Goal: Task Accomplishment & Management: Use online tool/utility

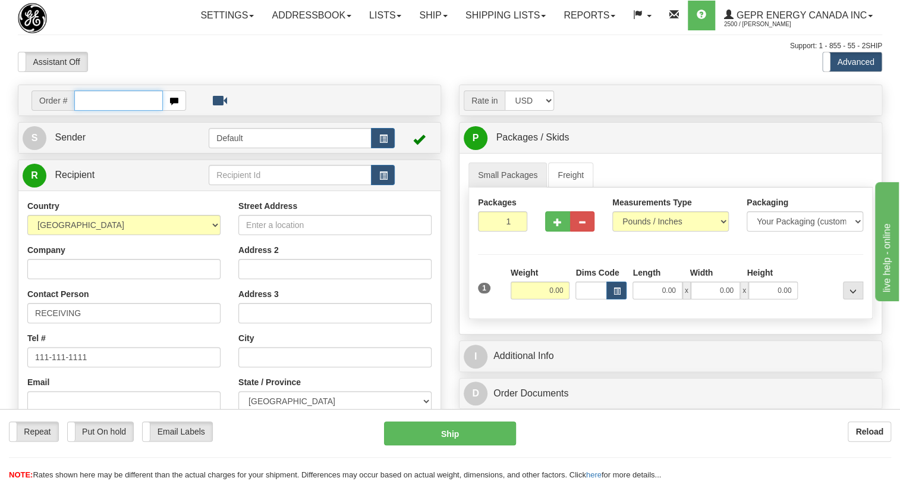
click at [84, 111] on input "text" at bounding box center [118, 100] width 89 height 20
paste input "0086697646"
click at [90, 111] on input "0086697646" at bounding box center [118, 100] width 89 height 20
type input "86697646"
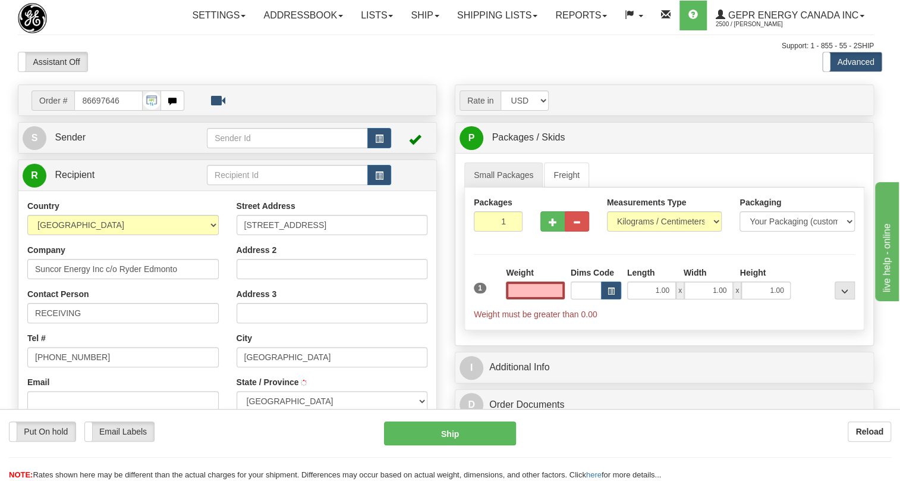
type input "EDMONTON"
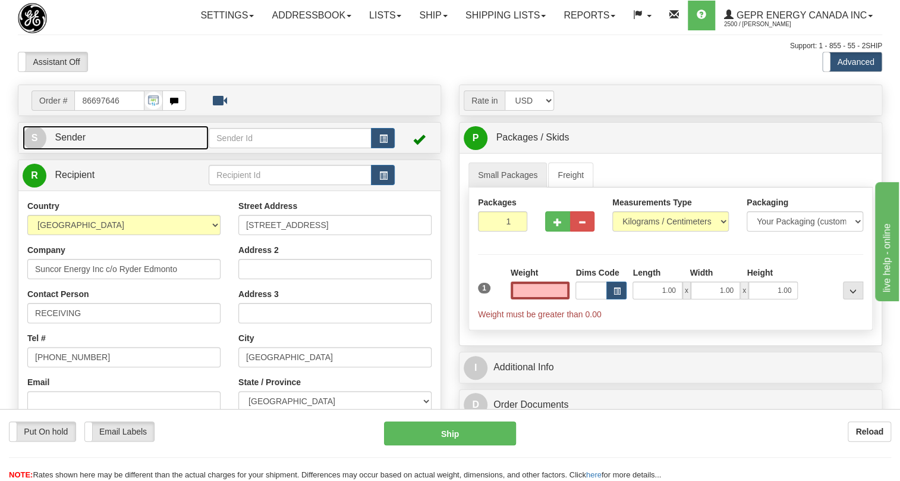
type input "0.00"
drag, startPoint x: 77, startPoint y: 164, endPoint x: 65, endPoint y: 167, distance: 13.0
click at [77, 142] on span "Sender" at bounding box center [70, 137] width 31 height 10
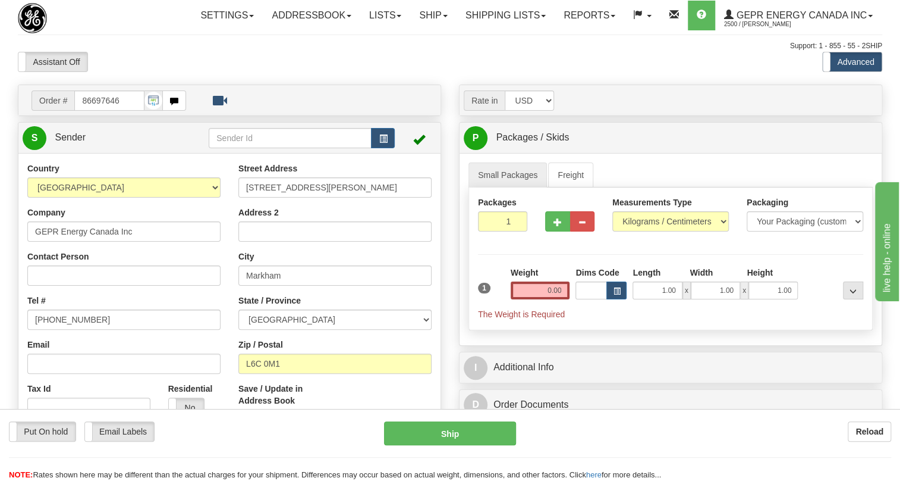
type input "MARKHAM"
click at [67, 329] on input "[PHONE_NUMBER]" at bounding box center [123, 319] width 193 height 20
paste input "[PHONE_NUMBER]"
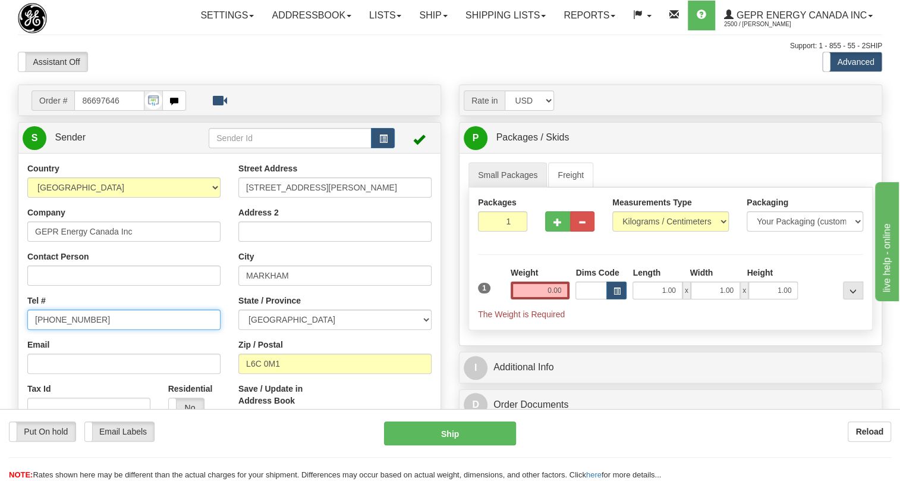
type input "[PHONE_NUMBER]"
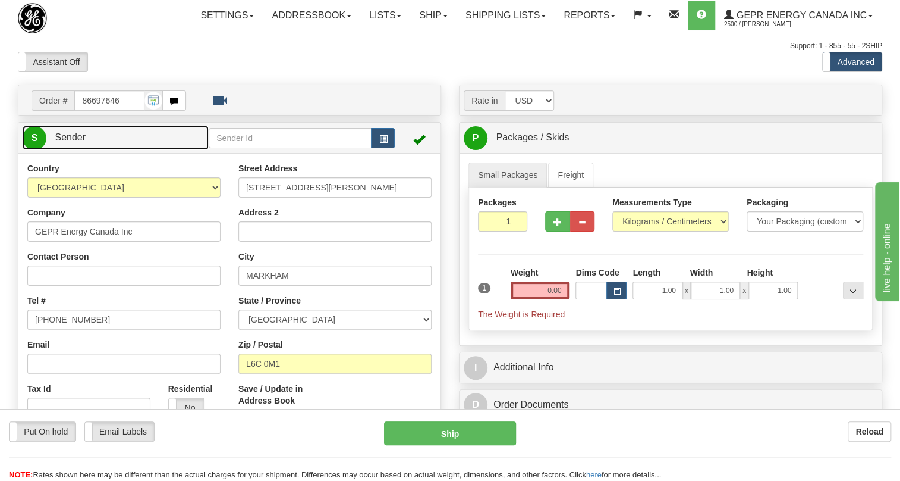
click at [72, 142] on span "Sender" at bounding box center [70, 137] width 31 height 10
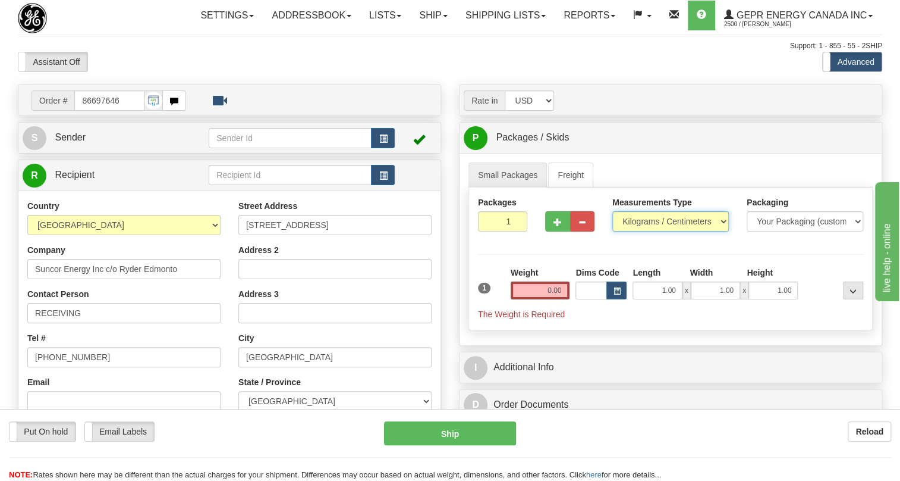
drag, startPoint x: 685, startPoint y: 239, endPoint x: 643, endPoint y: 248, distance: 42.7
click at [675, 231] on select "Pounds / Inches Kilograms / Centimeters" at bounding box center [671, 221] width 117 height 20
select select "0"
click at [613, 231] on select "Pounds / Inches Kilograms / Centimeters" at bounding box center [671, 221] width 117 height 20
click at [538, 299] on input "0.00" at bounding box center [540, 290] width 59 height 18
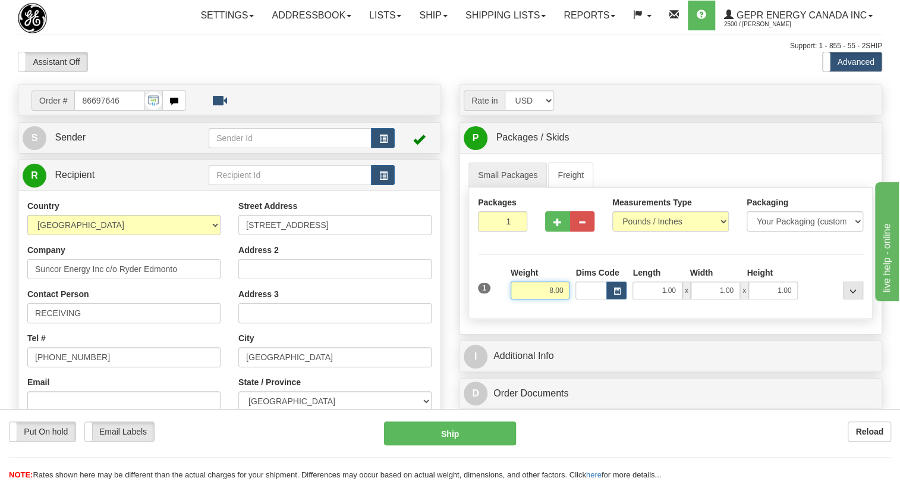
type input "8.00"
click at [506, 231] on input "1" at bounding box center [502, 221] width 49 height 20
type input "2"
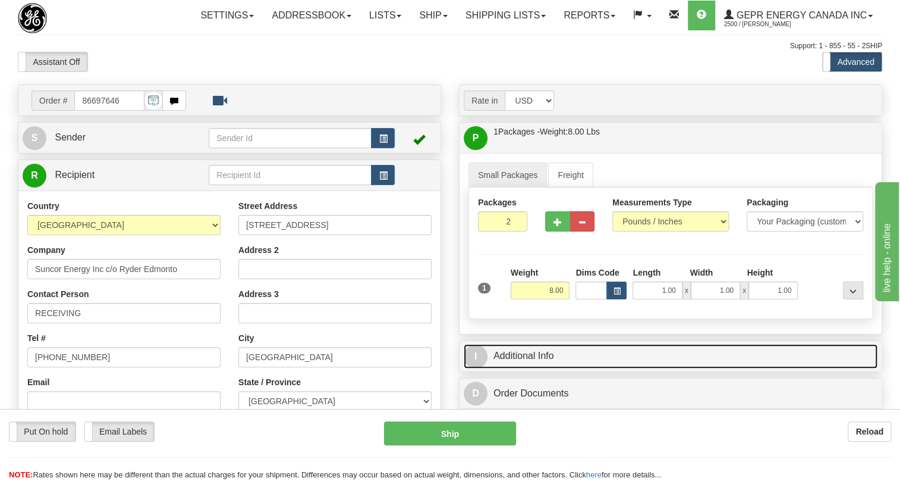
click at [539, 368] on link "I Additional Info" at bounding box center [671, 356] width 414 height 24
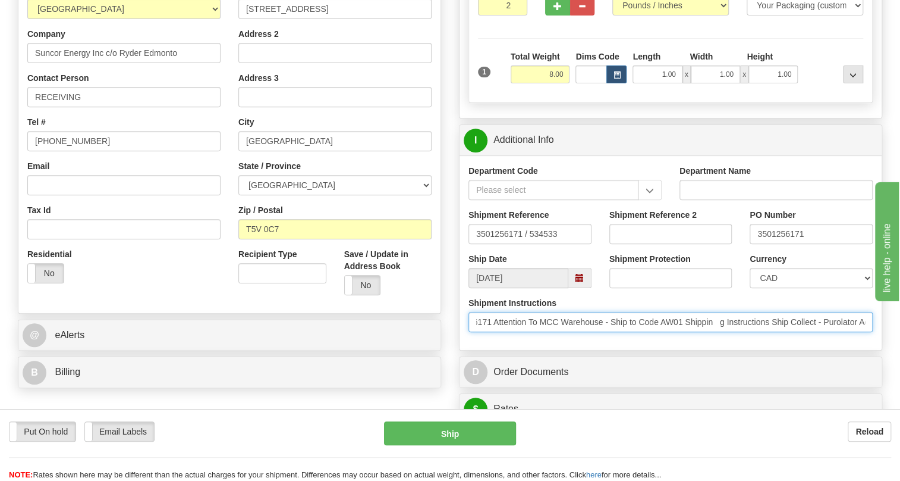
scroll to position [0, 152]
drag, startPoint x: 815, startPoint y: 349, endPoint x: 820, endPoint y: 357, distance: 9.1
click at [820, 332] on input "PO 3501256171 Attention To MCC Warehouse - Ship to Code AW01 Shippin g Instruct…" at bounding box center [671, 322] width 404 height 20
click at [830, 332] on input "PO 3501256171 Attention To MCC Warehouse - Ship to Code AW01 Shippin g Instruct…" at bounding box center [671, 322] width 404 height 20
drag, startPoint x: 829, startPoint y: 347, endPoint x: 798, endPoint y: 347, distance: 30.9
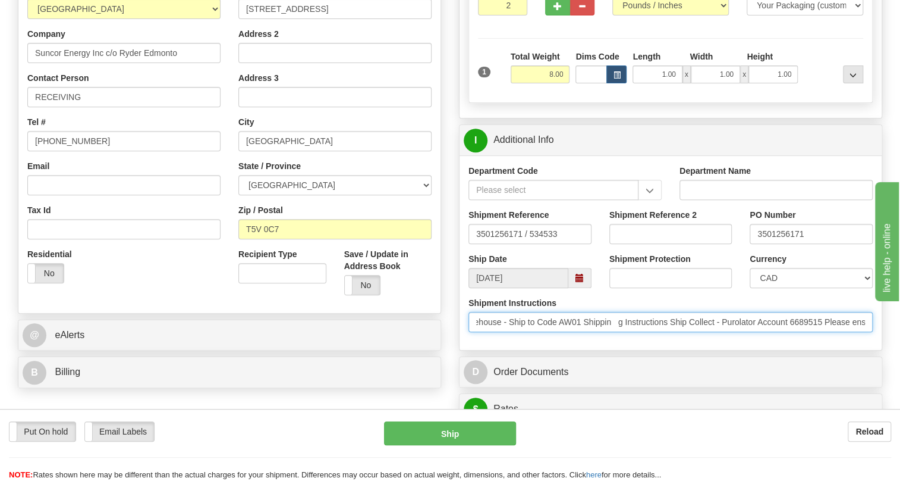
click at [798, 332] on input "PO 3501256171 Attention To MCC Warehouse - Ship to Code AW01 Shippin g Instruct…" at bounding box center [671, 322] width 404 height 20
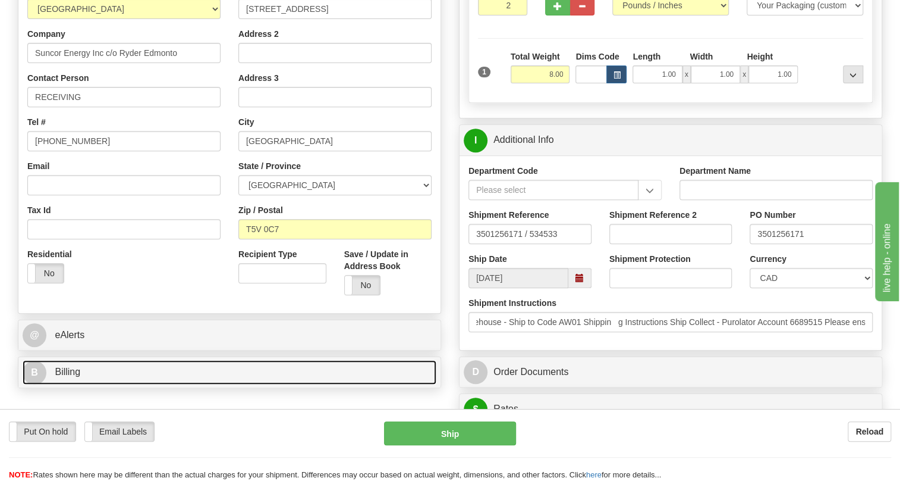
scroll to position [0, 0]
click at [77, 376] on span "Billing" at bounding box center [68, 371] width 26 height 10
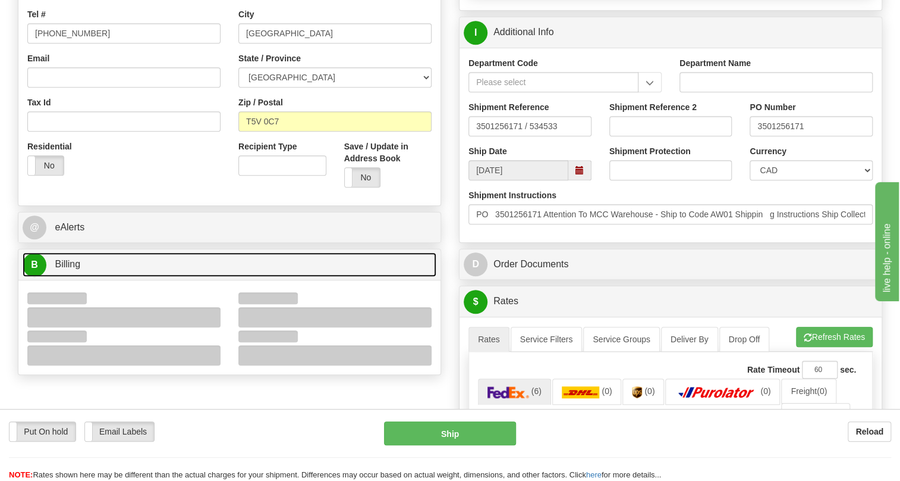
scroll to position [324, 0]
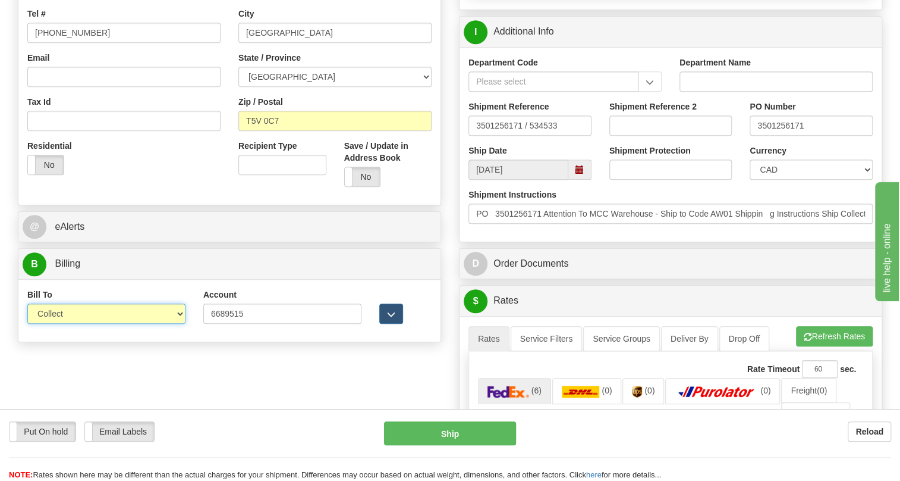
click at [92, 324] on select "Sender Recipient Third Party Collect" at bounding box center [106, 313] width 158 height 20
select select "2"
click at [27, 324] on select "Sender Recipient Third Party Collect" at bounding box center [106, 313] width 158 height 20
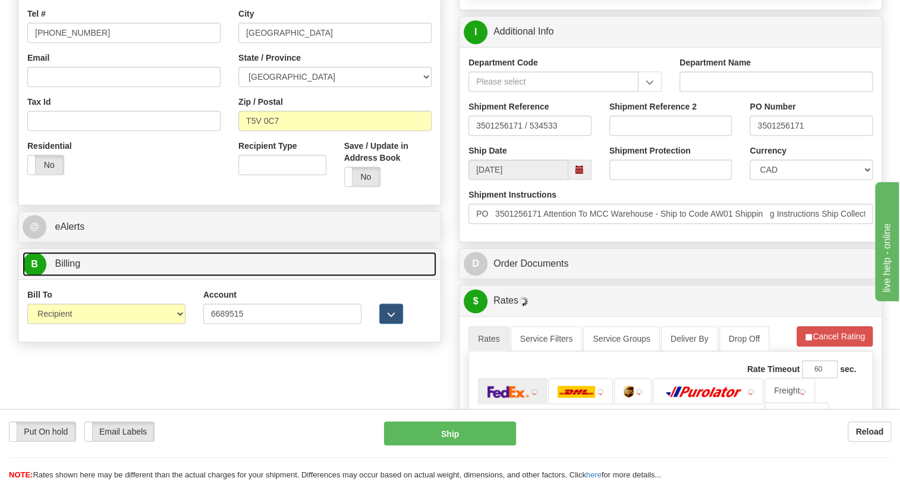
click at [80, 268] on span "Billing" at bounding box center [68, 263] width 26 height 10
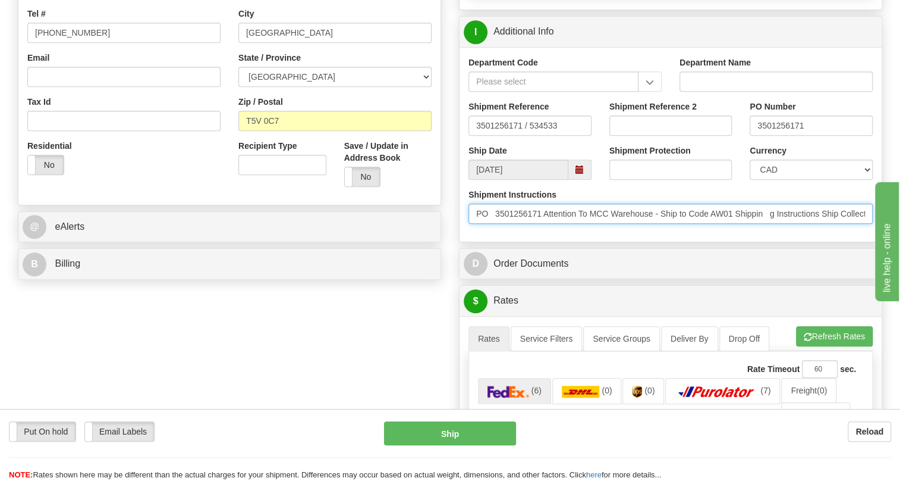
drag, startPoint x: 660, startPoint y: 240, endPoint x: 550, endPoint y: 242, distance: 110.6
click at [550, 224] on input "PO 3501256171 Attention To MCC Warehouse - Ship to Code AW01 Shippin g Instruct…" at bounding box center [671, 213] width 404 height 20
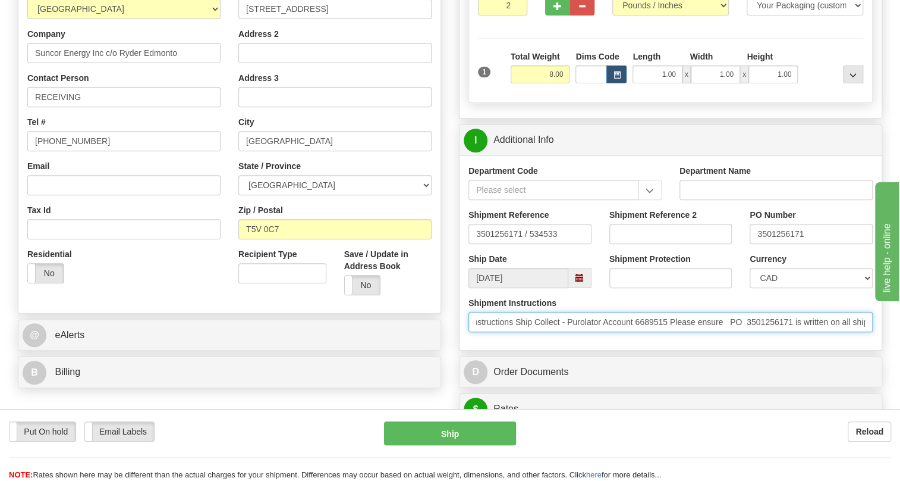
scroll to position [0, 557]
drag, startPoint x: 779, startPoint y: 350, endPoint x: 896, endPoint y: 352, distance: 117.2
click at [896, 352] on div "Toggle navigation Settings Shipping Preferences Fields Preferences New" at bounding box center [450, 403] width 900 height 1239
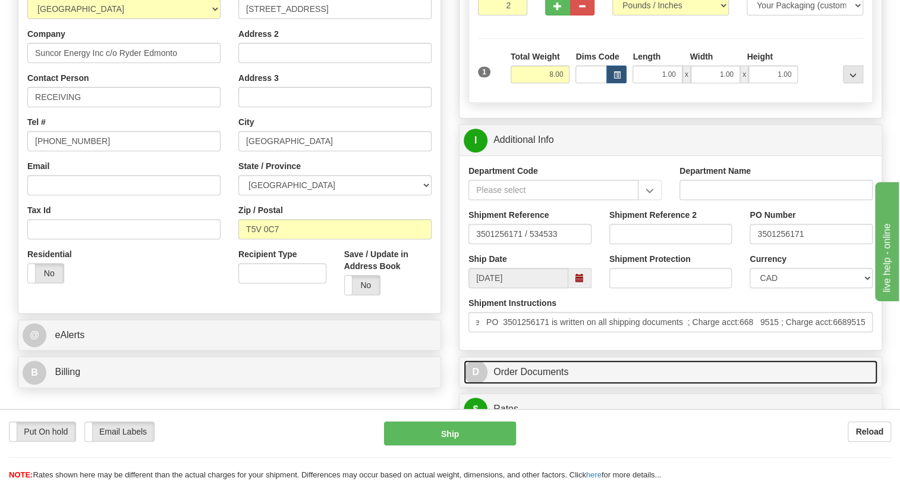
scroll to position [0, 0]
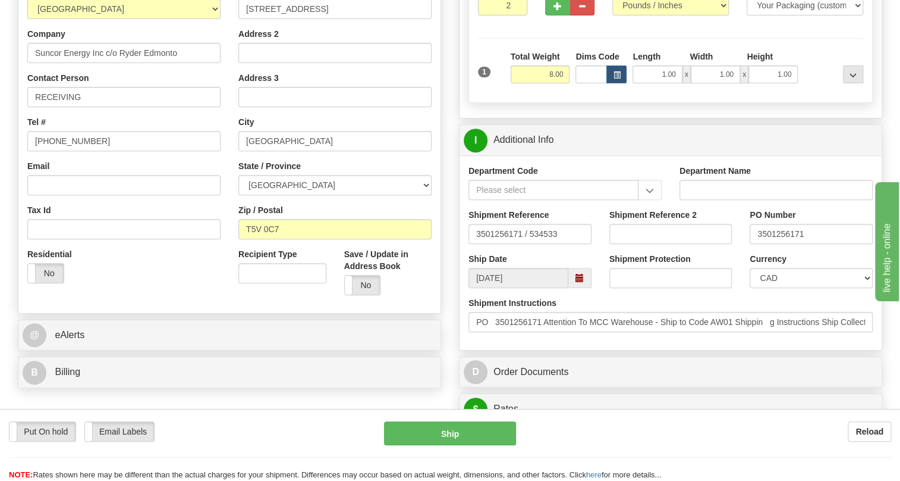
click at [581, 341] on div "Shipment Instructions PO 3501256171 Attention To MCC Warehouse - Ship to Code A…" at bounding box center [671, 319] width 422 height 44
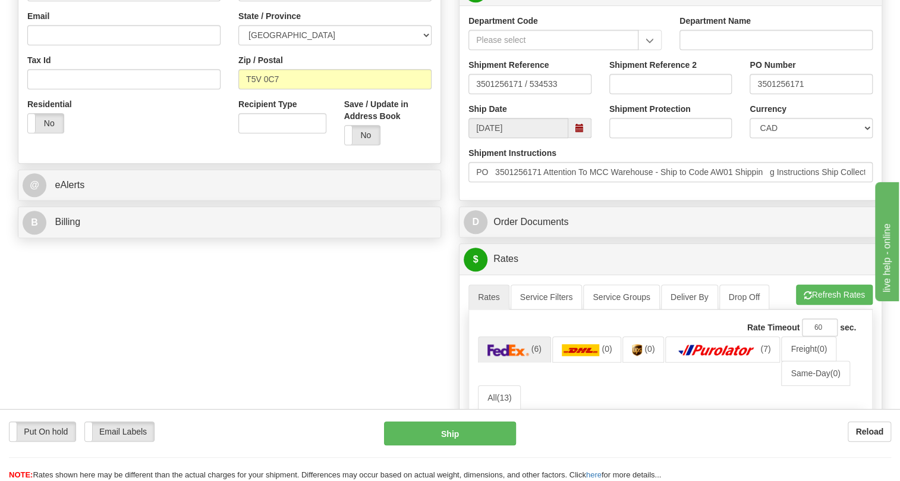
scroll to position [378, 0]
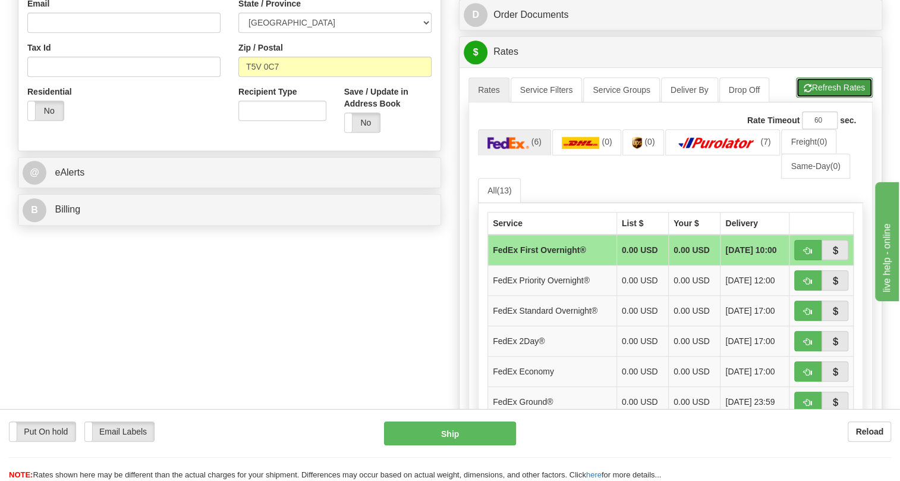
click at [821, 98] on button "Refresh Rates" at bounding box center [834, 87] width 77 height 20
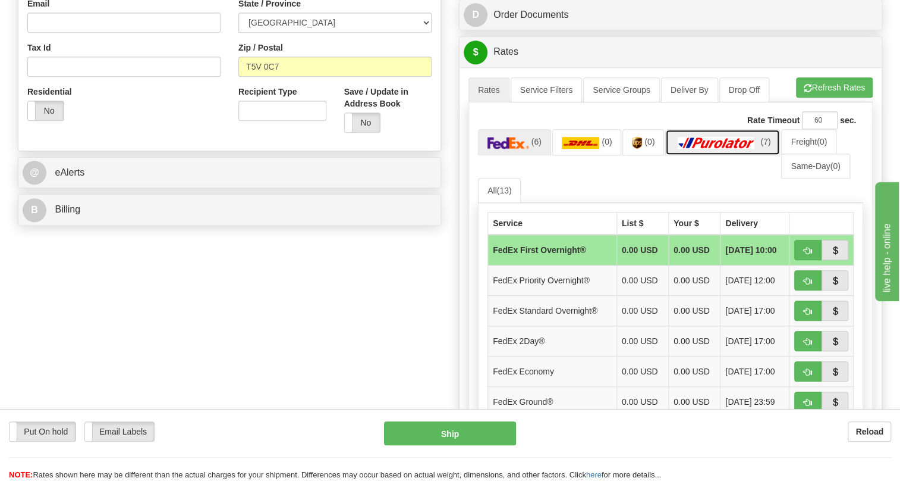
click at [715, 149] on img at bounding box center [716, 143] width 83 height 12
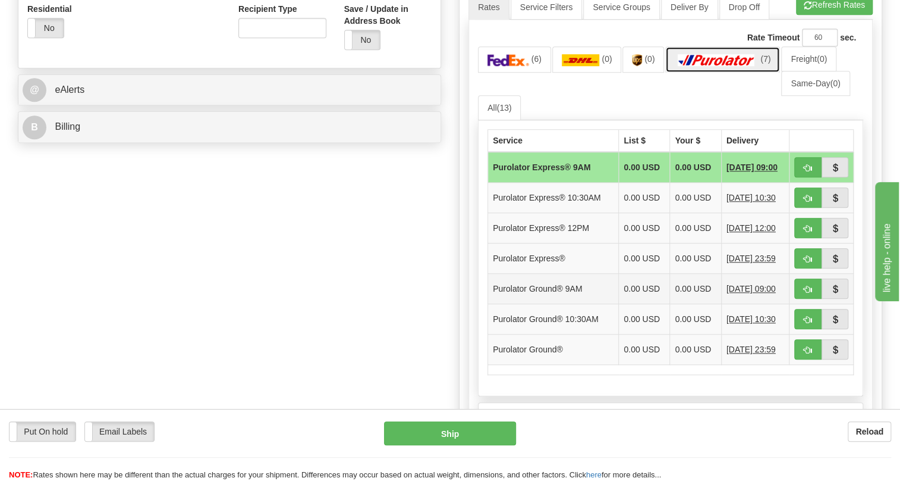
scroll to position [487, 0]
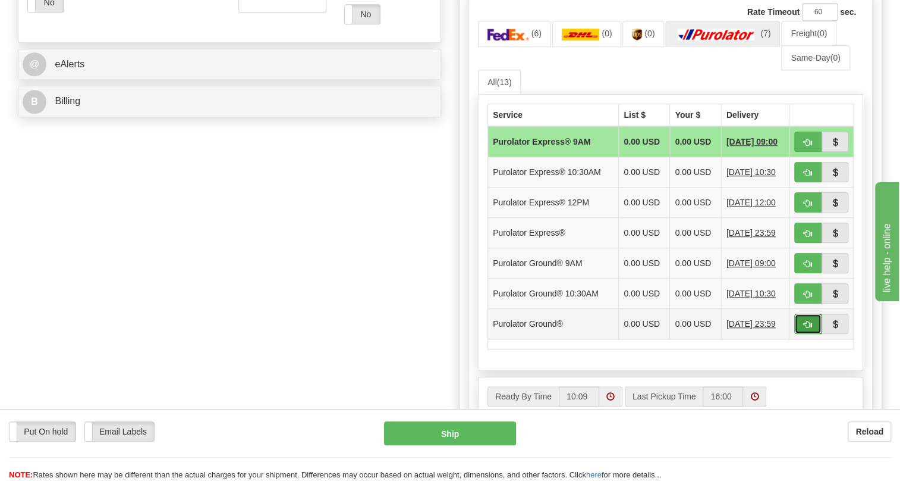
click at [805, 328] on span "button" at bounding box center [808, 325] width 8 height 8
type input "260"
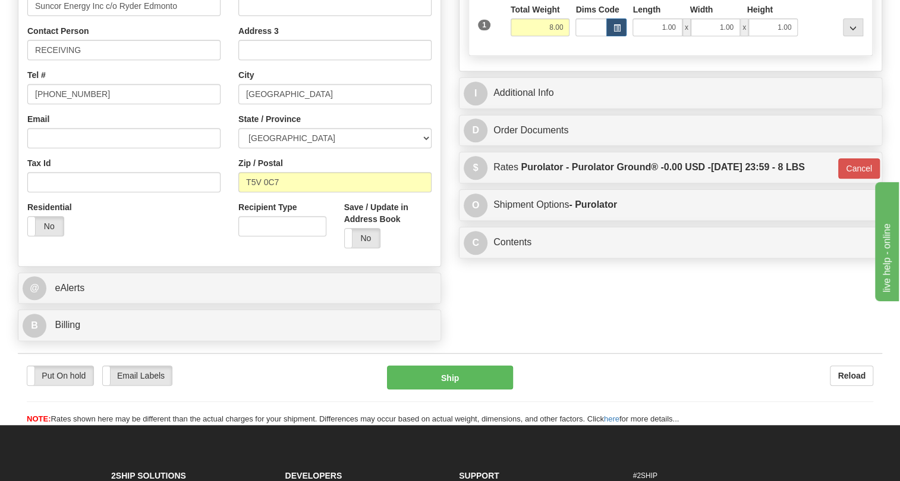
scroll to position [247, 0]
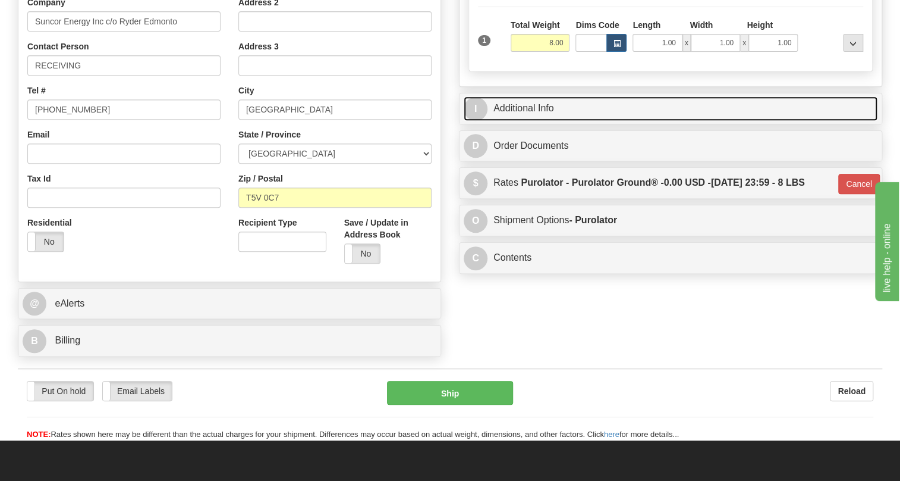
click at [548, 121] on link "I Additional Info" at bounding box center [671, 108] width 414 height 24
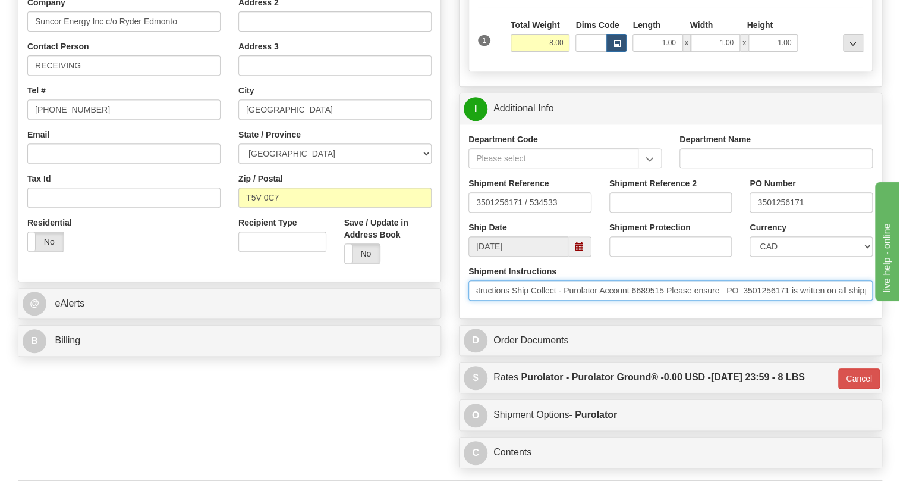
scroll to position [0, 289]
drag, startPoint x: 758, startPoint y: 313, endPoint x: 532, endPoint y: 323, distance: 226.2
click at [532, 300] on input "PO 3501256171 Attention To MCC Warehouse - Ship to Code AW01 Shippin g Instruct…" at bounding box center [671, 290] width 404 height 20
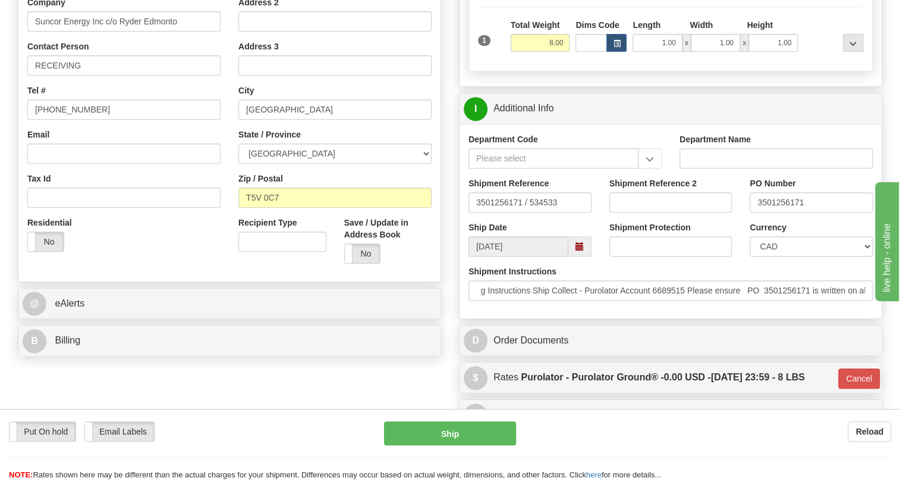
scroll to position [0, 0]
click at [452, 333] on div "Rate in Account Currency ARN AWG AUD AUS BHD BBD BFR BMD BRC BRL GBP UKL BND BG…" at bounding box center [670, 155] width 441 height 637
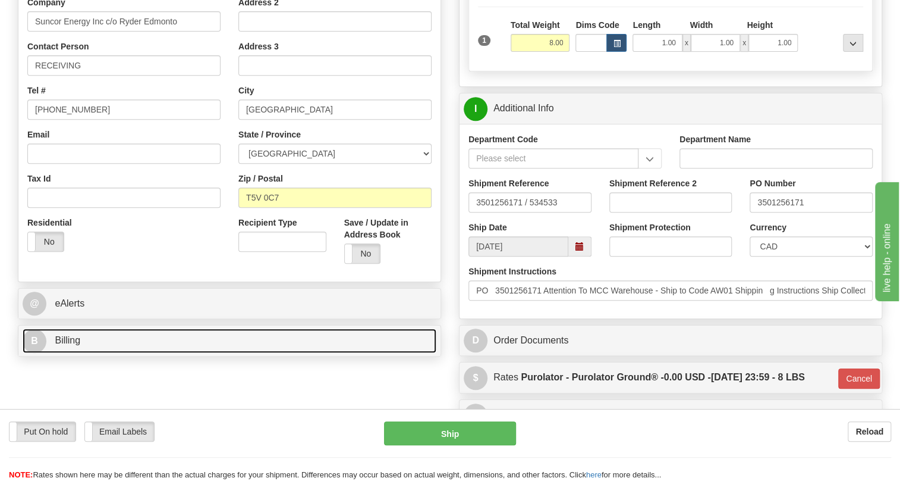
click at [73, 345] on span "Billing" at bounding box center [68, 340] width 26 height 10
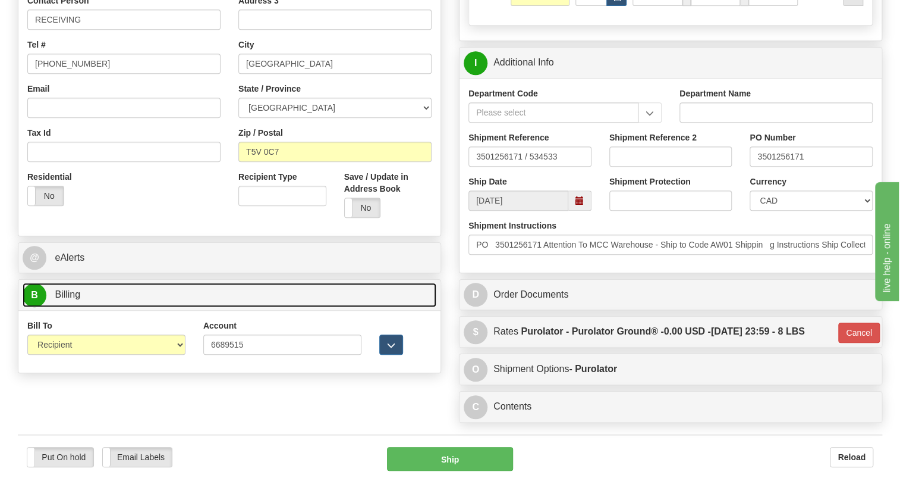
scroll to position [410, 0]
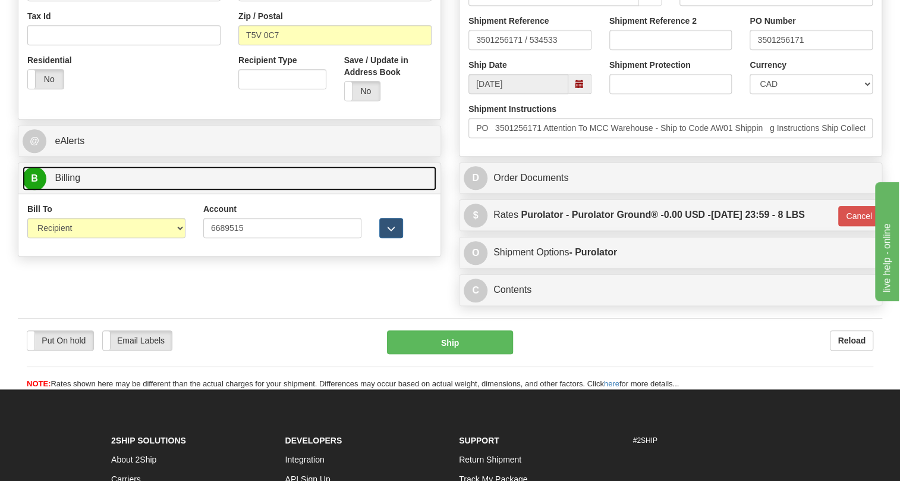
click at [65, 183] on span "Billing" at bounding box center [68, 177] width 26 height 10
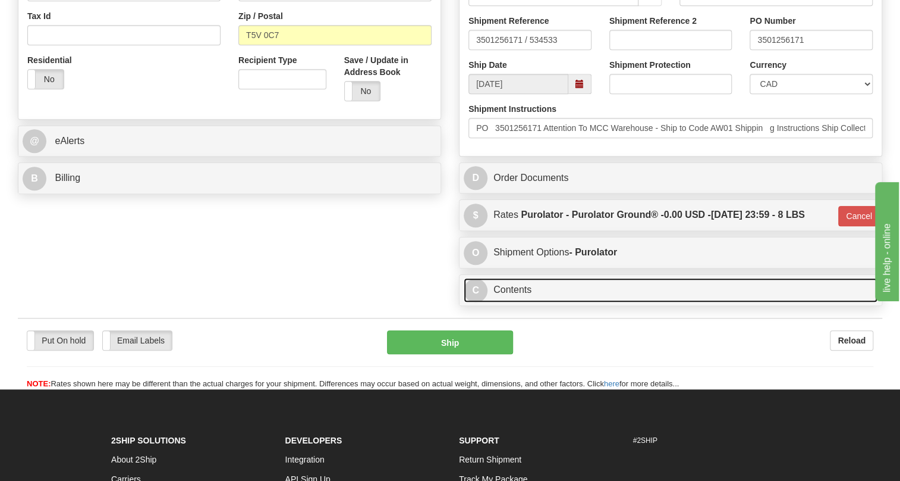
click at [517, 302] on link "C Contents" at bounding box center [671, 290] width 414 height 24
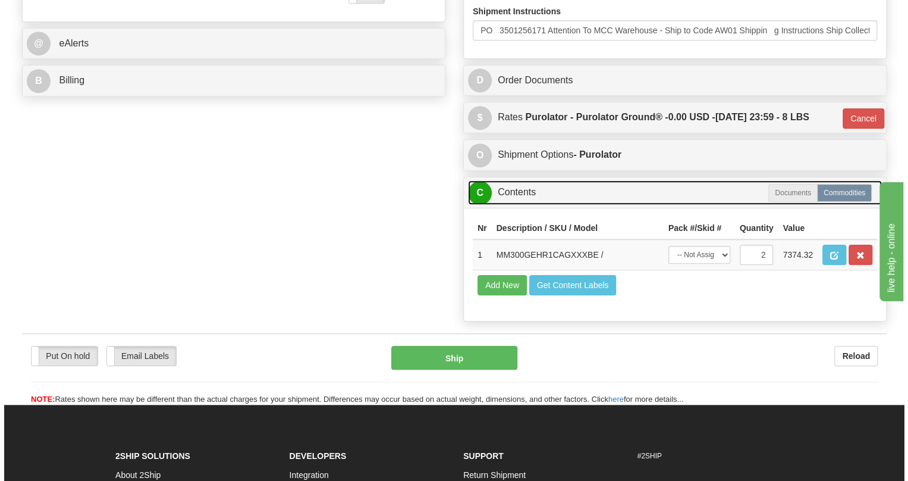
scroll to position [517, 0]
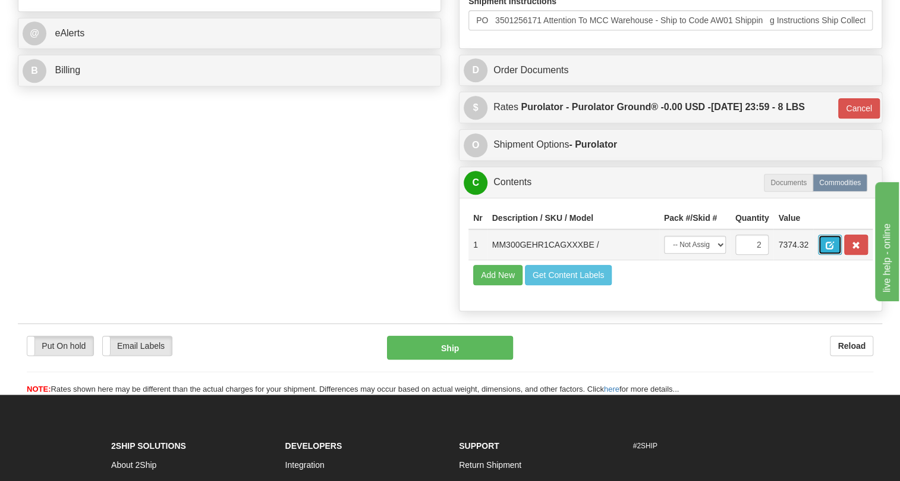
click at [824, 255] on button "button" at bounding box center [830, 244] width 24 height 20
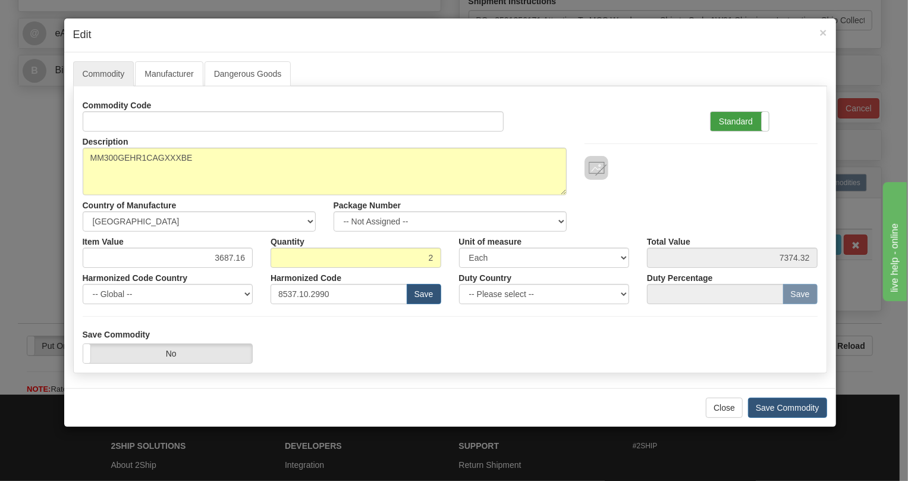
click at [727, 119] on label "Standard" at bounding box center [740, 121] width 58 height 19
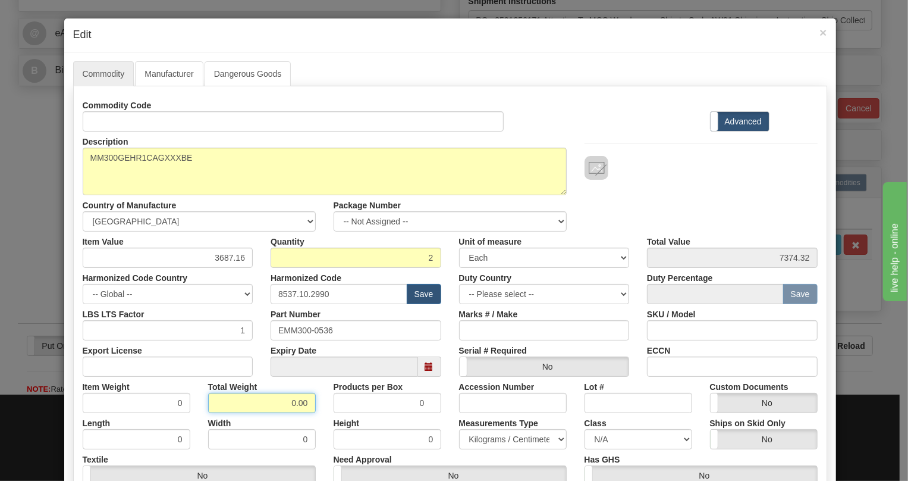
click at [281, 404] on input "0.00" at bounding box center [262, 403] width 108 height 20
type input "1.00"
type input "0.5000"
click at [494, 439] on select "Pounds / Inches Kilograms / Centimeters" at bounding box center [513, 439] width 108 height 20
select select "0"
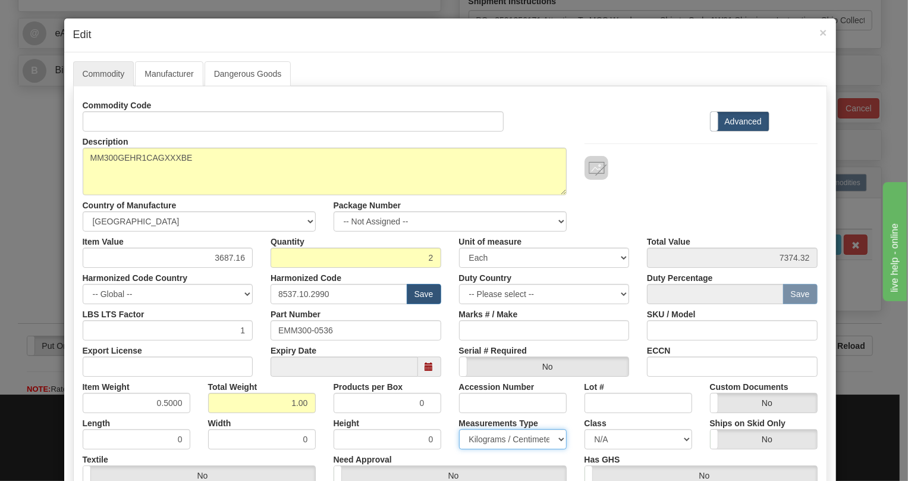
click at [459, 429] on select "Pounds / Inches Kilograms / Centimeters" at bounding box center [513, 439] width 108 height 20
drag, startPoint x: 436, startPoint y: 412, endPoint x: 445, endPoint y: 418, distance: 10.7
click at [437, 414] on div "Height 0" at bounding box center [387, 431] width 125 height 36
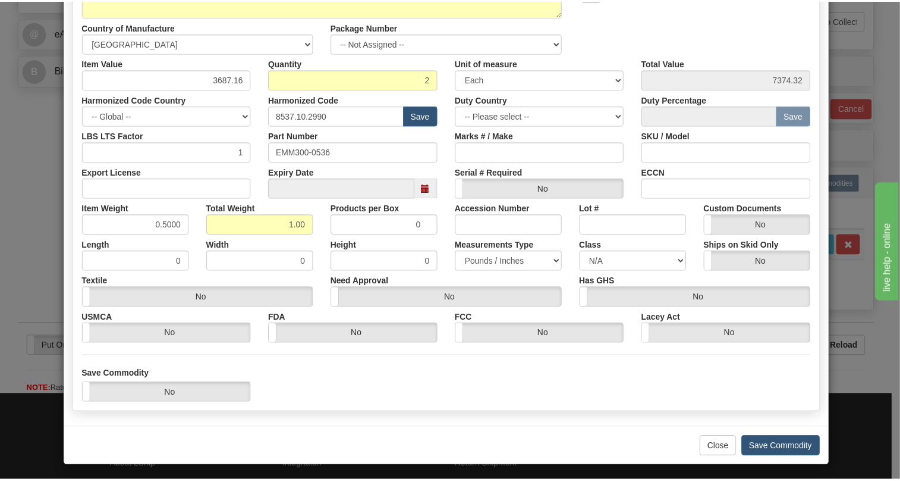
scroll to position [181, 0]
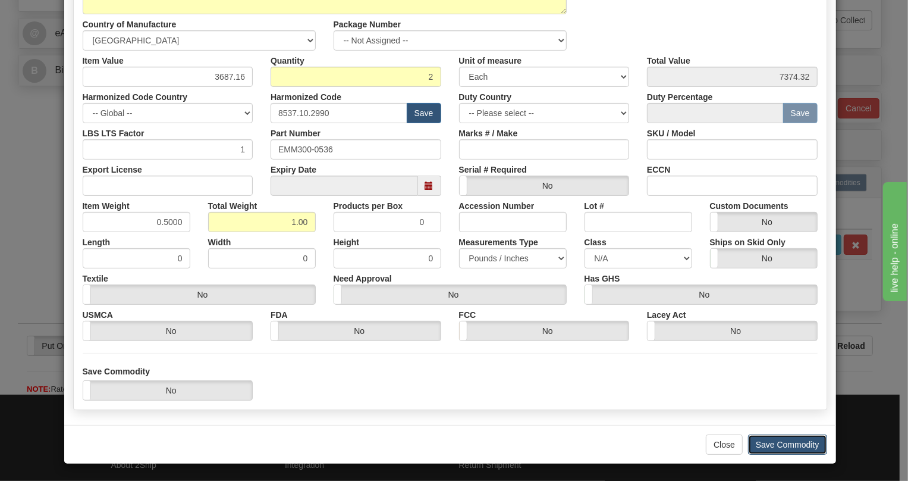
click at [782, 444] on button "Save Commodity" at bounding box center [787, 444] width 79 height 20
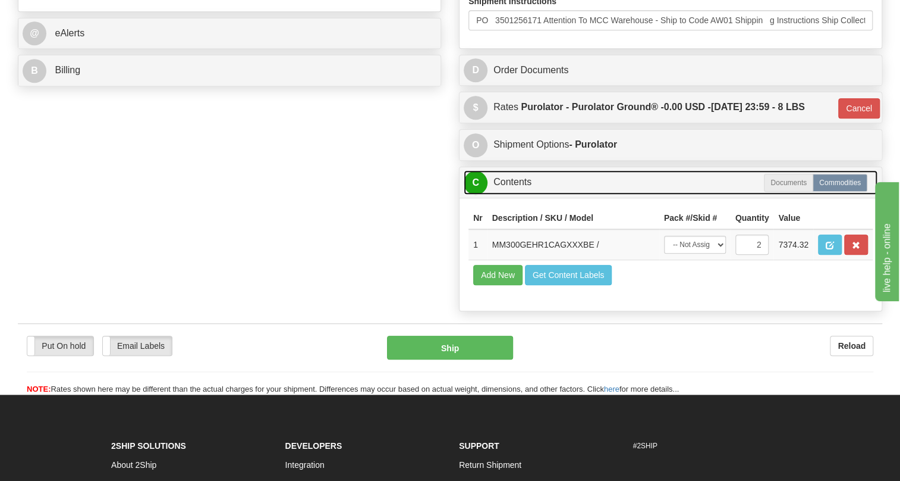
click at [516, 194] on link "C Contents" at bounding box center [671, 182] width 414 height 24
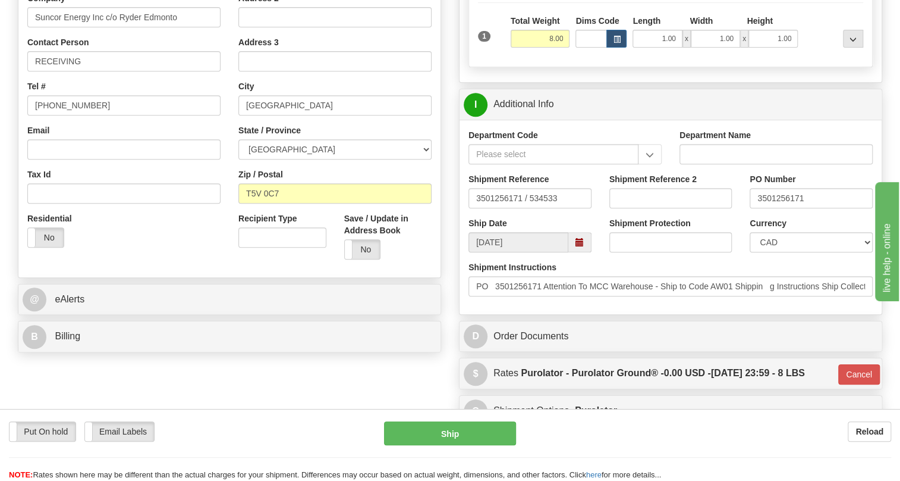
scroll to position [247, 0]
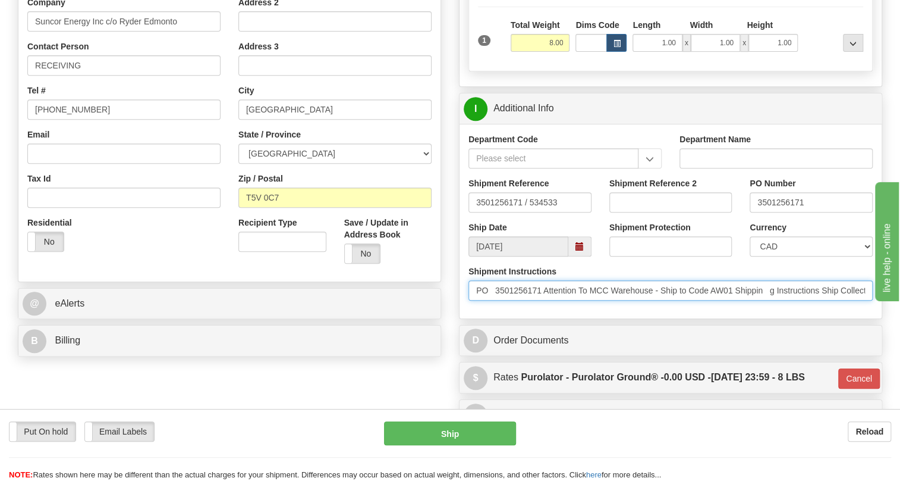
drag, startPoint x: 659, startPoint y: 318, endPoint x: 556, endPoint y: 321, distance: 103.5
click at [550, 300] on input "PO 3501256171 Attention To MCC Warehouse - Ship to Code AW01 Shippin g Instruct…" at bounding box center [671, 290] width 404 height 20
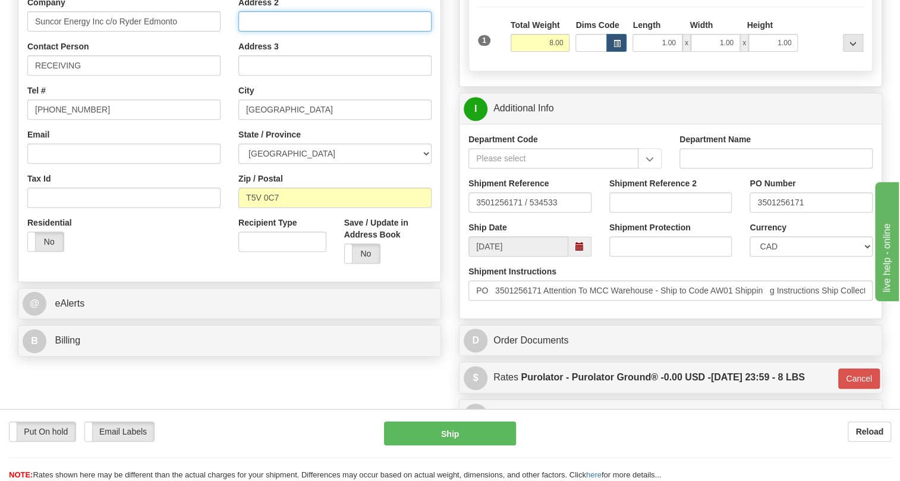
click at [249, 32] on input "Address 2" at bounding box center [335, 21] width 193 height 20
paste input "Attention To MCC Warehouse"
type input "Attention To MCC Warehouse"
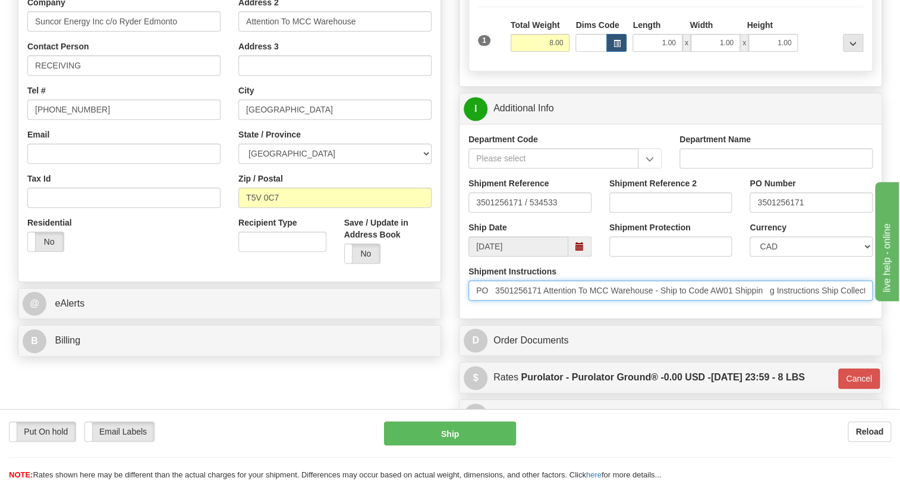
drag, startPoint x: 548, startPoint y: 318, endPoint x: 480, endPoint y: 316, distance: 67.8
click at [480, 300] on input "PO 3501256171 Attention To MCC Warehouse - Ship to Code AW01 Shippin g Instruct…" at bounding box center [671, 290] width 404 height 20
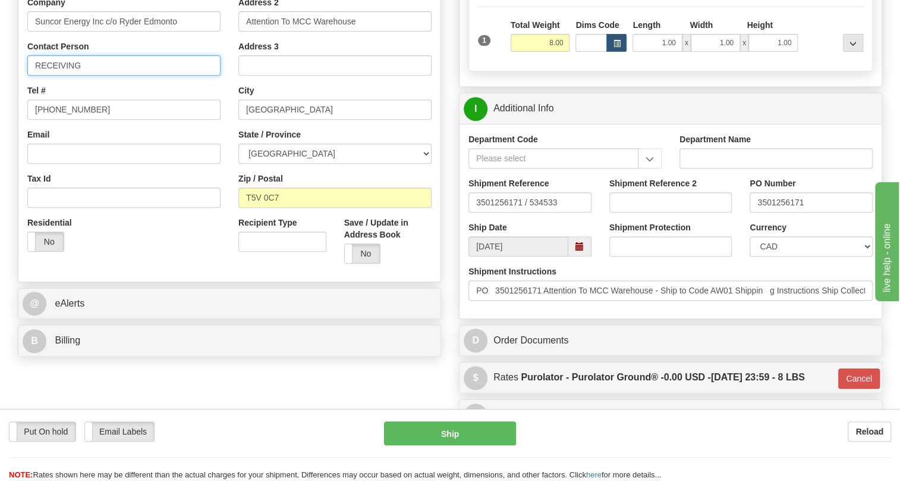
click at [114, 76] on input "RECEIVING" at bounding box center [123, 65] width 193 height 20
paste input "PO 3501256171"
click at [101, 76] on input "RECEIVING / PO 3501256171" at bounding box center [123, 65] width 193 height 20
type input "RECEIVING / PO# 3501256171"
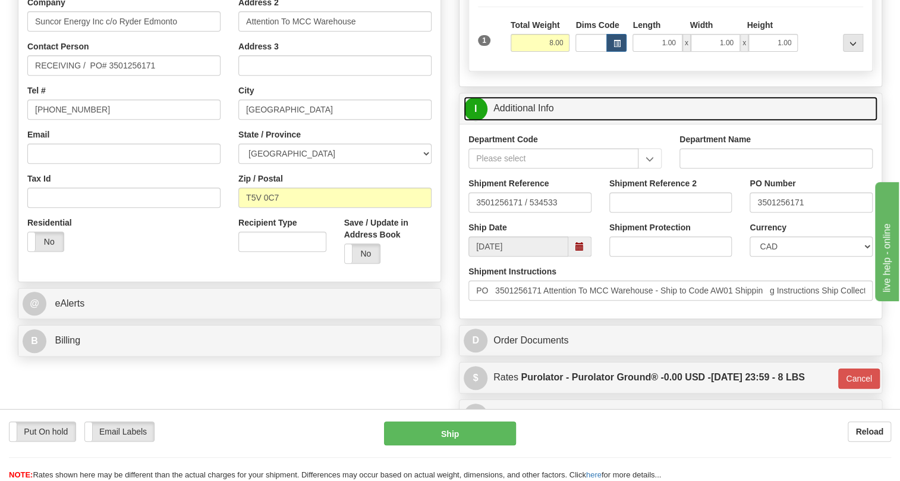
click at [539, 121] on link "I Additional Info" at bounding box center [671, 108] width 414 height 24
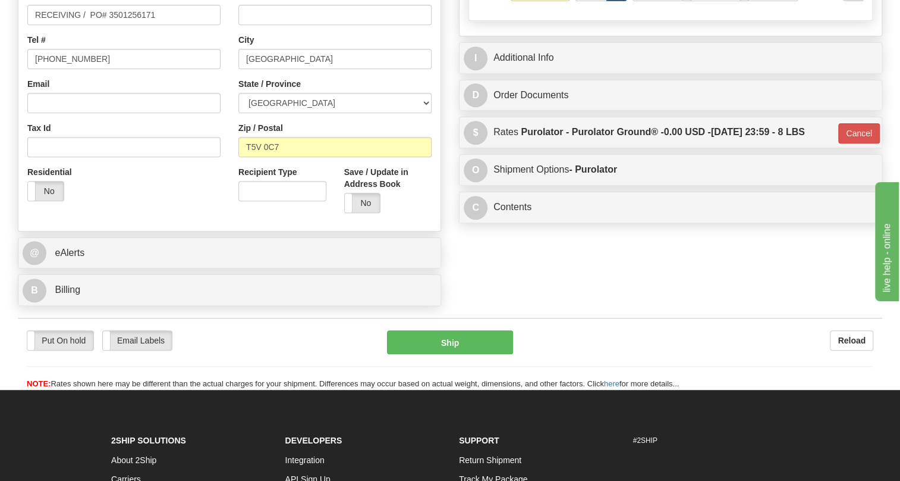
scroll to position [302, 0]
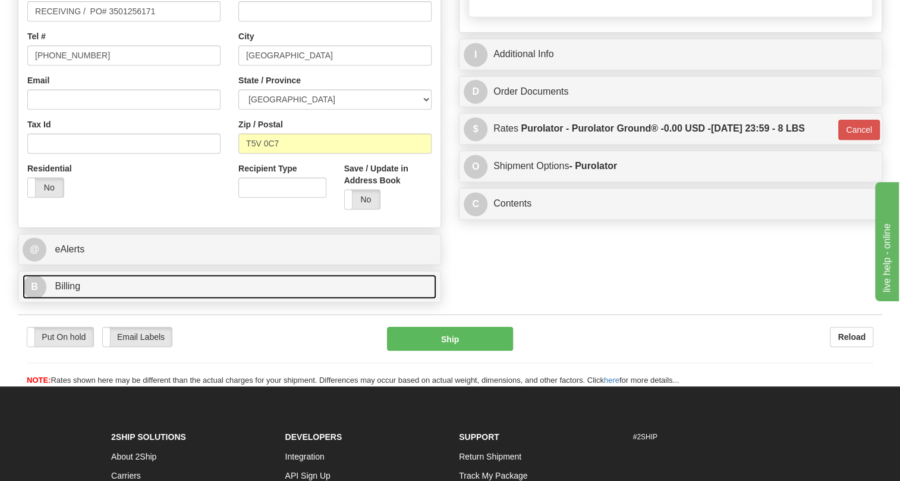
click at [71, 291] on span "Billing" at bounding box center [68, 286] width 26 height 10
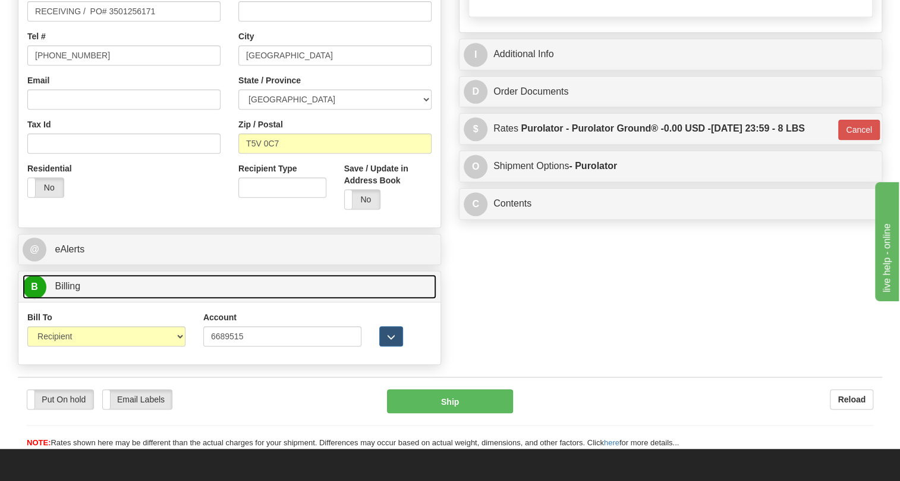
click at [71, 291] on span "Billing" at bounding box center [68, 286] width 26 height 10
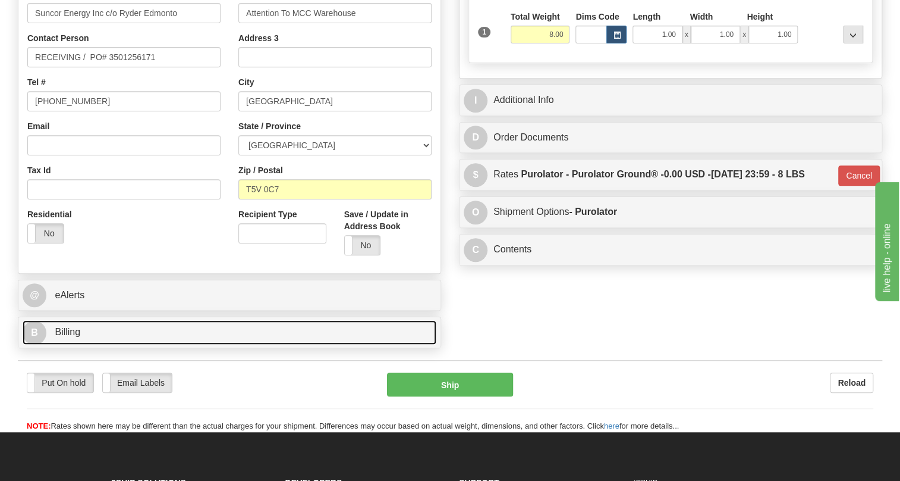
scroll to position [193, 0]
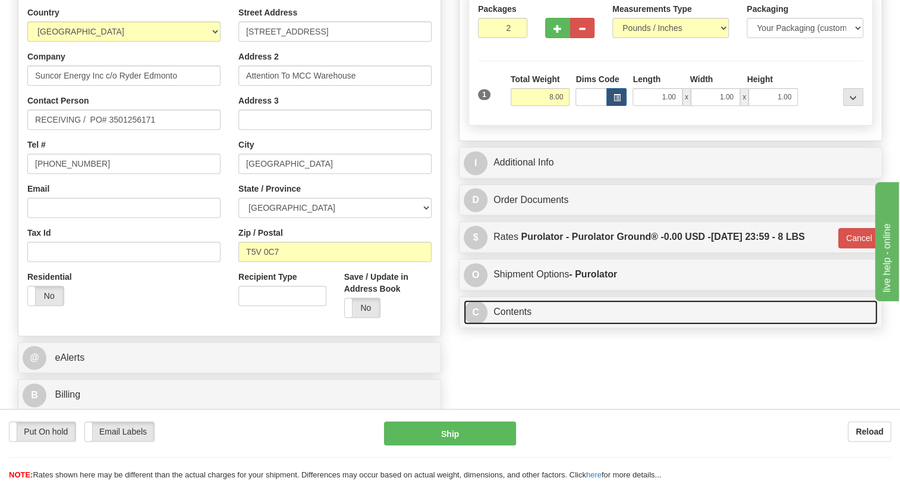
drag, startPoint x: 520, startPoint y: 344, endPoint x: 531, endPoint y: 341, distance: 10.7
click at [520, 324] on link "C Contents" at bounding box center [671, 312] width 414 height 24
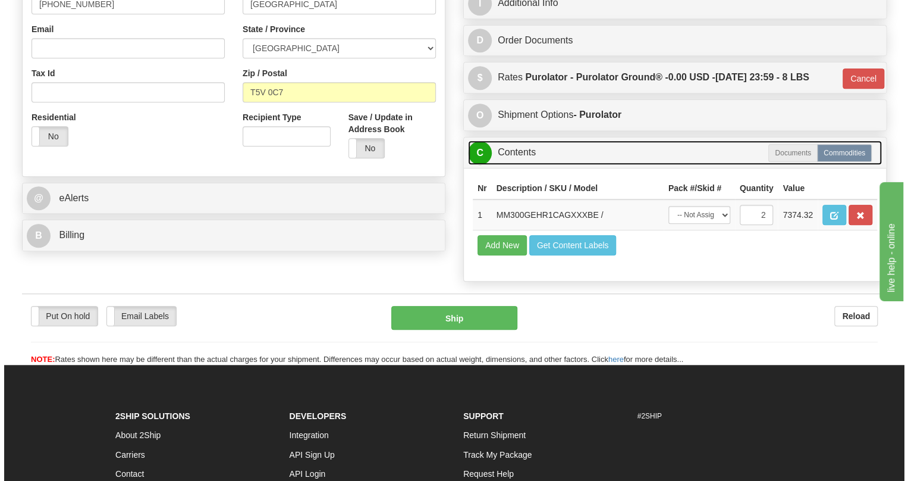
scroll to position [356, 0]
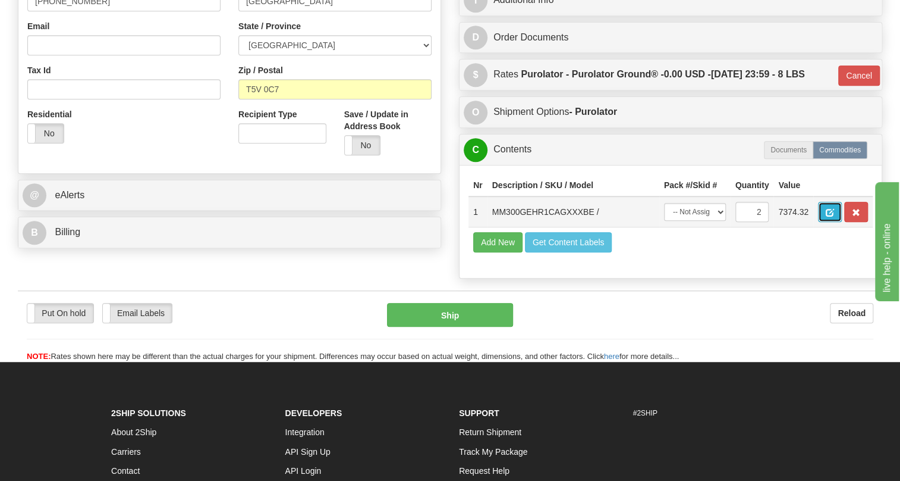
click at [827, 222] on button "button" at bounding box center [830, 212] width 24 height 20
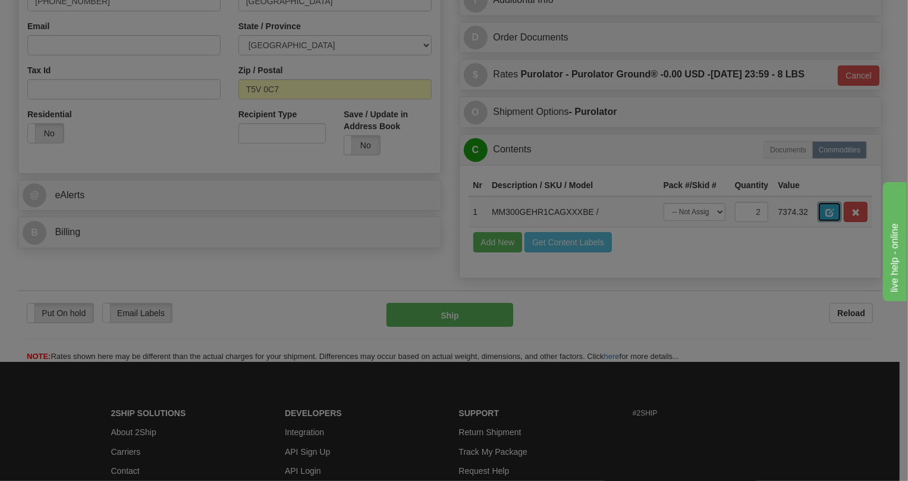
scroll to position [0, 0]
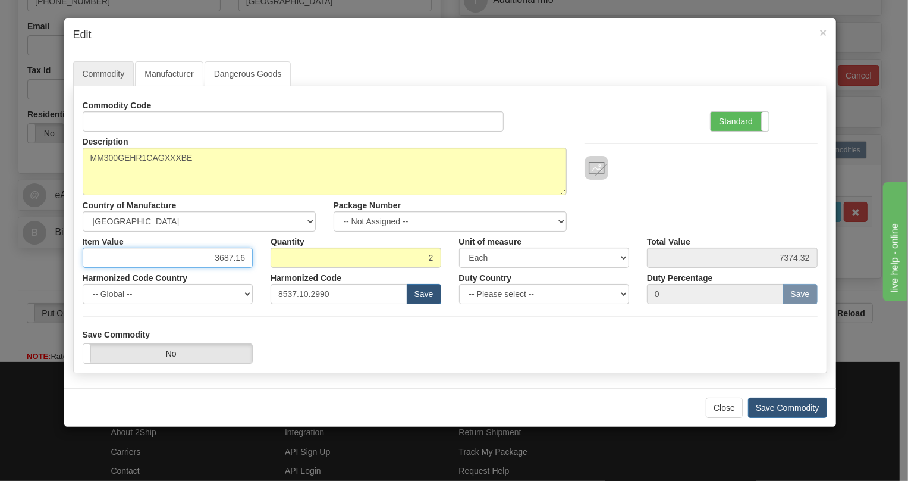
click at [229, 258] on input "3687.16" at bounding box center [168, 257] width 171 height 20
paste input "2.459,2"
click at [222, 263] on input "2.459,2" at bounding box center [168, 257] width 171 height 20
click at [237, 257] on input "2459,2" at bounding box center [168, 257] width 171 height 20
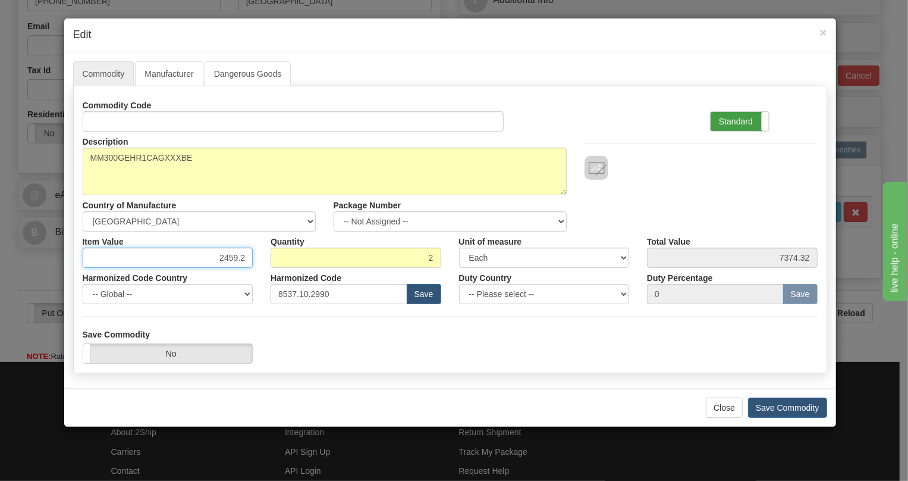
type input "2459.2"
type input "4918.40"
click at [749, 120] on label "Standard" at bounding box center [740, 121] width 58 height 19
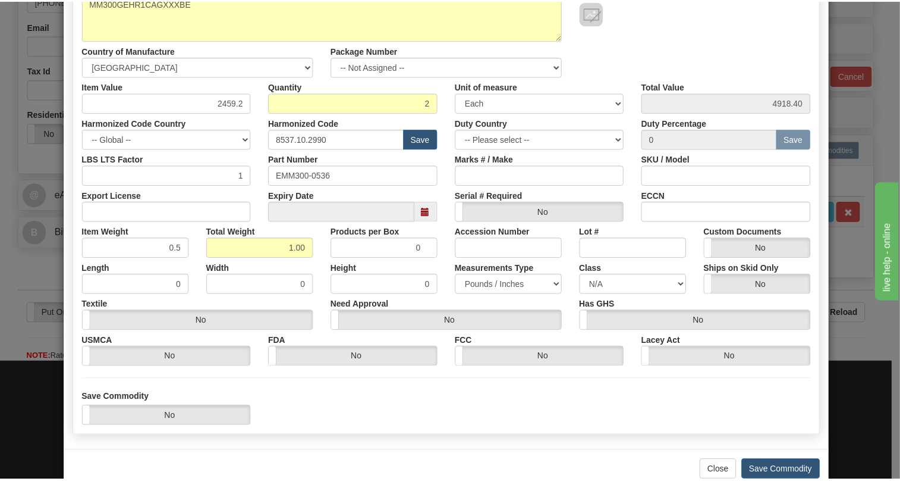
scroll to position [181, 0]
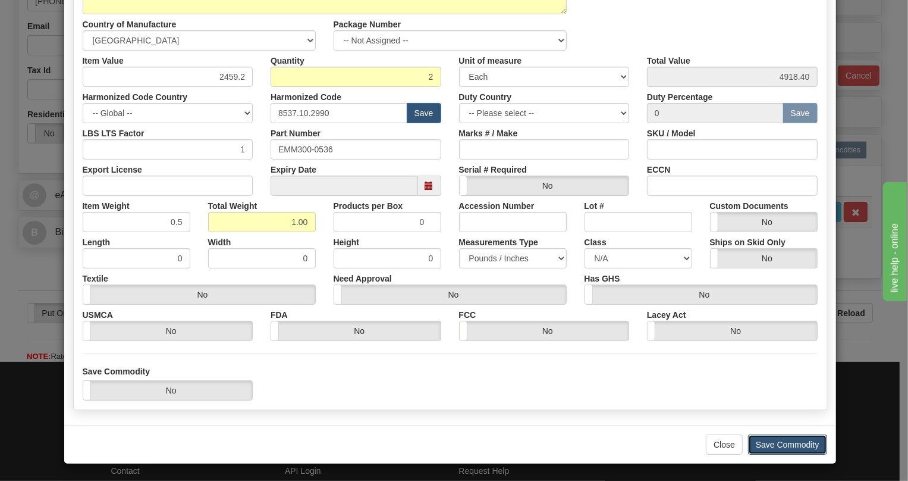
click at [767, 445] on button "Save Commodity" at bounding box center [787, 444] width 79 height 20
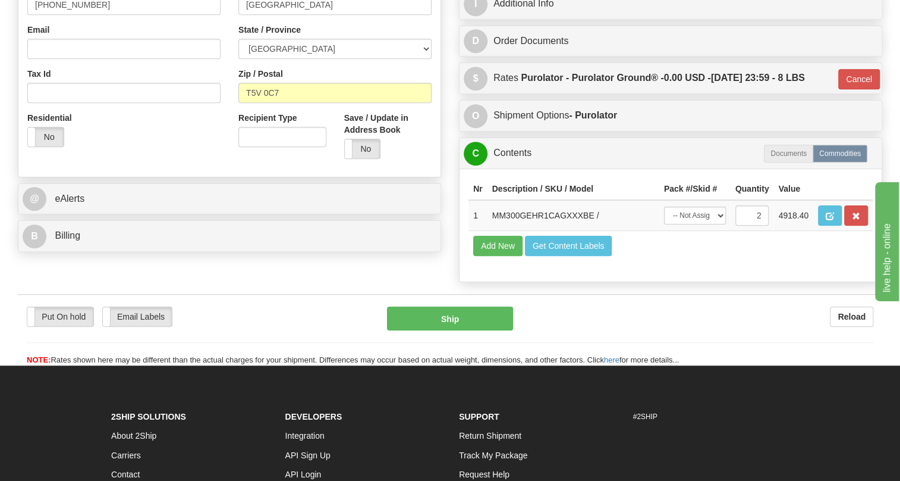
scroll to position [193, 0]
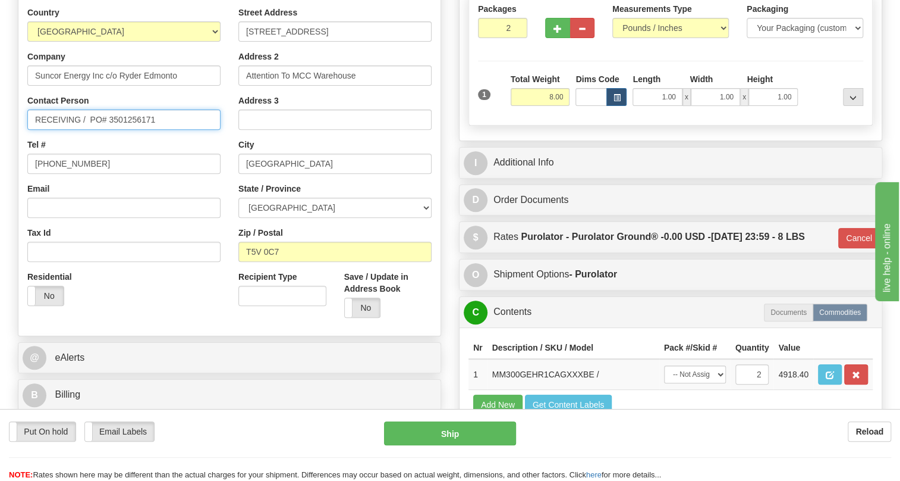
click at [34, 130] on input "RECEIVING / PO# 3501256171" at bounding box center [123, 119] width 193 height 20
paste input "Dena Meighen"
type input "Dena Meighen / RECEIVING / PO# 3501256171"
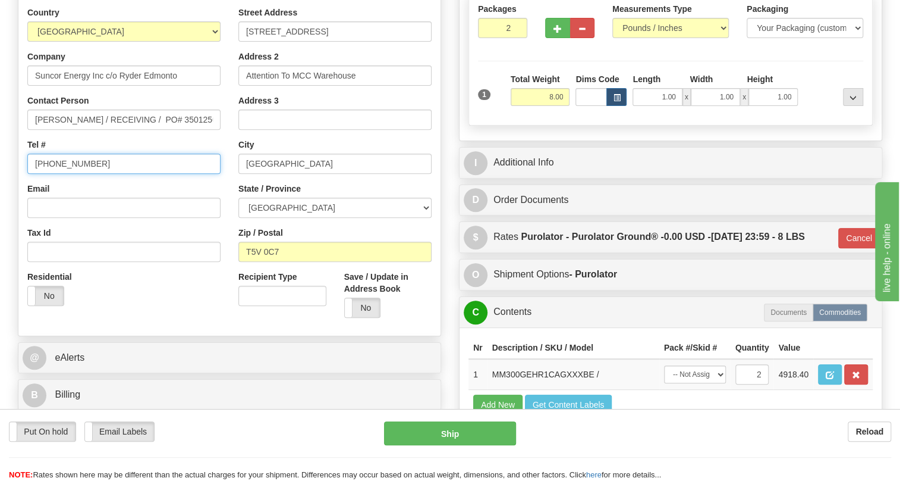
click at [71, 174] on input "[PHONE_NUMBER]" at bounding box center [123, 163] width 193 height 20
paste input "403-216-2150"
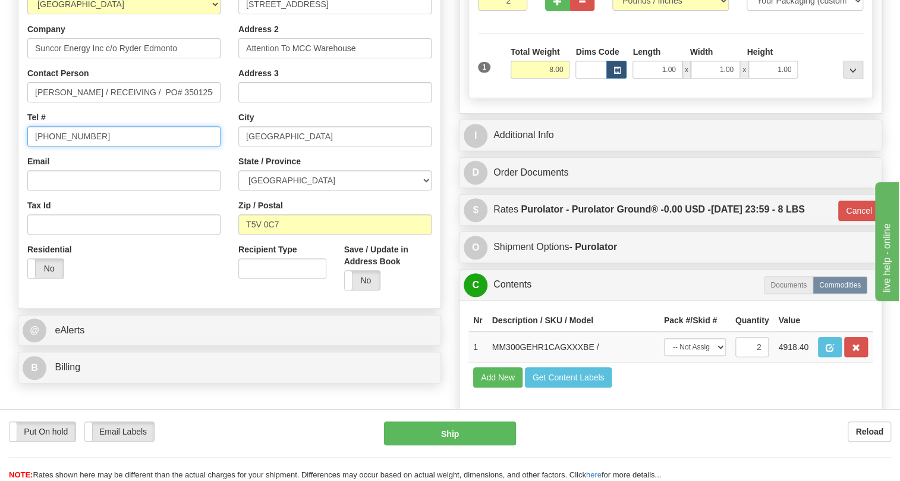
scroll to position [247, 0]
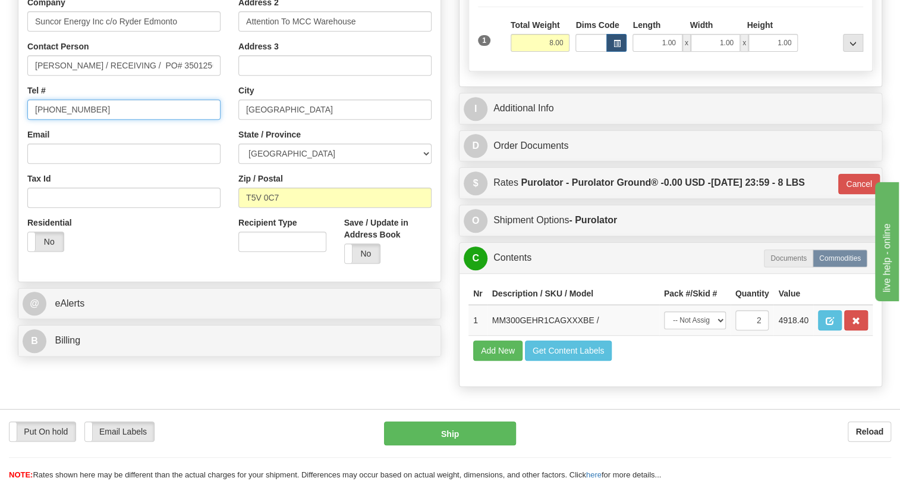
type input "403-216-2150"
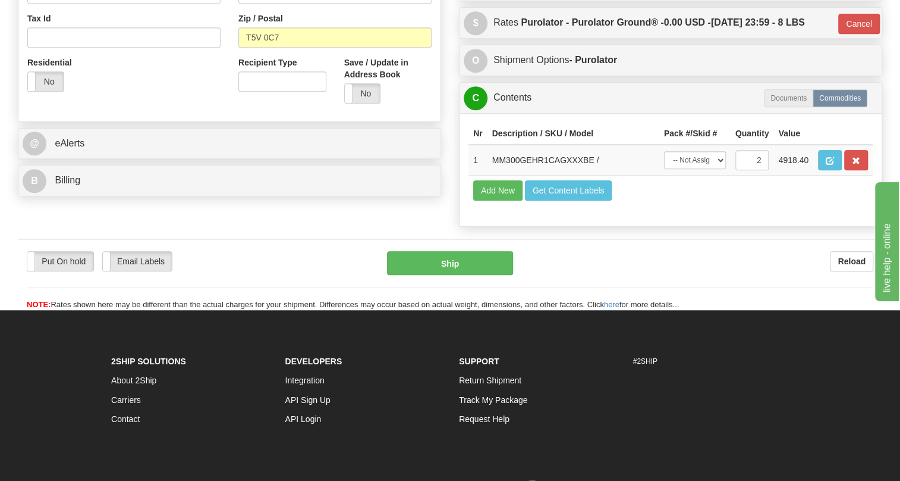
scroll to position [410, 0]
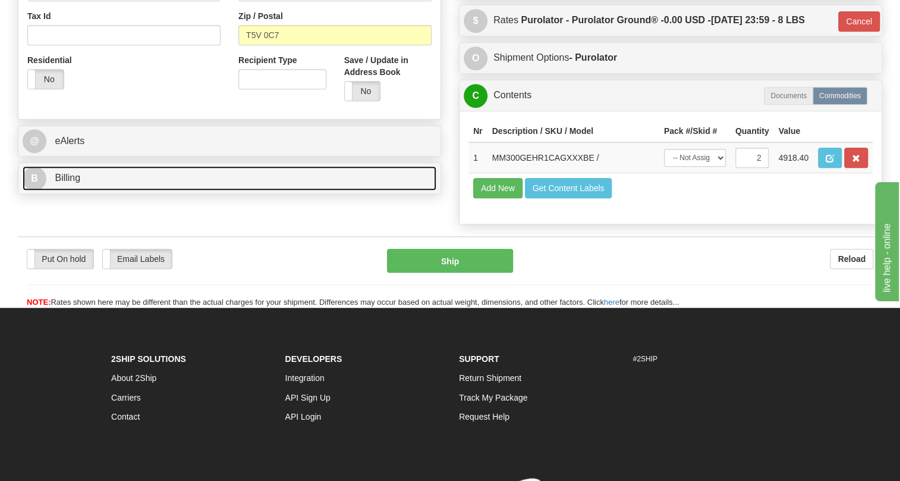
click at [73, 183] on span "Billing" at bounding box center [68, 177] width 26 height 10
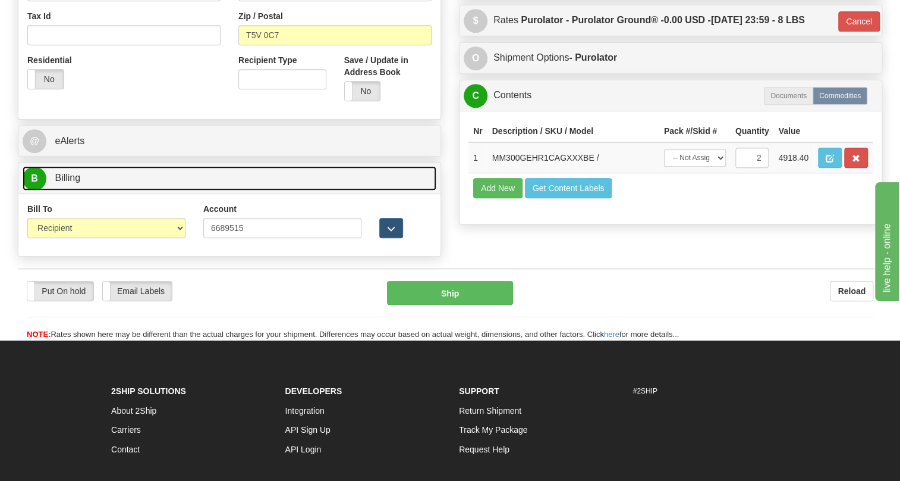
click at [88, 190] on link "B Billing" at bounding box center [230, 178] width 414 height 24
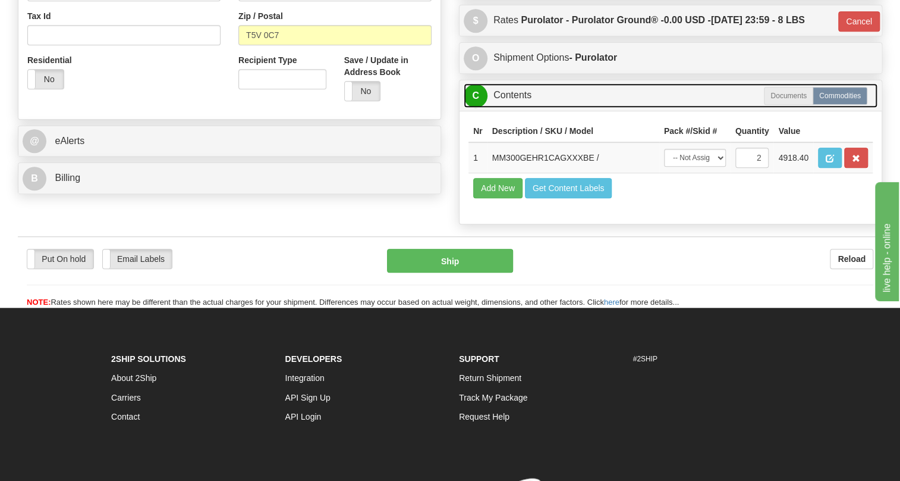
click at [513, 108] on link "C Contents" at bounding box center [671, 95] width 414 height 24
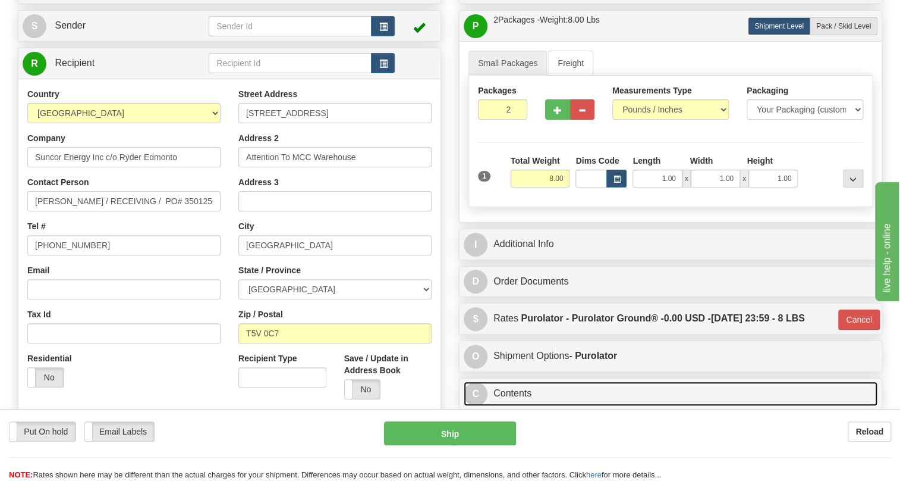
scroll to position [85, 0]
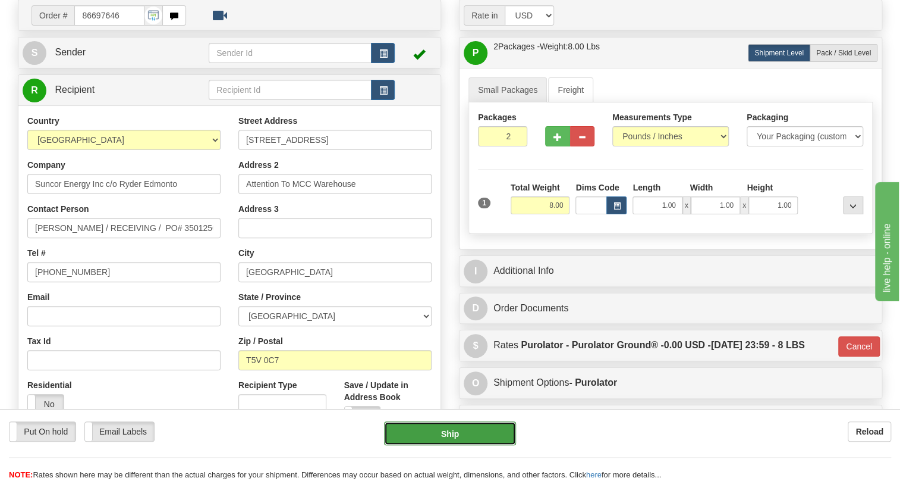
click at [448, 434] on button "Ship" at bounding box center [450, 433] width 132 height 24
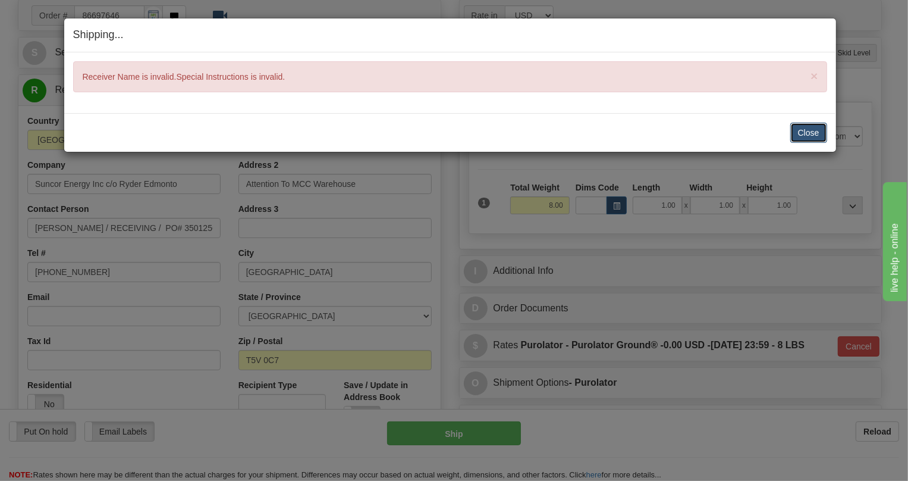
click at [810, 134] on button "Close" at bounding box center [808, 133] width 37 height 20
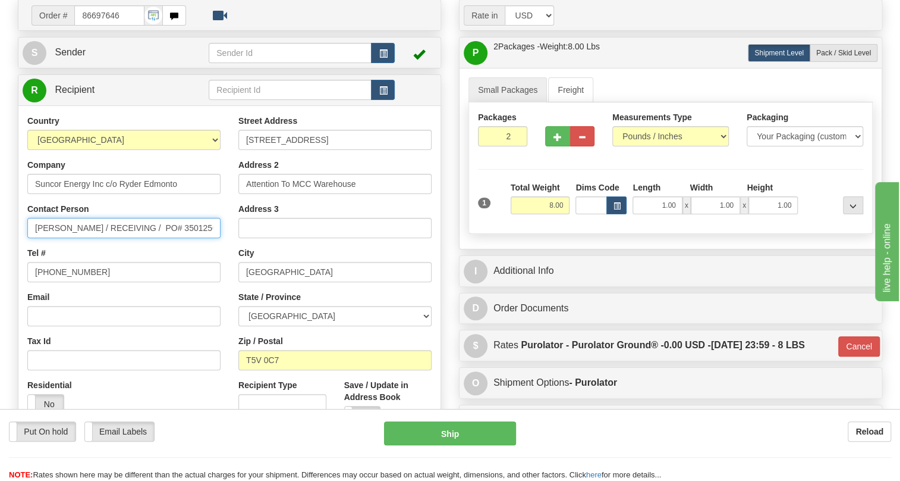
drag, startPoint x: 141, startPoint y: 254, endPoint x: 91, endPoint y: 260, distance: 50.3
click at [91, 238] on input "Dena Meighen / RECEIVING / PO# 3501256171" at bounding box center [123, 228] width 193 height 20
drag, startPoint x: 214, startPoint y: 251, endPoint x: 137, endPoint y: 261, distance: 77.3
click at [137, 238] on input "Dena Meighen / RECEIVING / PO# 3501256171" at bounding box center [123, 228] width 193 height 20
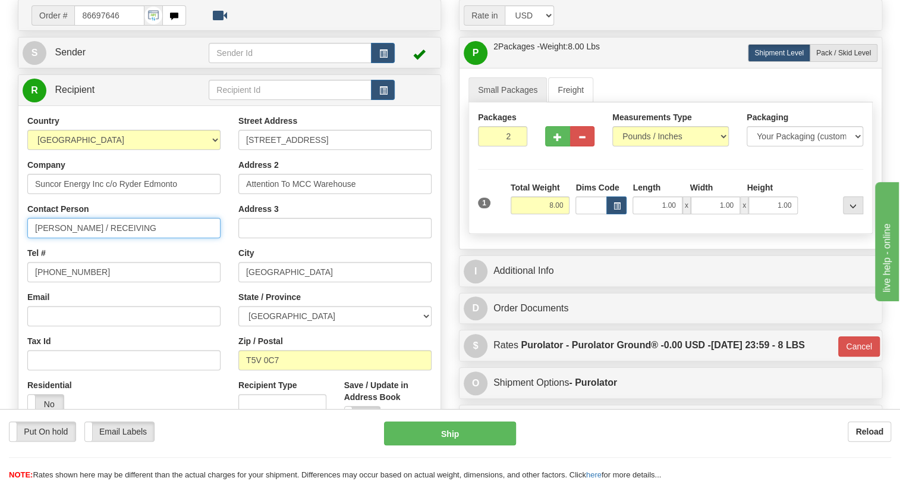
scroll to position [0, 0]
drag, startPoint x: 144, startPoint y: 254, endPoint x: 98, endPoint y: 262, distance: 47.0
click at [98, 238] on input "Dena Meighen / RECEIVING" at bounding box center [123, 228] width 193 height 20
paste input "403-216-2150"
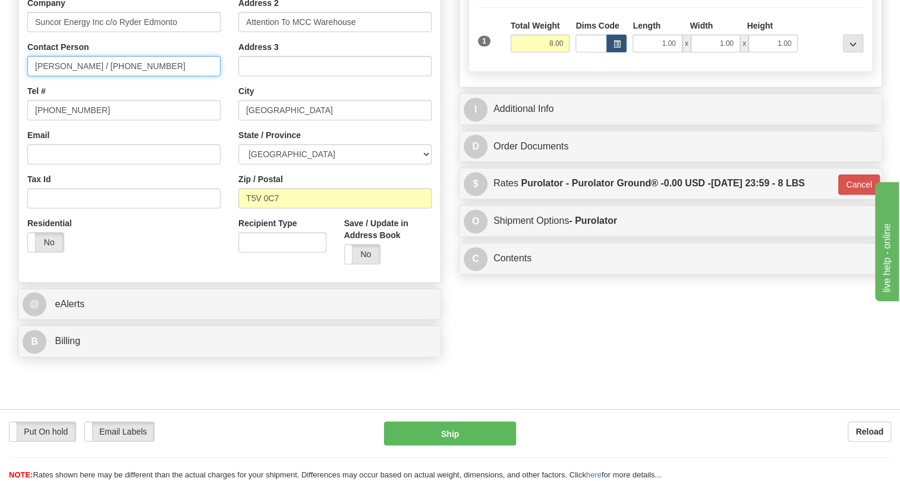
scroll to position [247, 0]
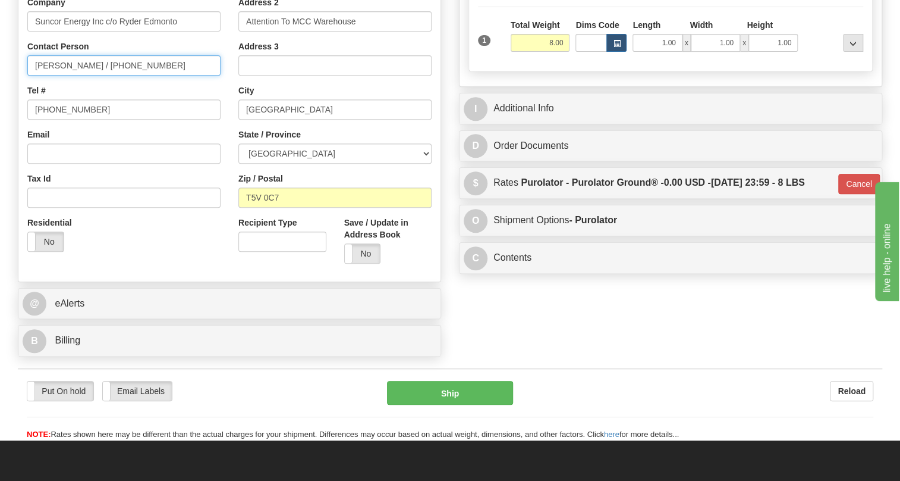
click at [124, 76] on input "Dena Meighen / 403-216-2150" at bounding box center [123, 65] width 193 height 20
drag, startPoint x: 149, startPoint y: 91, endPoint x: 96, endPoint y: 98, distance: 53.3
click at [96, 76] on input "Dena Meighen / 403-216-2150" at bounding box center [123, 65] width 193 height 20
paste input "PO 3501256171"
click at [107, 76] on input "Dena Meighen / PO 3501256171" at bounding box center [123, 65] width 193 height 20
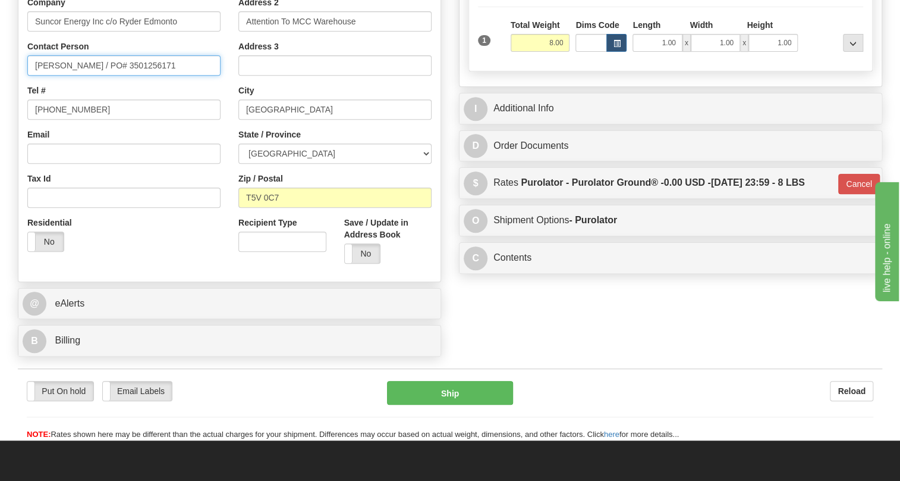
type input "Dena Meighen / PO# 3501256171"
click at [218, 117] on div "Tel # 403-216-2150" at bounding box center [123, 101] width 193 height 35
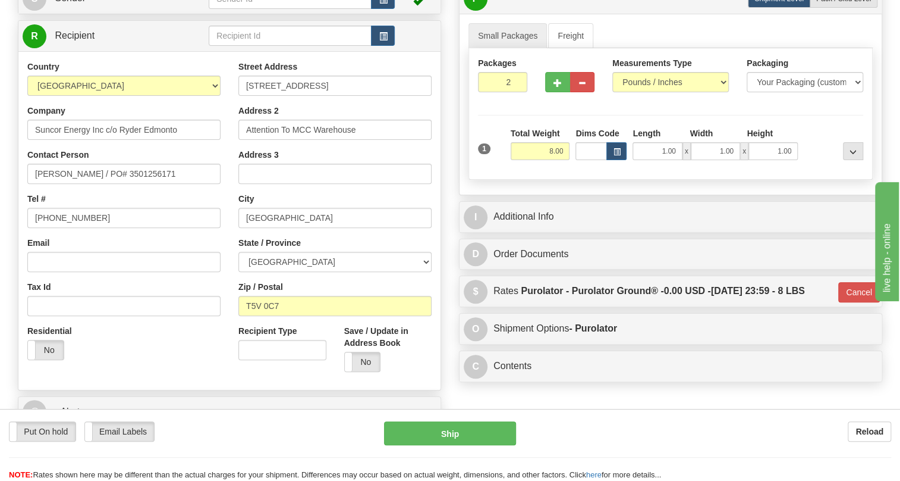
scroll to position [85, 0]
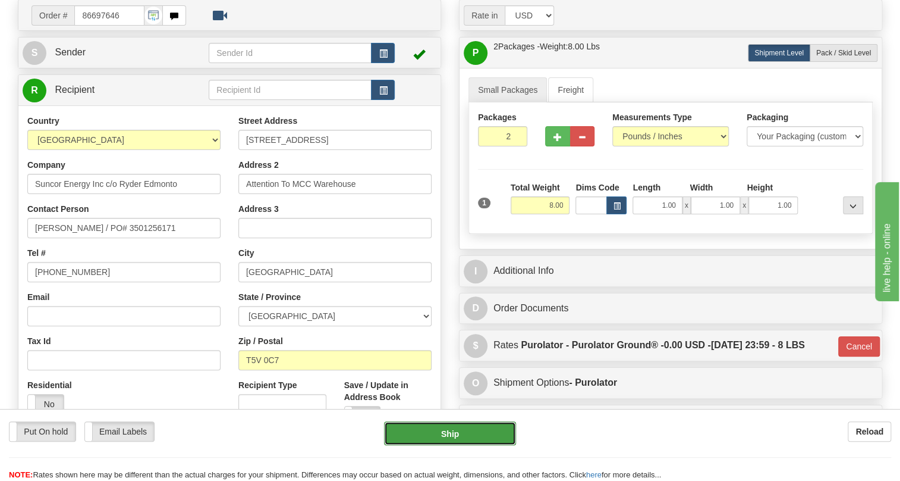
click at [449, 437] on button "Ship" at bounding box center [450, 433] width 132 height 24
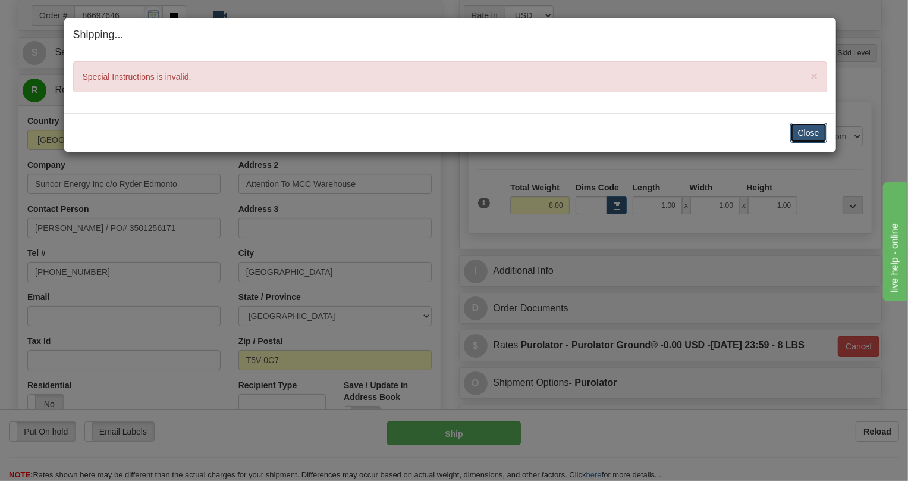
click at [807, 133] on button "Close" at bounding box center [808, 133] width 37 height 20
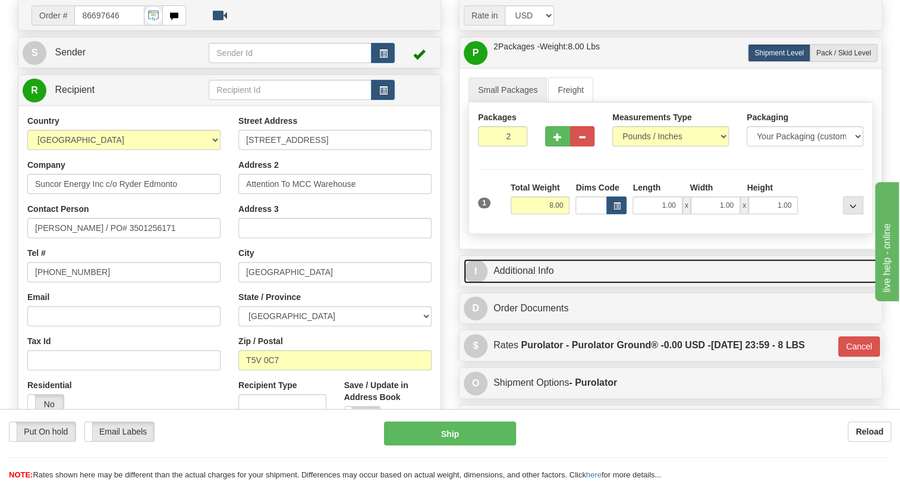
drag, startPoint x: 534, startPoint y: 296, endPoint x: 545, endPoint y: 285, distance: 14.7
click at [534, 283] on link "I Additional Info" at bounding box center [671, 271] width 414 height 24
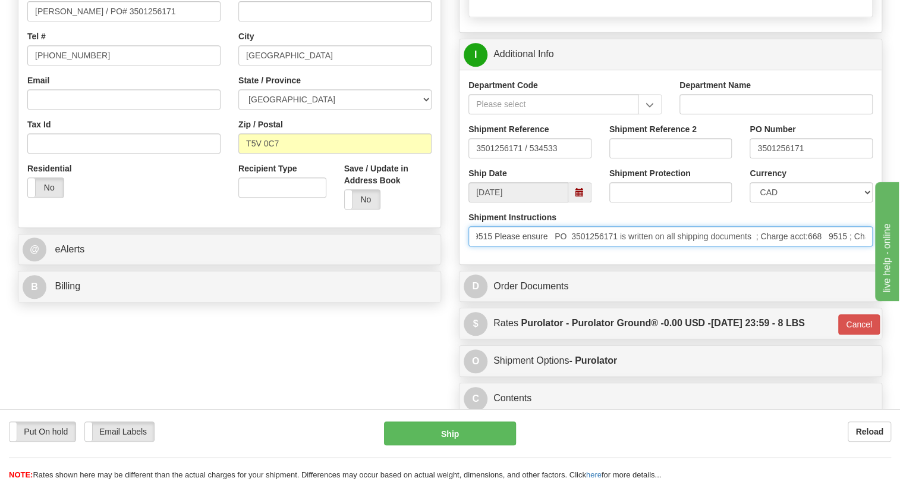
scroll to position [0, 557]
drag, startPoint x: 1351, startPoint y: 563, endPoint x: 908, endPoint y: 316, distance: 507.2
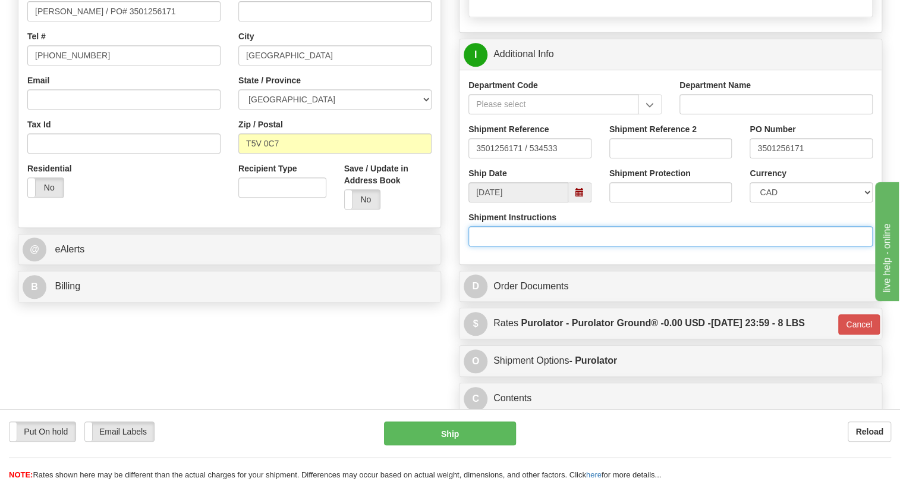
scroll to position [0, 0]
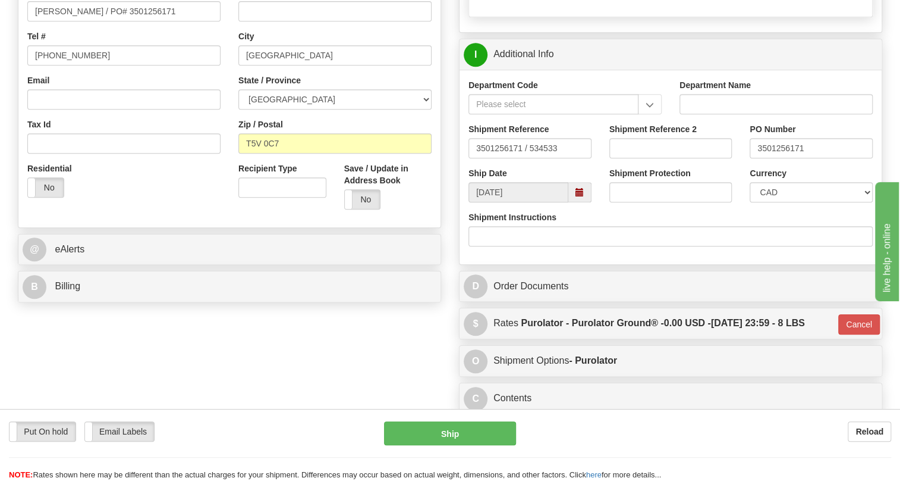
click at [446, 268] on div "Order # 86697646 S" at bounding box center [229, 45] width 441 height 525
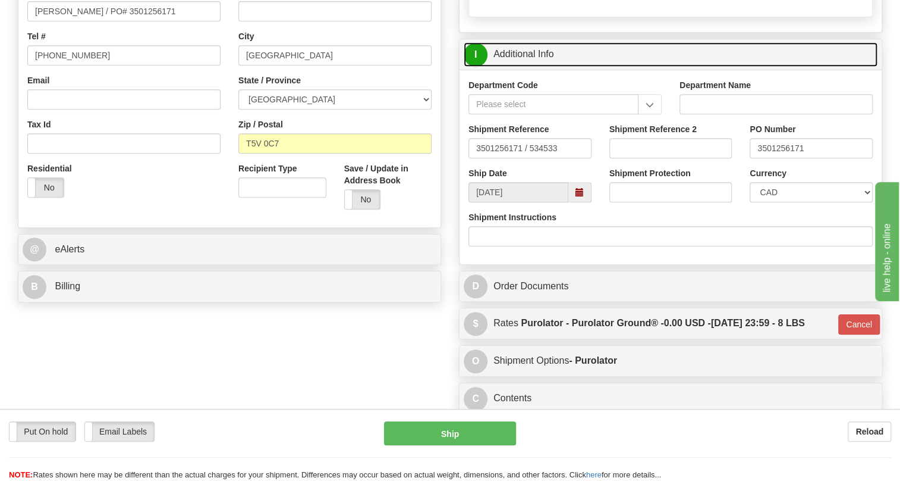
click at [515, 67] on link "I Additional Info" at bounding box center [671, 54] width 414 height 24
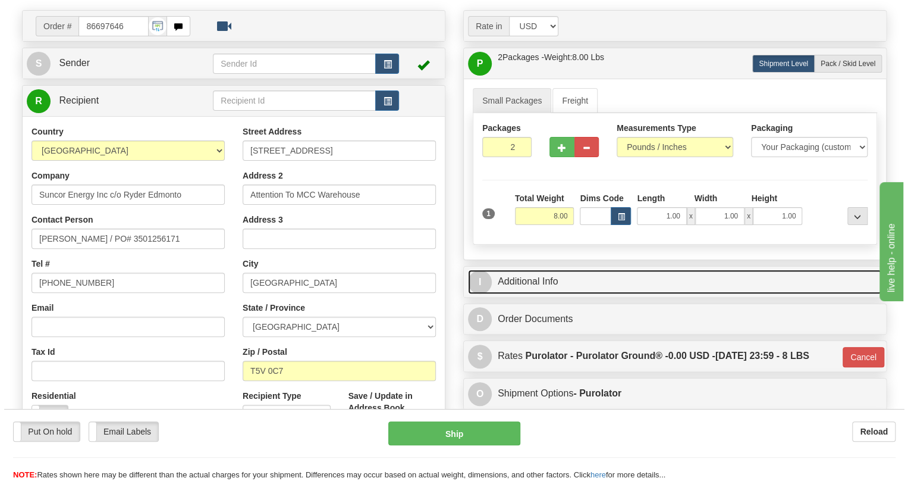
scroll to position [139, 0]
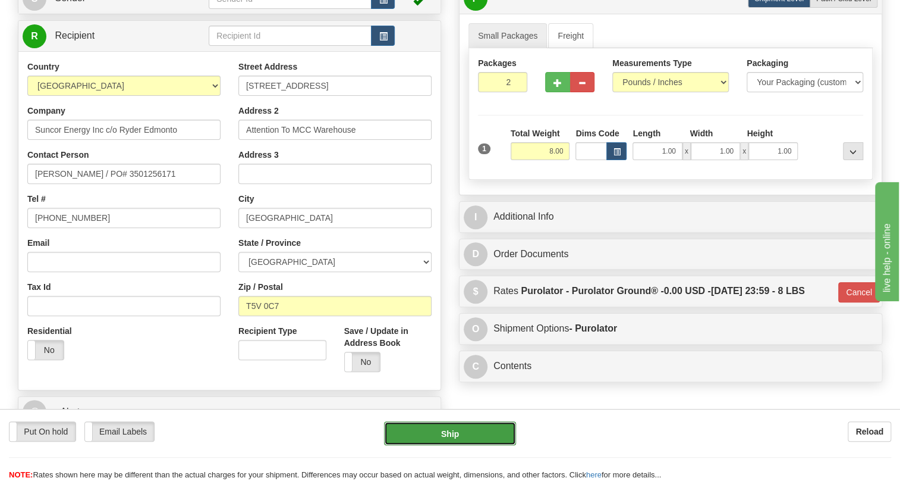
click at [458, 438] on button "Ship" at bounding box center [450, 433] width 132 height 24
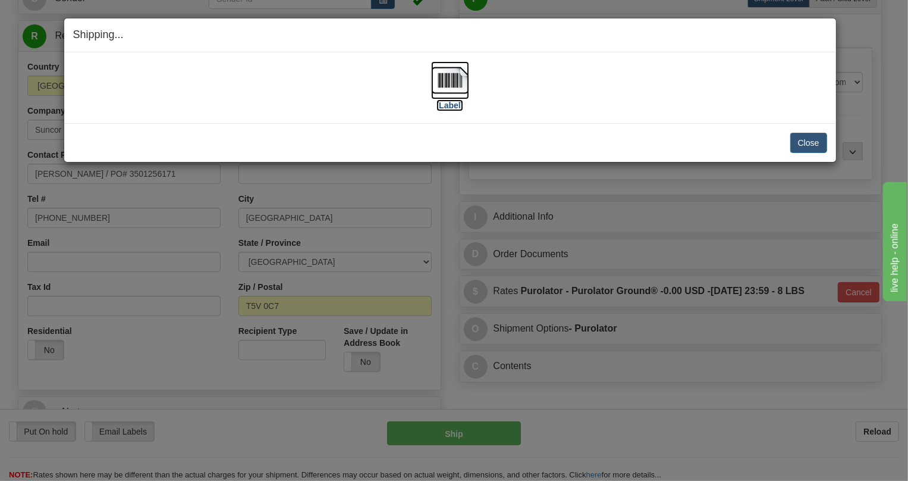
click at [450, 77] on img at bounding box center [450, 80] width 38 height 38
click at [807, 142] on button "Close" at bounding box center [808, 143] width 37 height 20
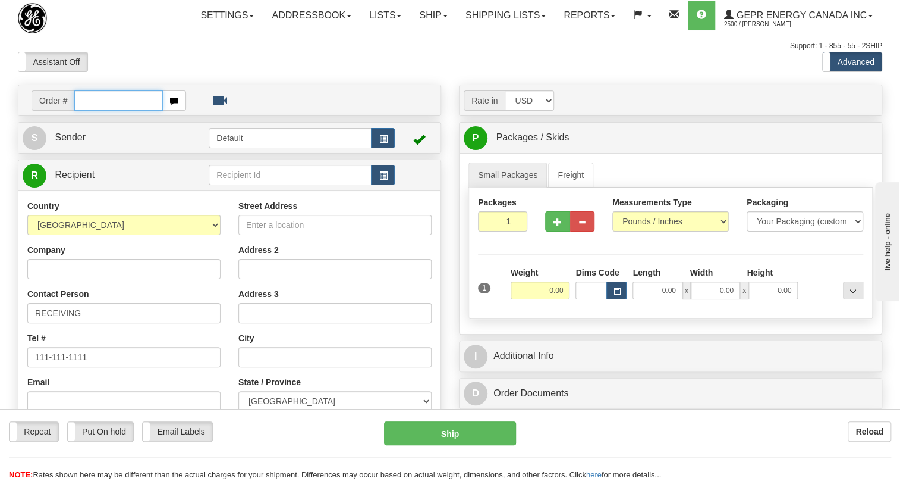
click at [94, 111] on input "text" at bounding box center [118, 100] width 89 height 20
paste input "0086697651"
click at [89, 111] on input "0086697651" at bounding box center [118, 100] width 89 height 20
type input "86697651"
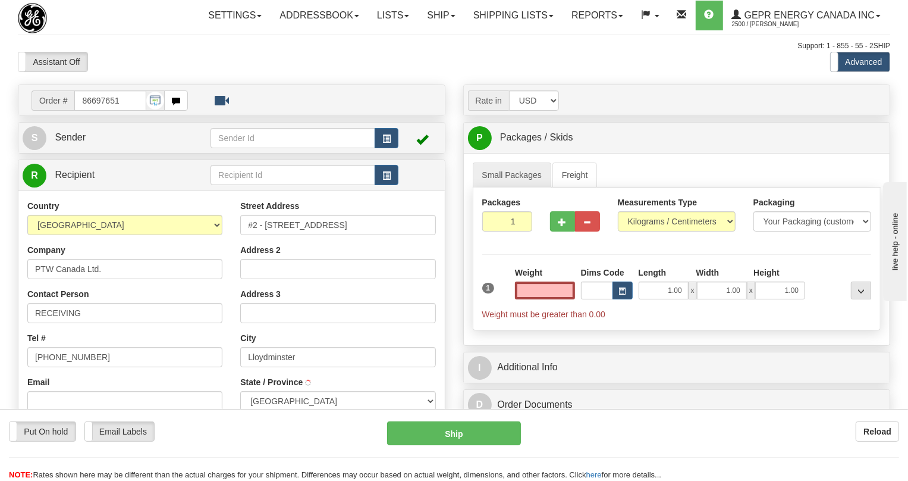
type input "LLOYDMINSTER"
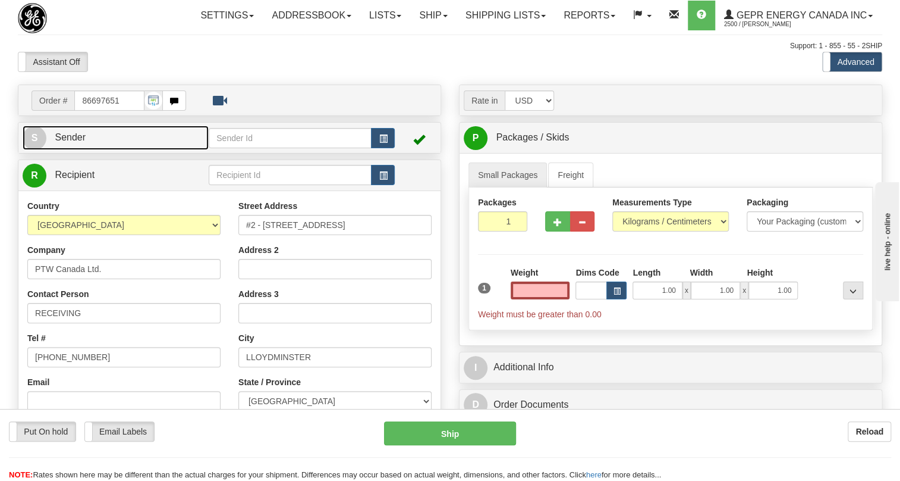
type input "0.00"
drag, startPoint x: 68, startPoint y: 164, endPoint x: 19, endPoint y: 170, distance: 49.7
click at [68, 142] on span "Sender" at bounding box center [70, 137] width 31 height 10
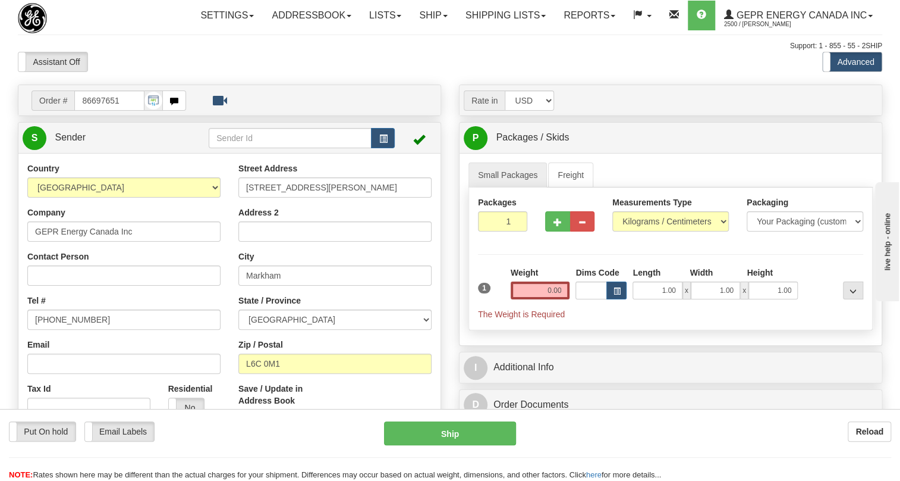
type input "MARKHAM"
click at [72, 329] on input "[PHONE_NUMBER]" at bounding box center [123, 319] width 193 height 20
paste input "[PHONE_NUMBER]"
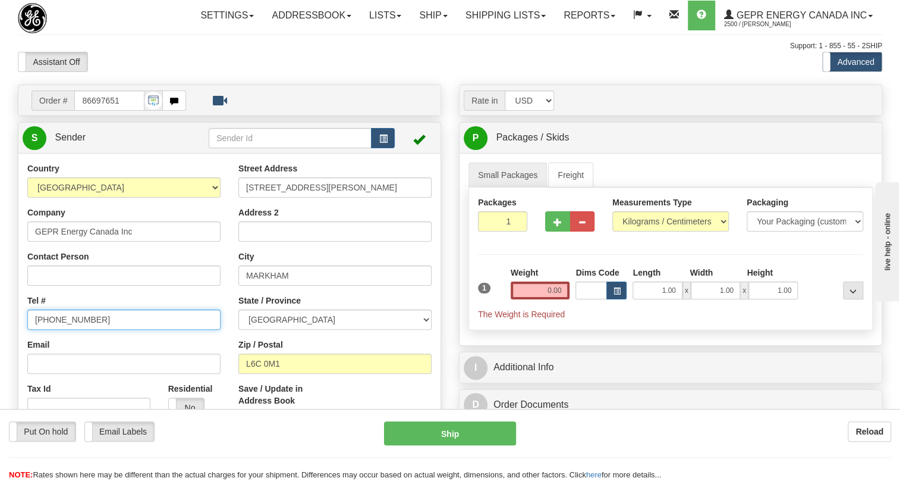
type input "[PHONE_NUMBER]"
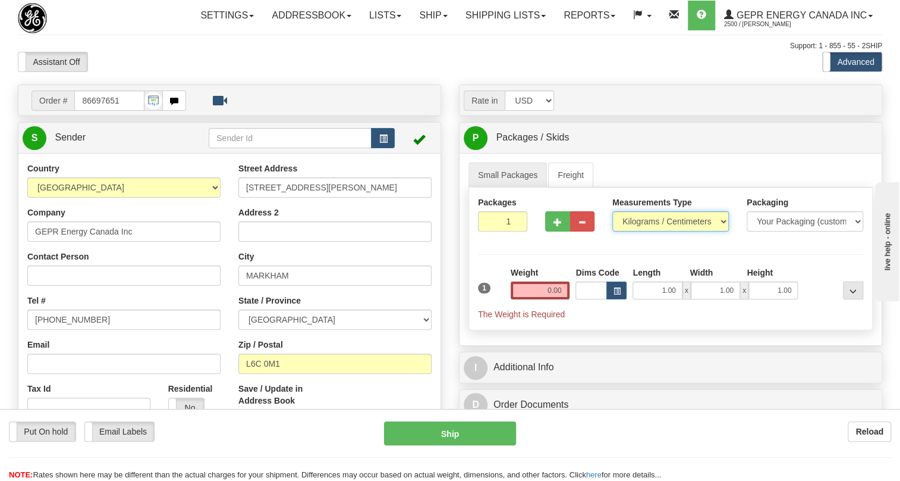
click at [670, 231] on select "Pounds / Inches Kilograms / Centimeters" at bounding box center [671, 221] width 117 height 20
select select "0"
click at [613, 231] on select "Pounds / Inches Kilograms / Centimeters" at bounding box center [671, 221] width 117 height 20
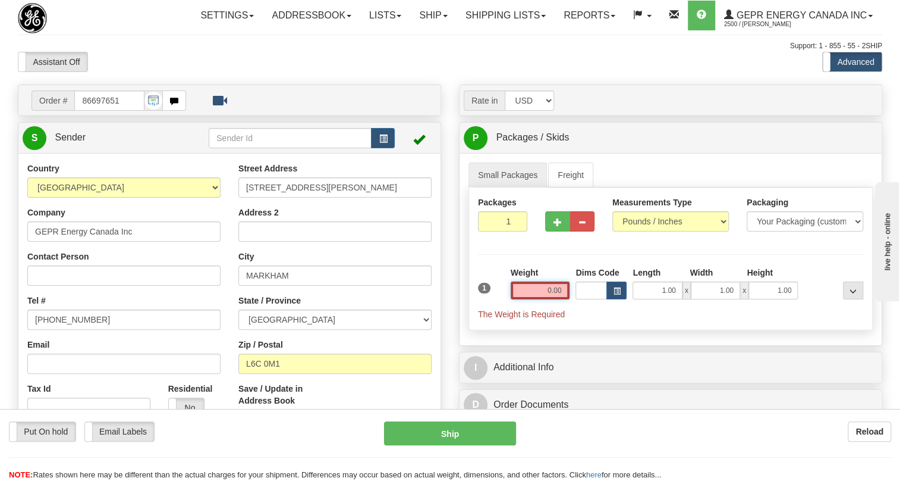
click at [542, 299] on input "0.00" at bounding box center [540, 290] width 59 height 18
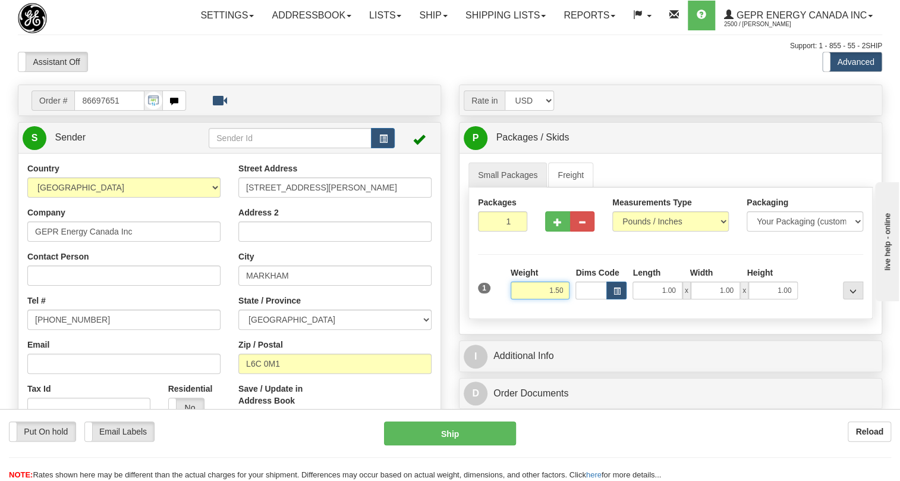
type input "1.50"
click at [76, 142] on span "Sender" at bounding box center [70, 137] width 31 height 10
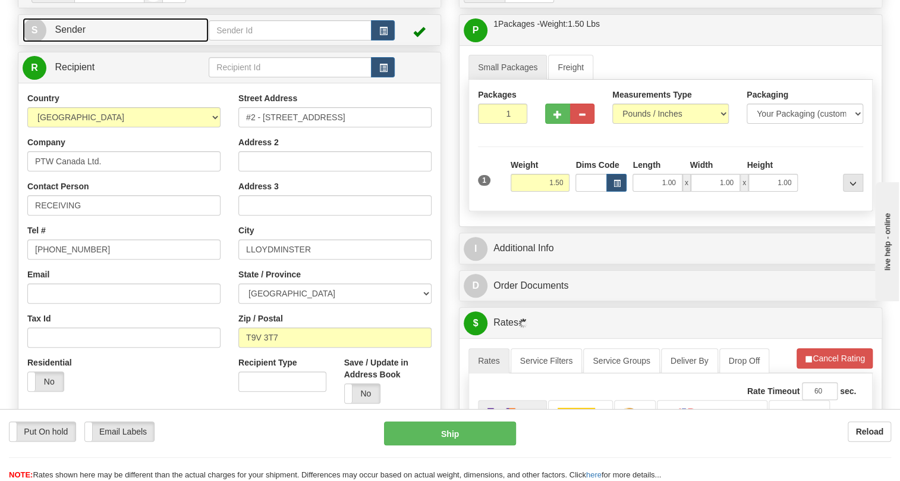
scroll to position [162, 0]
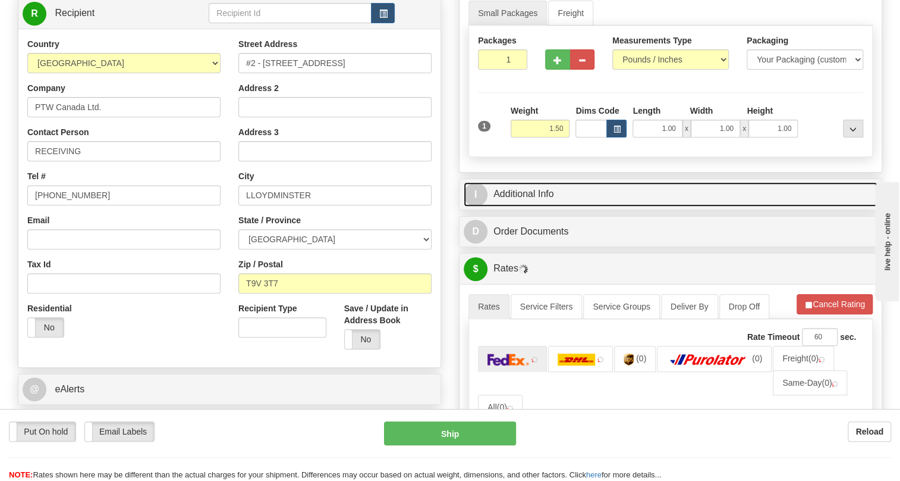
click at [513, 206] on link "I Additional Info" at bounding box center [671, 194] width 414 height 24
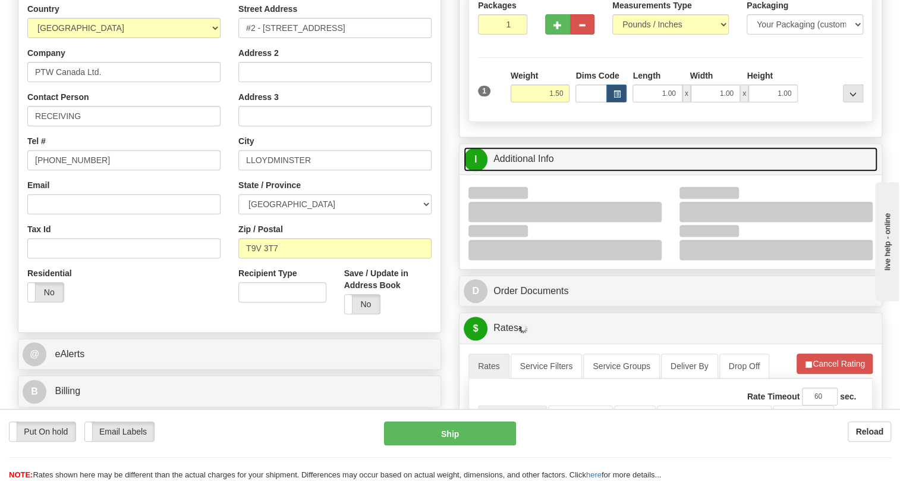
scroll to position [216, 0]
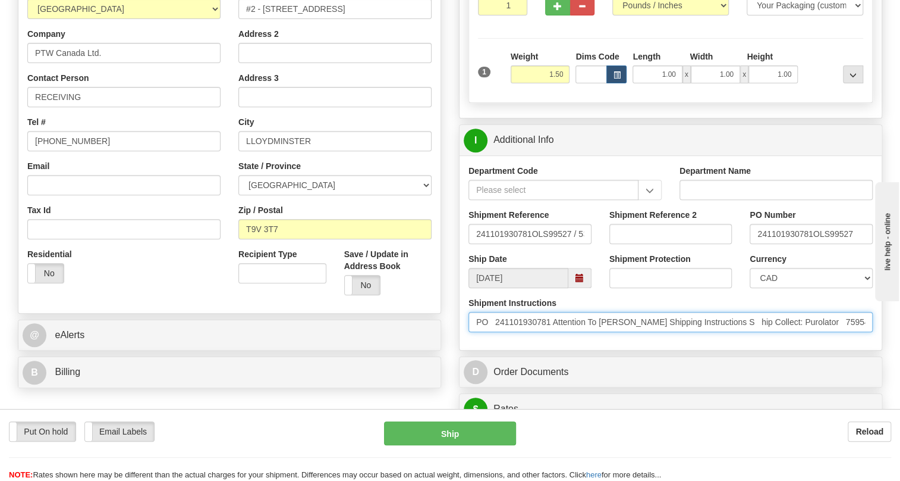
drag, startPoint x: 670, startPoint y: 350, endPoint x: 607, endPoint y: 352, distance: 63.1
click at [607, 332] on input "PO 241101930781 Attention To [PERSON_NAME] Shipping Instructions S hip Collect:…" at bounding box center [671, 322] width 404 height 20
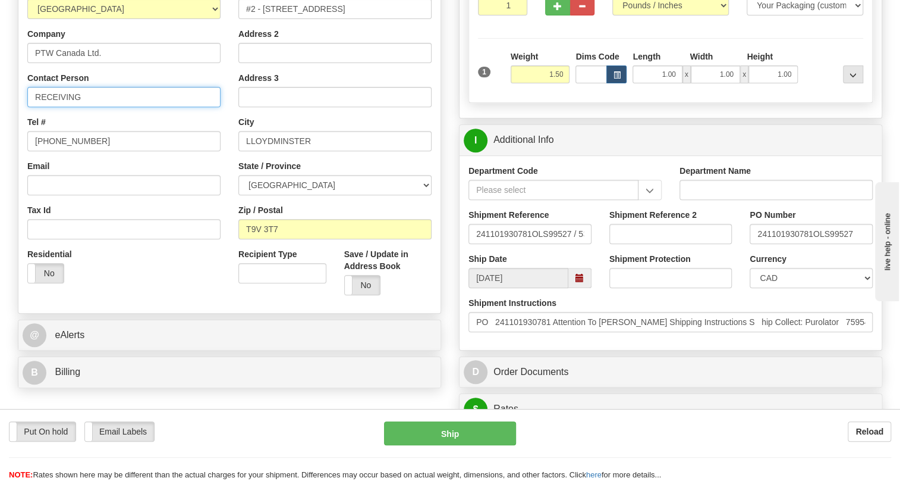
click at [38, 107] on input "RECEIVING" at bounding box center [123, 97] width 193 height 20
click at [90, 107] on input "RECEIVING" at bounding box center [123, 97] width 193 height 20
paste input "[PERSON_NAME]"
type input "RECEIVING / Attn: [PERSON_NAME]"
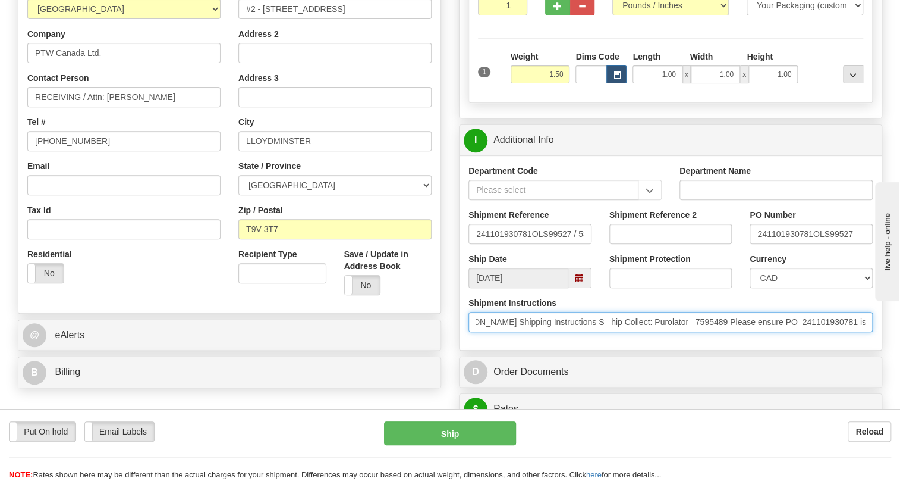
scroll to position [0, 211]
drag, startPoint x: 851, startPoint y: 349, endPoint x: 790, endPoint y: 344, distance: 60.8
click at [790, 332] on input "PO 241101930781 Attention To [PERSON_NAME] Shipping Instructions S hip Collect:…" at bounding box center [671, 322] width 404 height 20
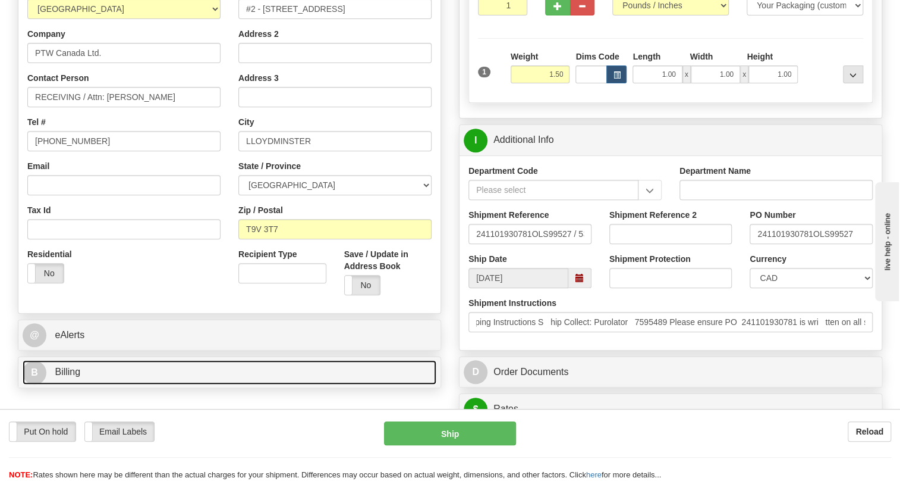
click at [61, 376] on span "Billing" at bounding box center [68, 371] width 26 height 10
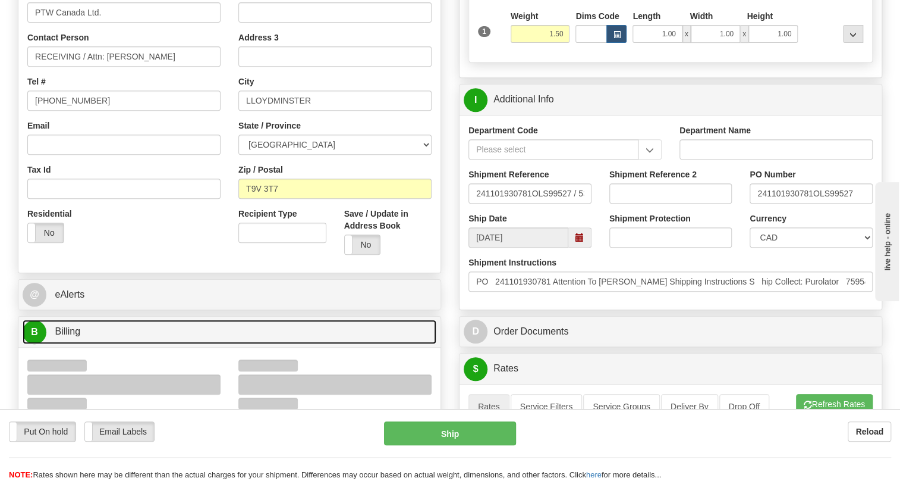
scroll to position [378, 0]
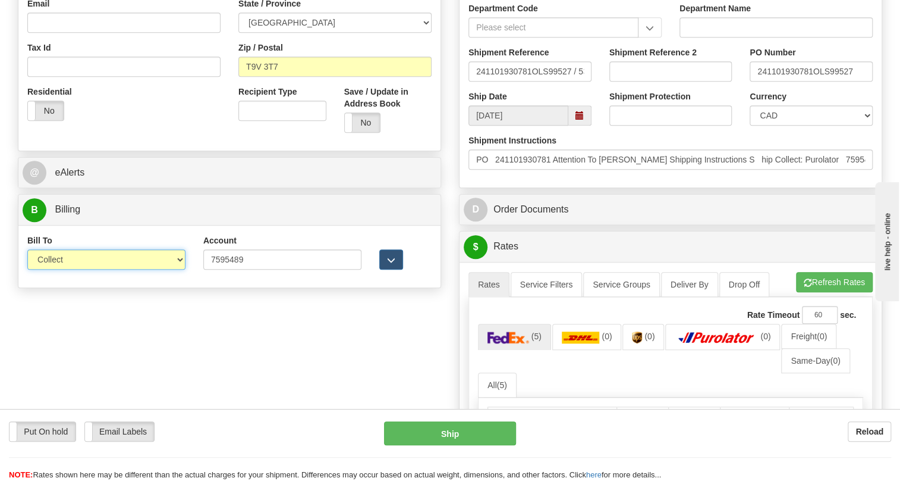
click at [72, 269] on select "Sender Recipient Third Party Collect" at bounding box center [106, 259] width 158 height 20
click at [27, 269] on select "Sender Recipient Third Party Collect" at bounding box center [106, 259] width 158 height 20
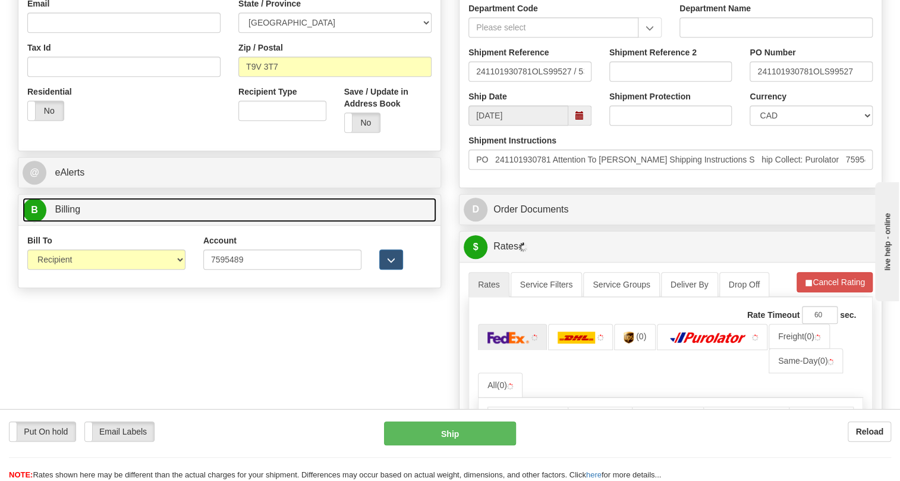
click at [67, 214] on span "Billing" at bounding box center [68, 209] width 26 height 10
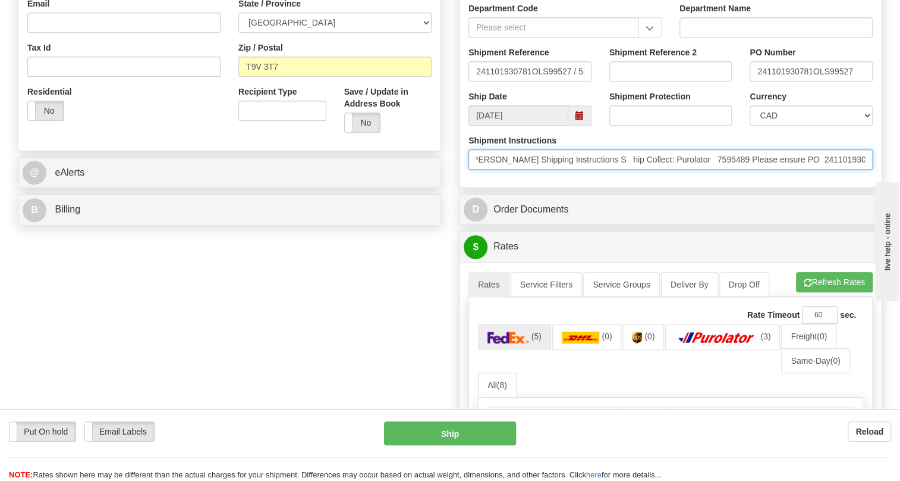
scroll to position [0, 0]
drag, startPoint x: 707, startPoint y: 193, endPoint x: 444, endPoint y: 196, distance: 262.9
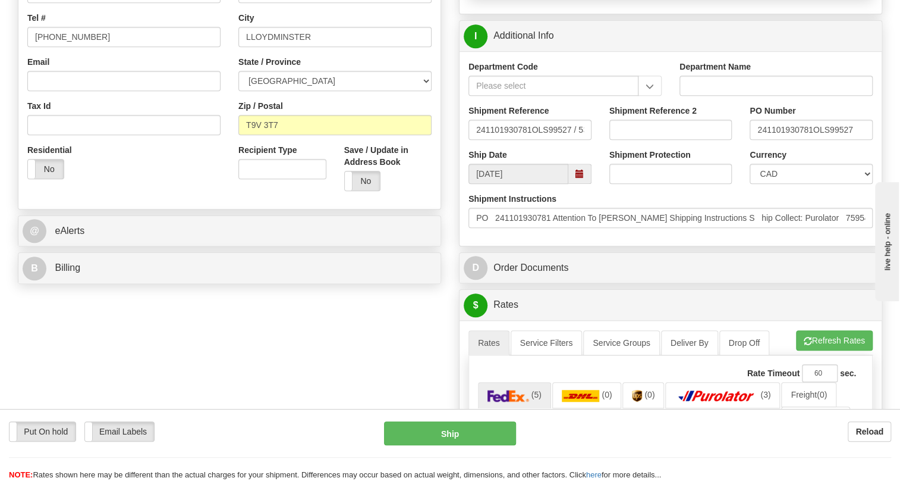
scroll to position [324, 0]
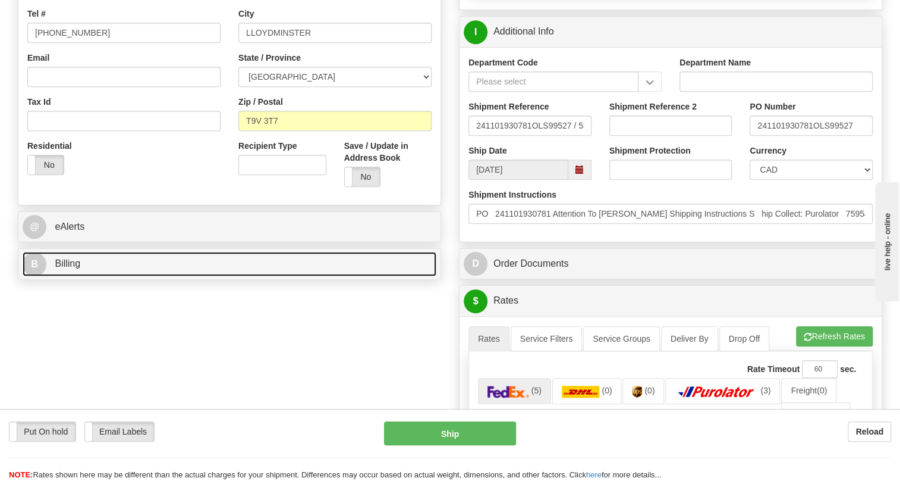
click at [71, 268] on span "Billing" at bounding box center [68, 263] width 26 height 10
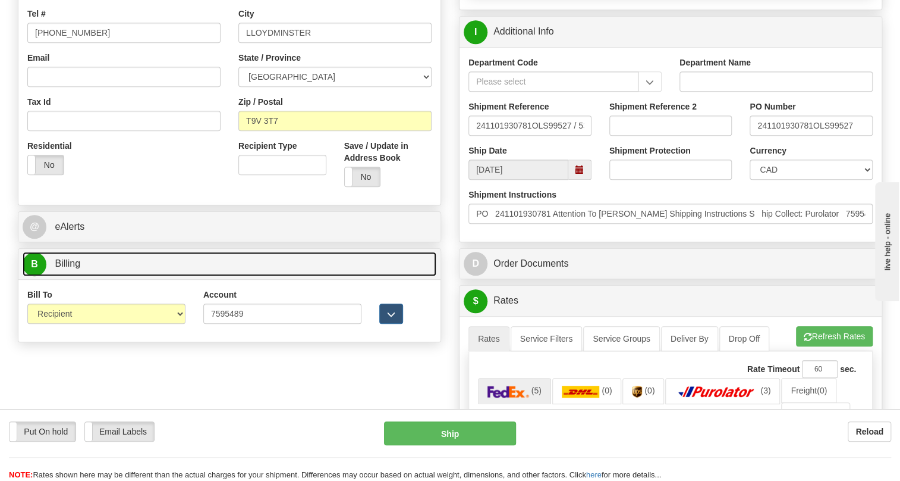
click at [71, 268] on span "Billing" at bounding box center [68, 263] width 26 height 10
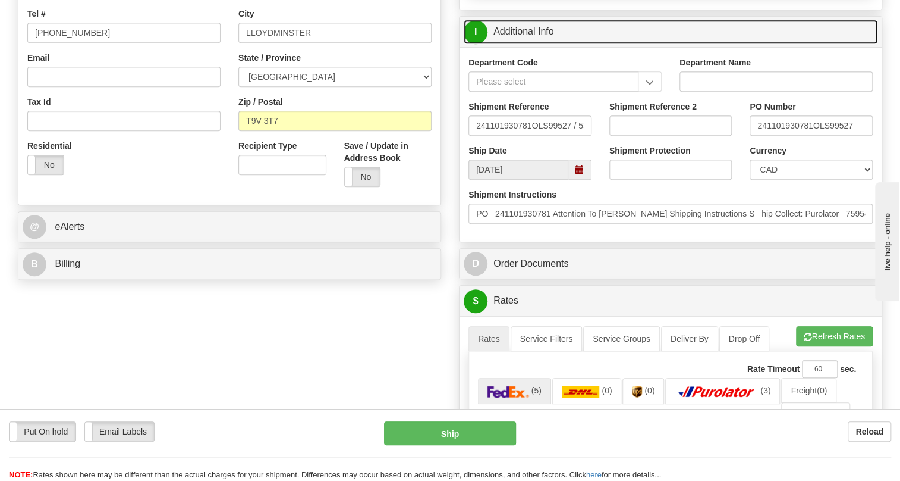
click at [535, 44] on link "I Additional Info" at bounding box center [671, 32] width 414 height 24
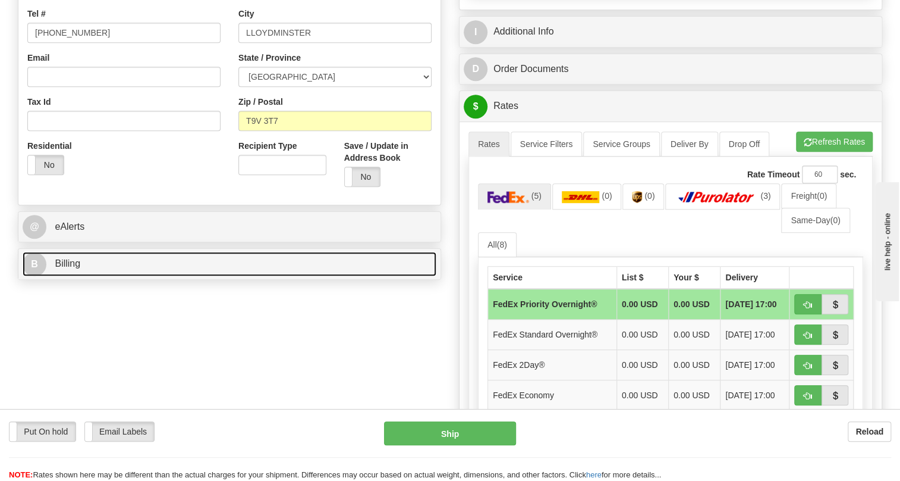
click at [68, 268] on span "Billing" at bounding box center [68, 263] width 26 height 10
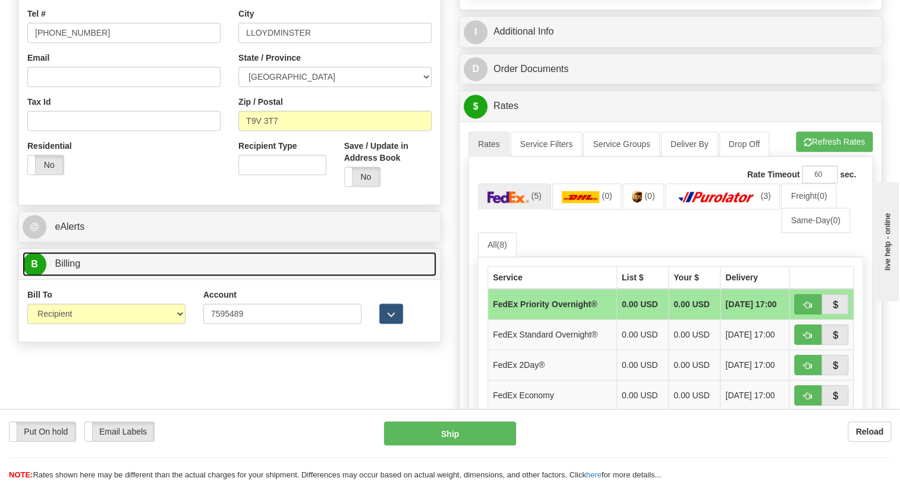
click at [68, 268] on span "Billing" at bounding box center [68, 263] width 26 height 10
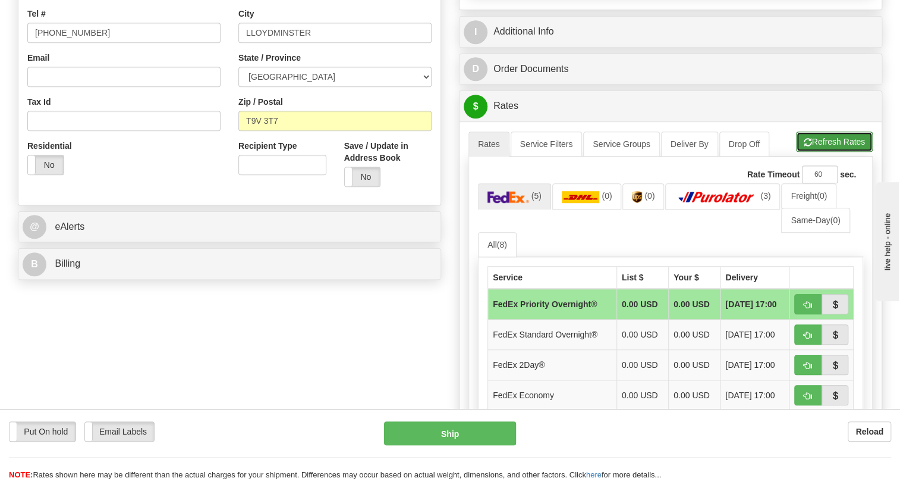
click at [827, 152] on button "Refresh Rates" at bounding box center [834, 141] width 77 height 20
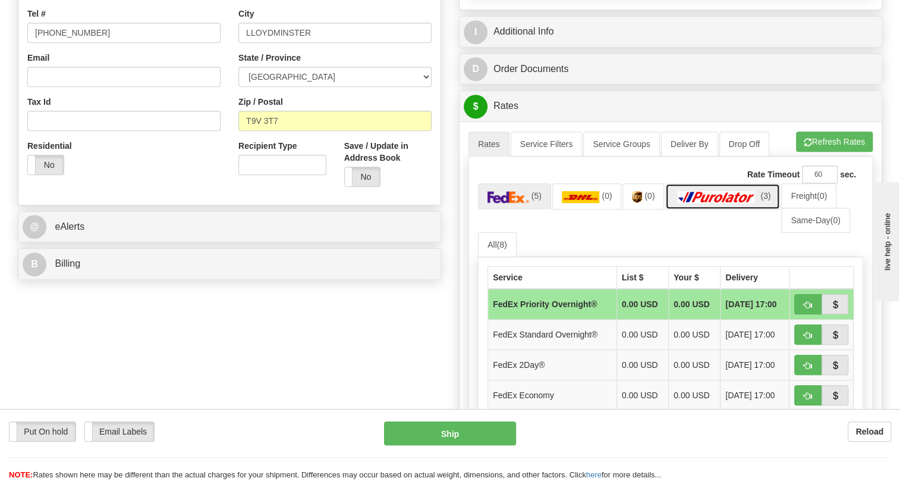
click at [717, 203] on img at bounding box center [716, 197] width 83 height 12
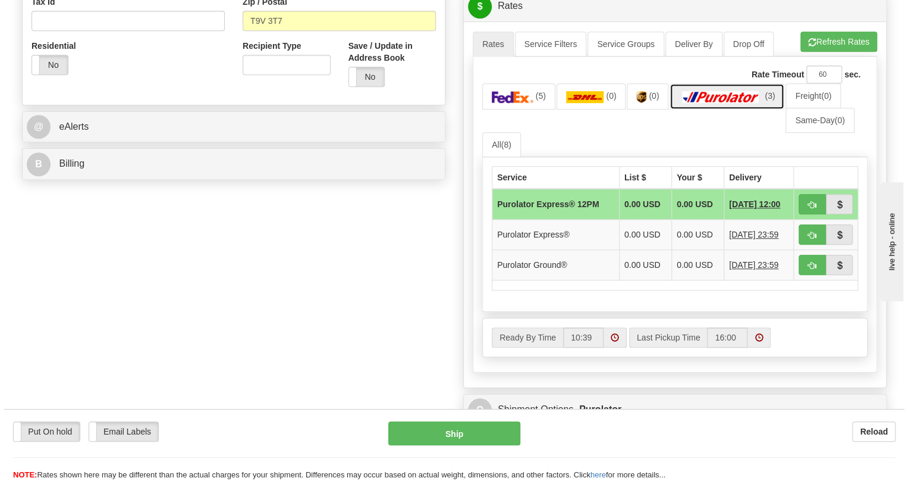
scroll to position [432, 0]
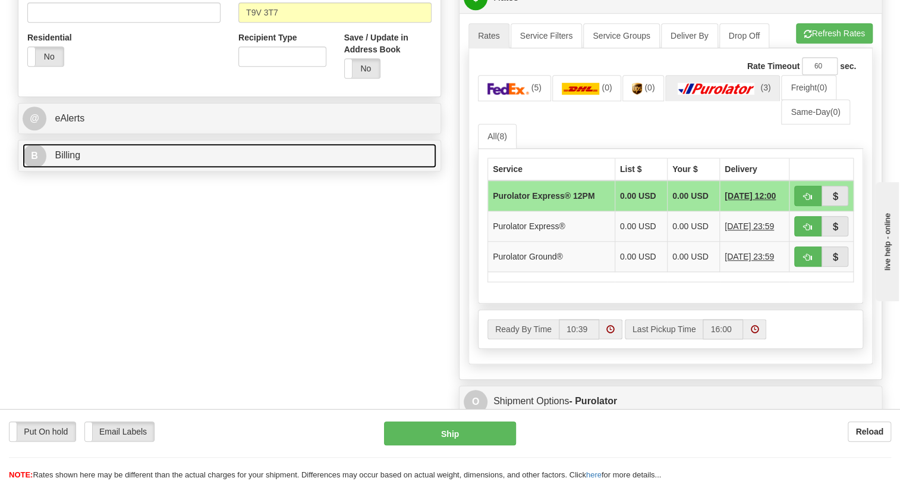
click at [72, 168] on link "B Billing" at bounding box center [230, 155] width 414 height 24
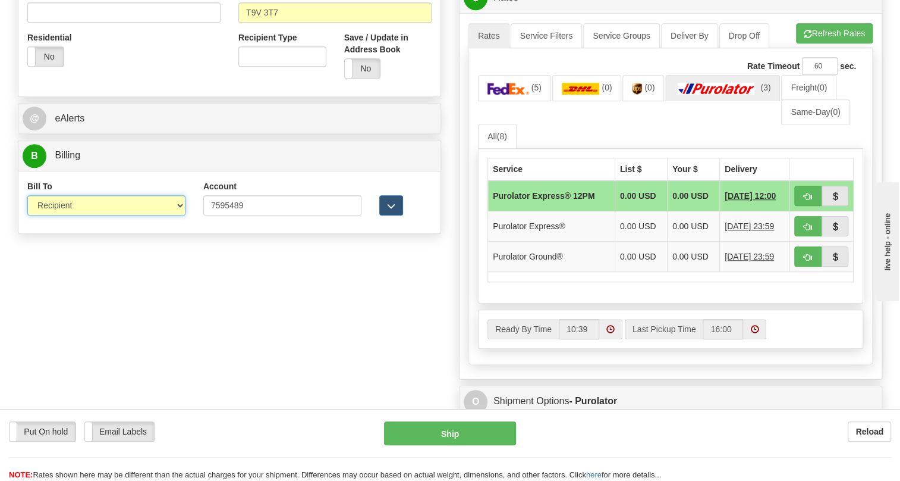
click at [108, 215] on select "Sender Recipient Third Party Collect" at bounding box center [106, 205] width 158 height 20
click at [27, 215] on select "Sender Recipient Third Party Collect" at bounding box center [106, 205] width 158 height 20
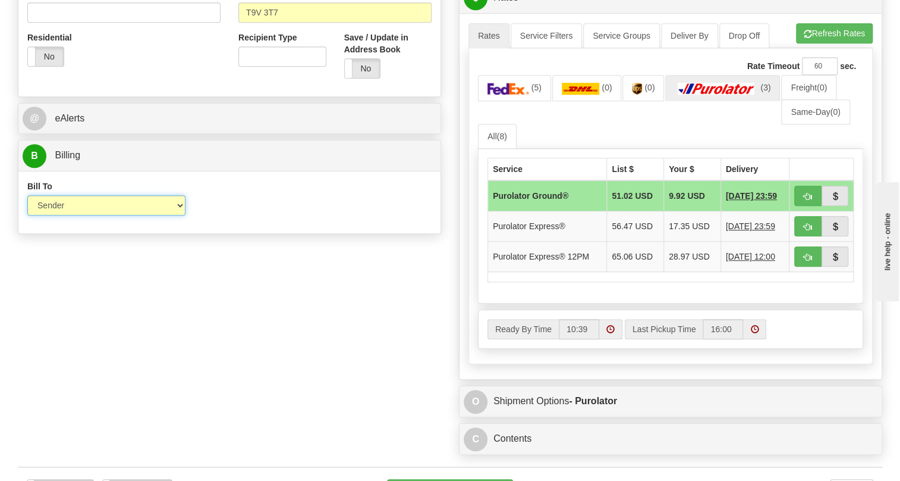
click at [140, 215] on select "Sender Recipient Third Party Collect" at bounding box center [106, 205] width 158 height 20
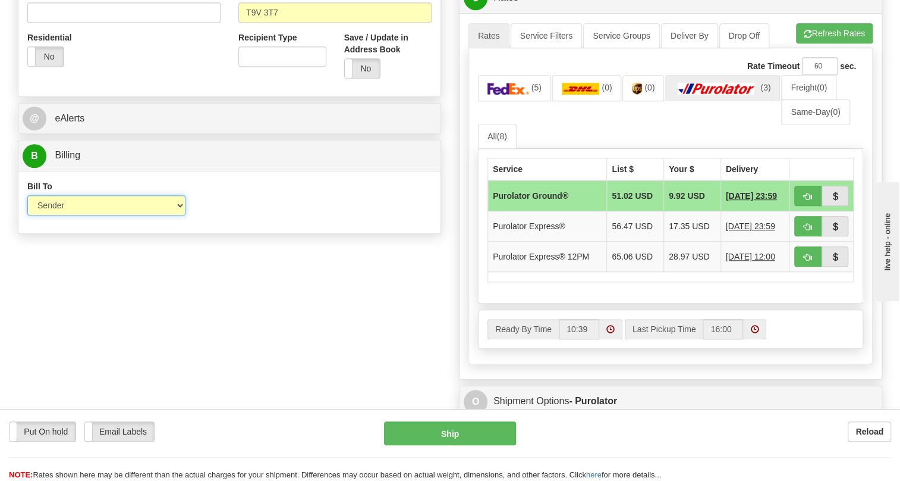
select select "2"
click at [27, 215] on select "Sender Recipient Third Party Collect" at bounding box center [106, 205] width 158 height 20
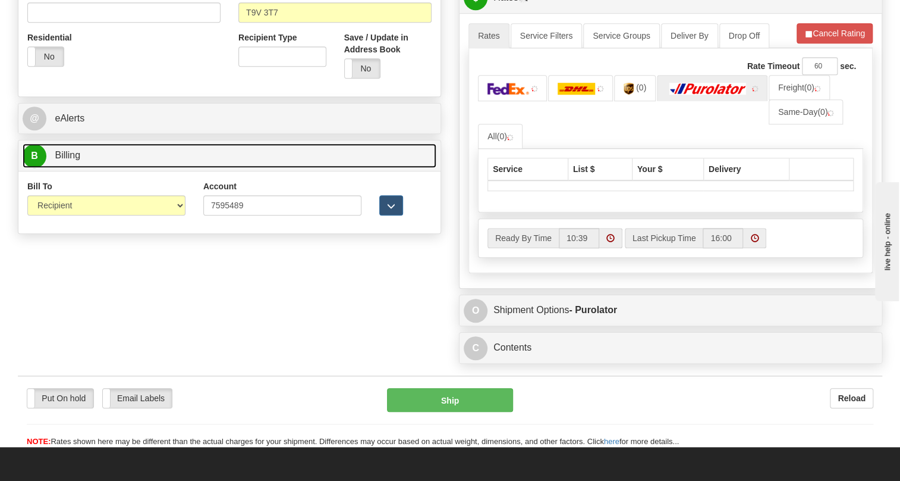
click at [75, 160] on span "Billing" at bounding box center [68, 155] width 26 height 10
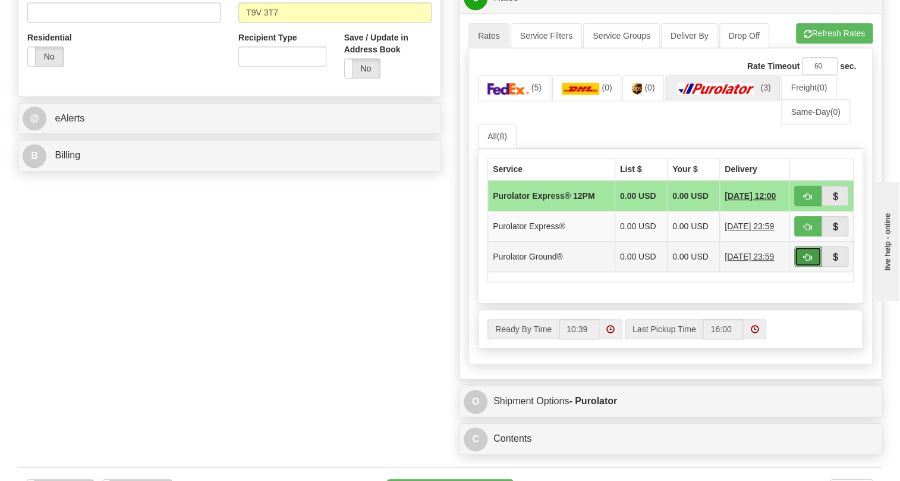
click at [808, 261] on span "button" at bounding box center [808, 257] width 8 height 8
type input "260"
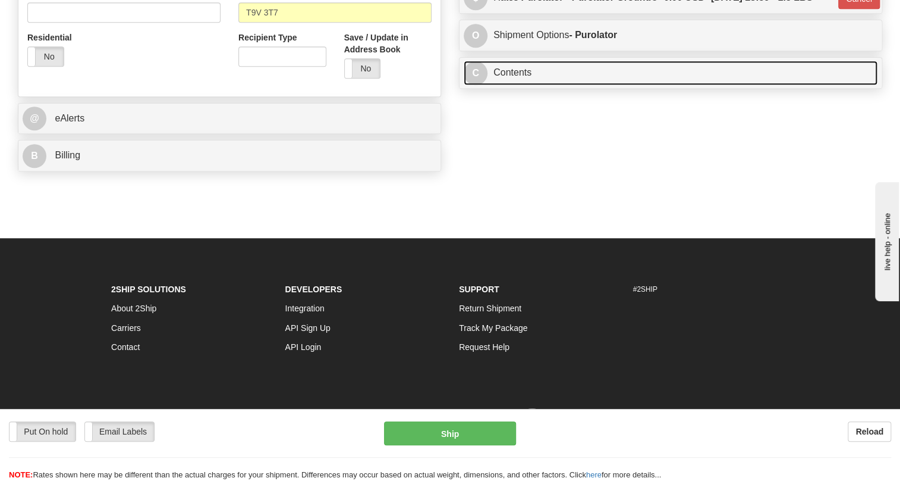
click at [520, 85] on link "C Contents" at bounding box center [671, 73] width 414 height 24
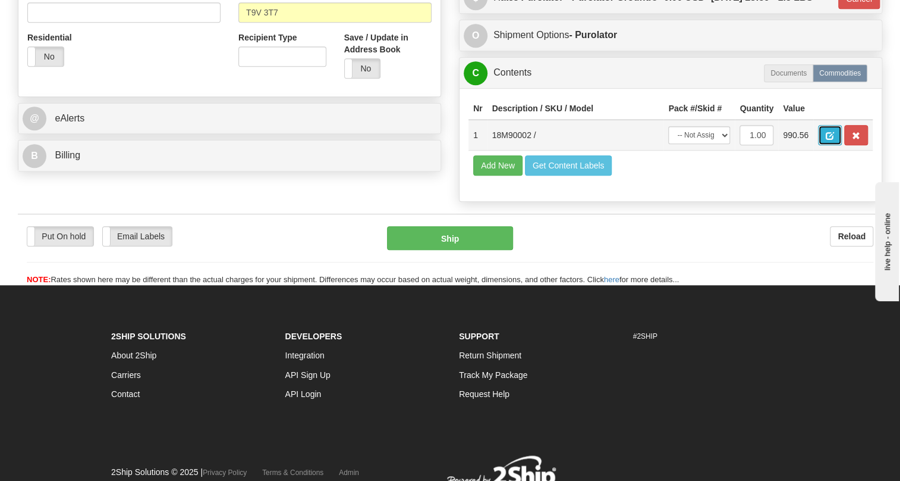
click at [830, 140] on span "button" at bounding box center [830, 136] width 8 height 8
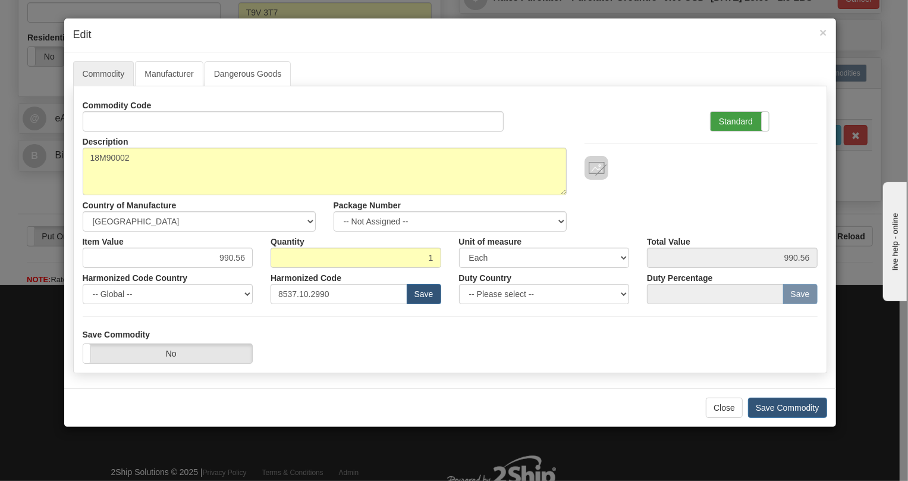
drag, startPoint x: 732, startPoint y: 117, endPoint x: 685, endPoint y: 133, distance: 48.9
click at [730, 118] on label "Standard" at bounding box center [740, 121] width 58 height 19
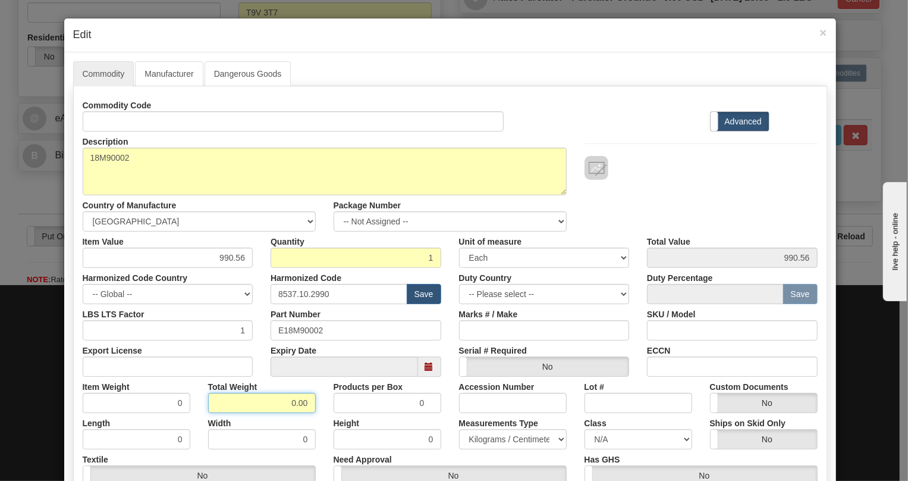
click at [282, 403] on input "0.00" at bounding box center [262, 403] width 108 height 20
type input "1.00"
type input "1.0000"
click at [500, 440] on select "Pounds / Inches Kilograms / Centimeters" at bounding box center [513, 439] width 108 height 20
select select "0"
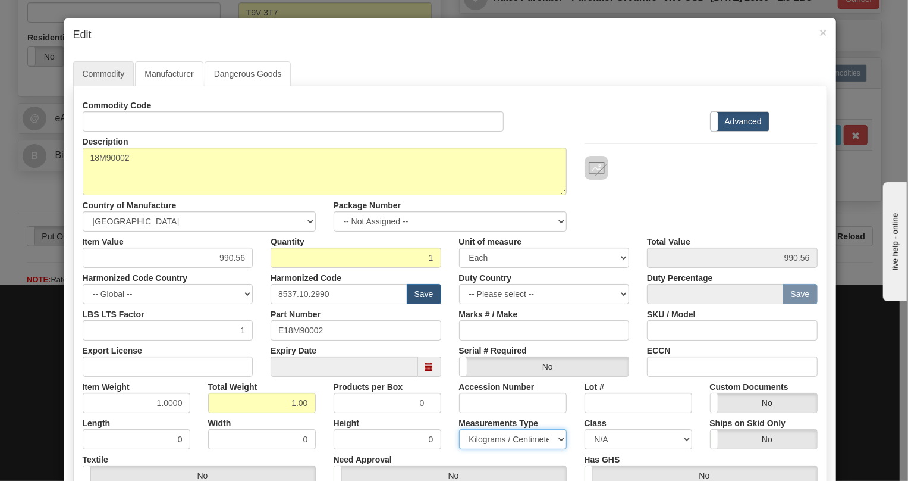
click at [459, 429] on select "Pounds / Inches Kilograms / Centimeters" at bounding box center [513, 439] width 108 height 20
click at [263, 351] on div "Expiry Date" at bounding box center [356, 358] width 189 height 36
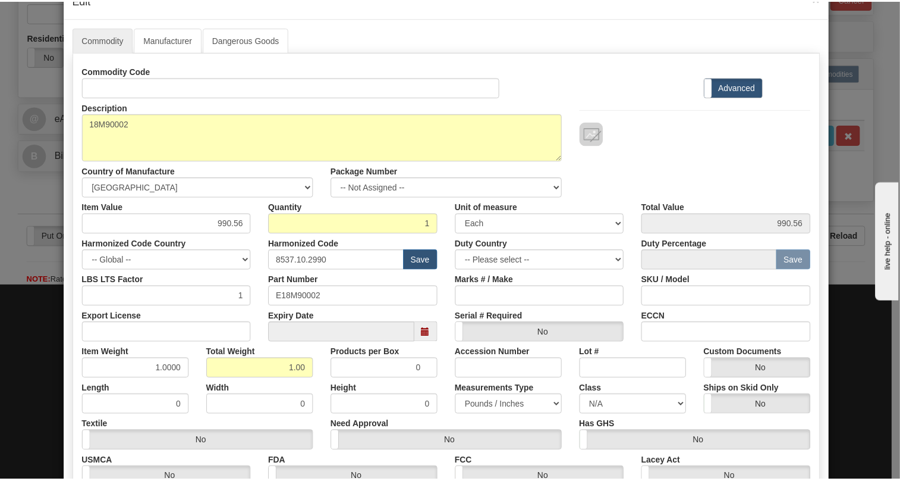
scroll to position [181, 0]
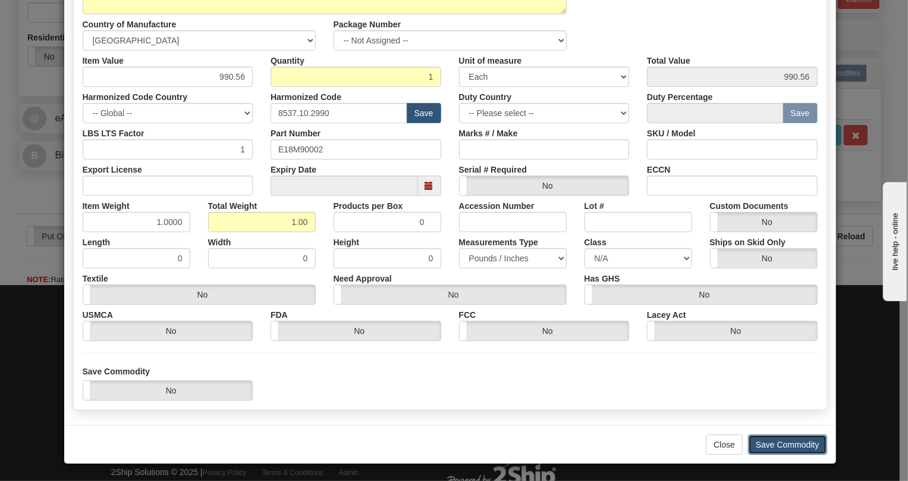
click at [789, 443] on button "Save Commodity" at bounding box center [787, 444] width 79 height 20
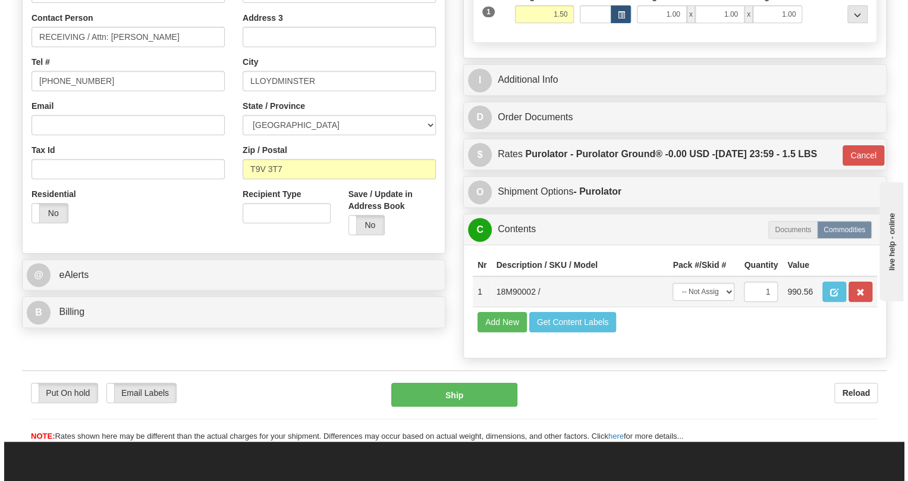
scroll to position [378, 0]
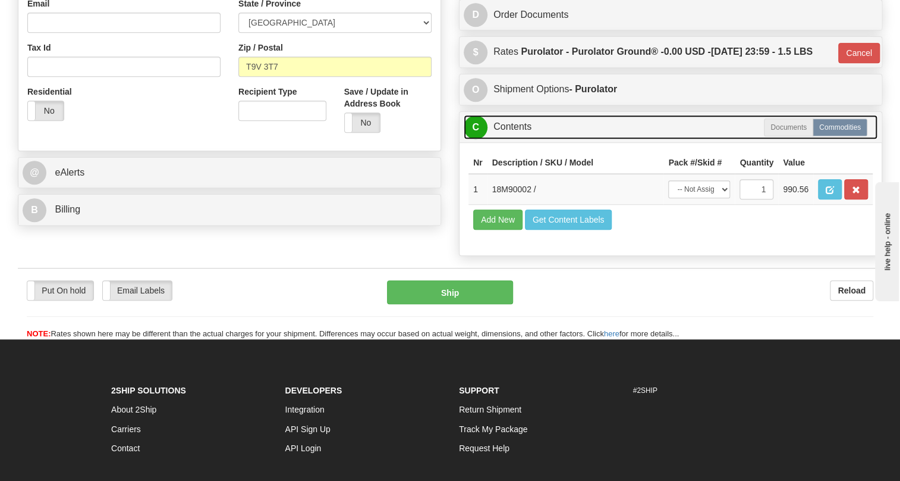
click at [517, 139] on link "C Contents" at bounding box center [671, 127] width 414 height 24
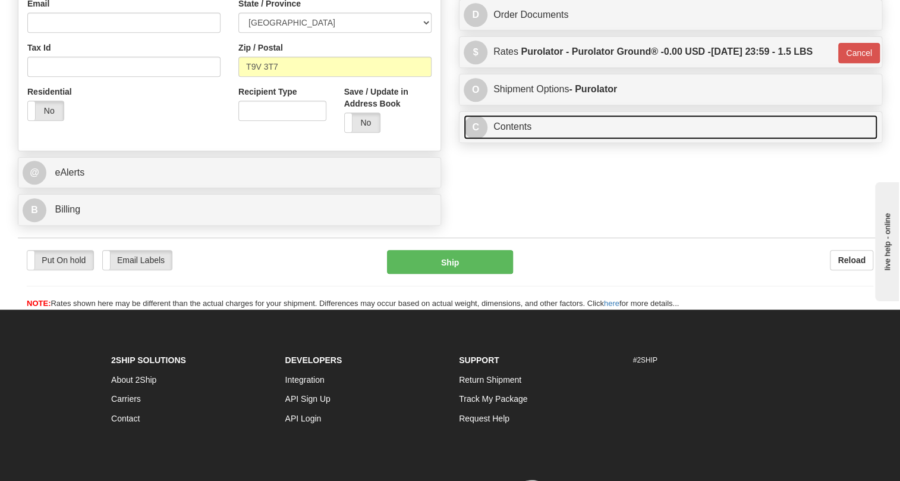
click at [517, 139] on link "C Contents" at bounding box center [671, 127] width 414 height 24
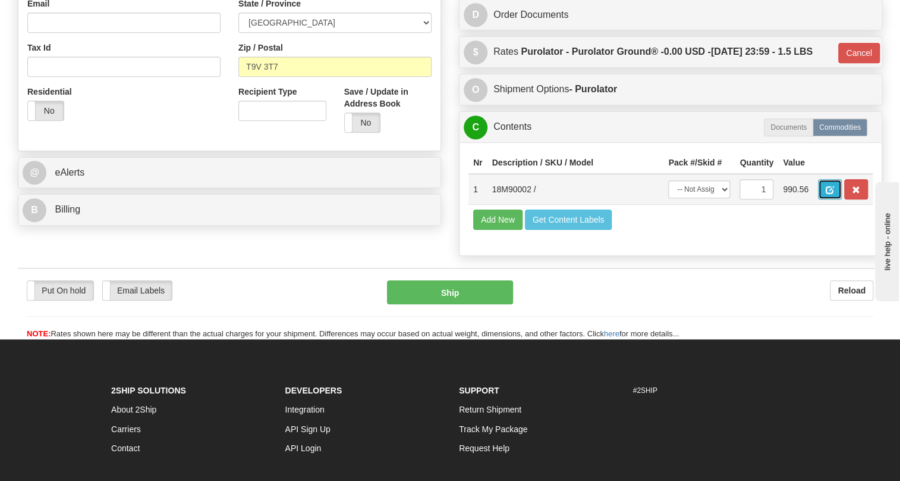
click at [833, 194] on span "button" at bounding box center [830, 190] width 8 height 8
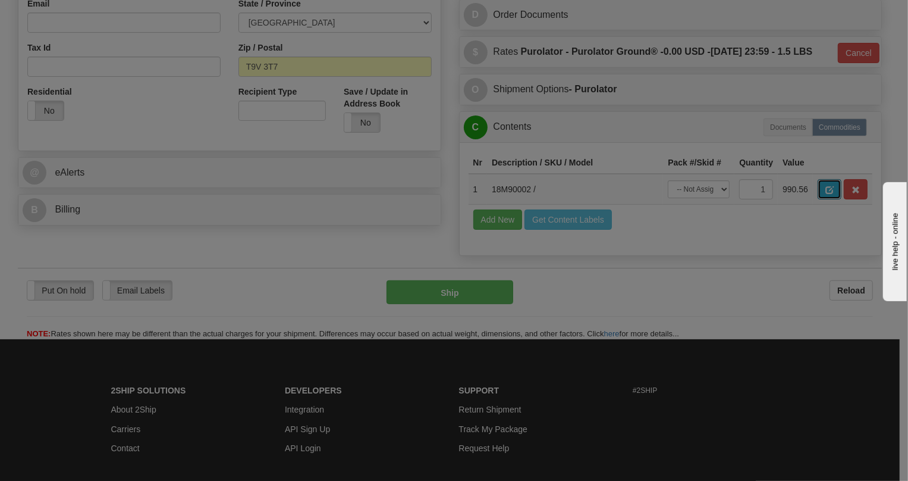
scroll to position [0, 0]
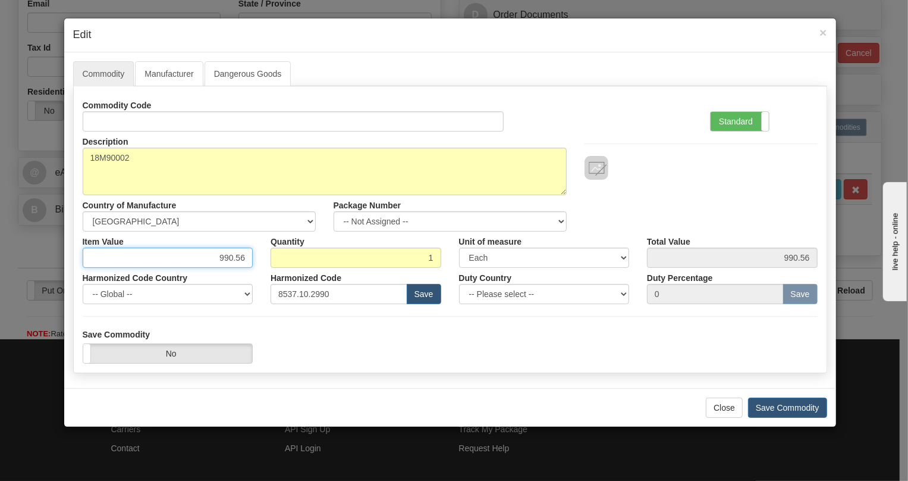
click at [232, 258] on input "990.56" at bounding box center [168, 257] width 171 height 20
paste input "534,51"
click at [235, 256] on input "534,51" at bounding box center [168, 257] width 171 height 20
type input "534.51"
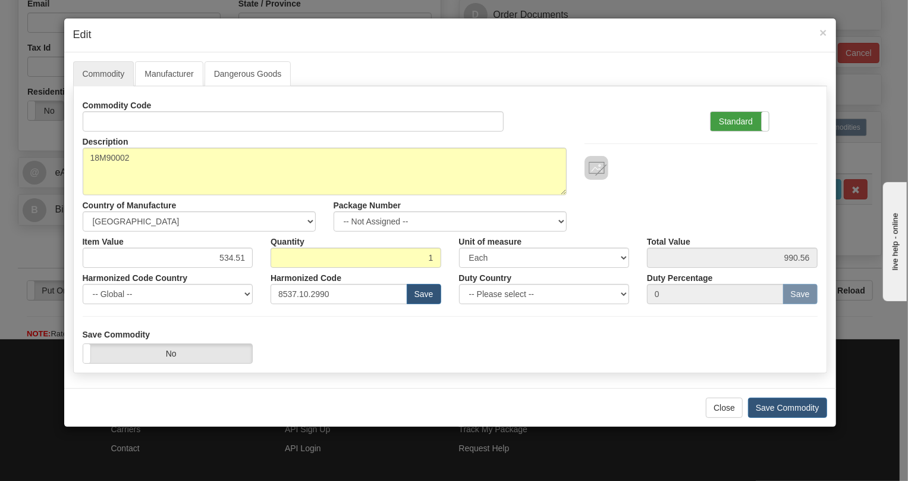
type input "534.51"
click at [747, 119] on label "Standard" at bounding box center [740, 121] width 58 height 19
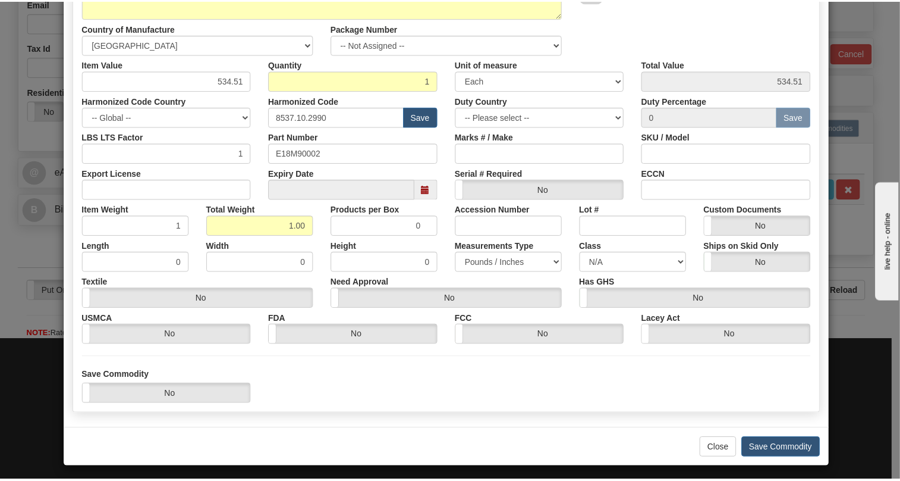
scroll to position [181, 0]
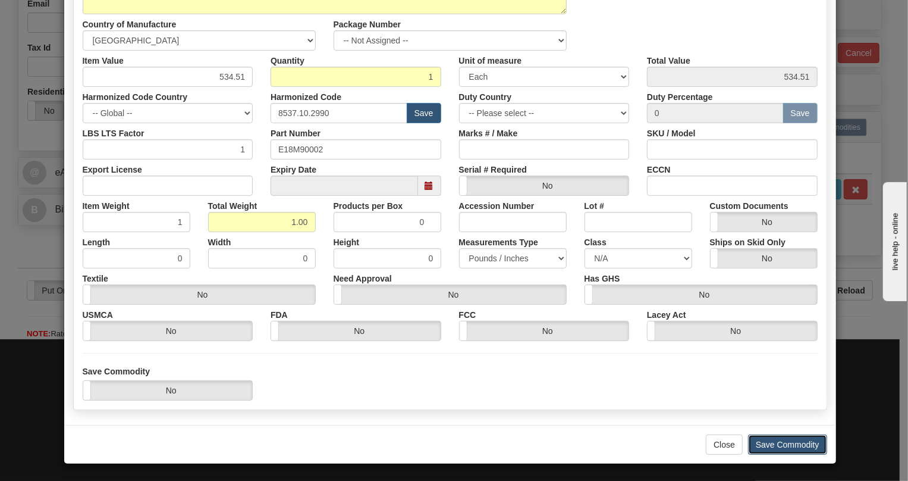
drag, startPoint x: 779, startPoint y: 444, endPoint x: 774, endPoint y: 437, distance: 9.1
click at [779, 442] on button "Save Commodity" at bounding box center [787, 444] width 79 height 20
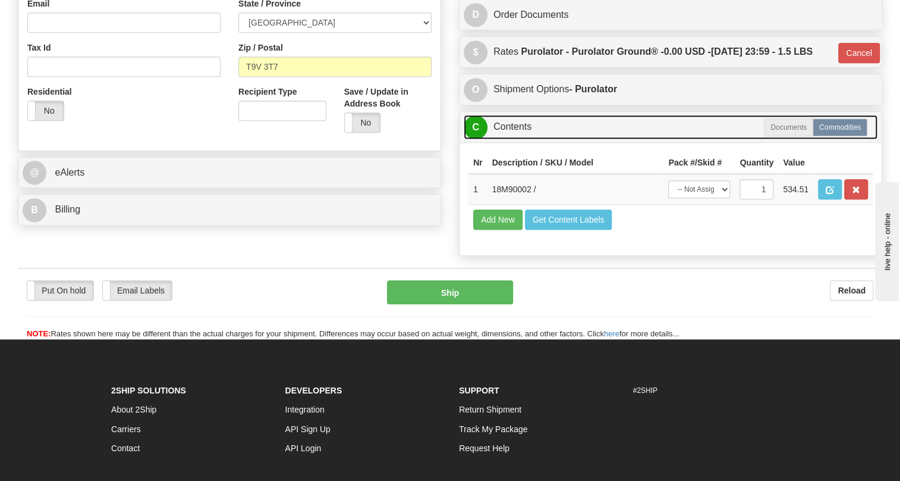
click at [520, 139] on link "C Contents" at bounding box center [671, 127] width 414 height 24
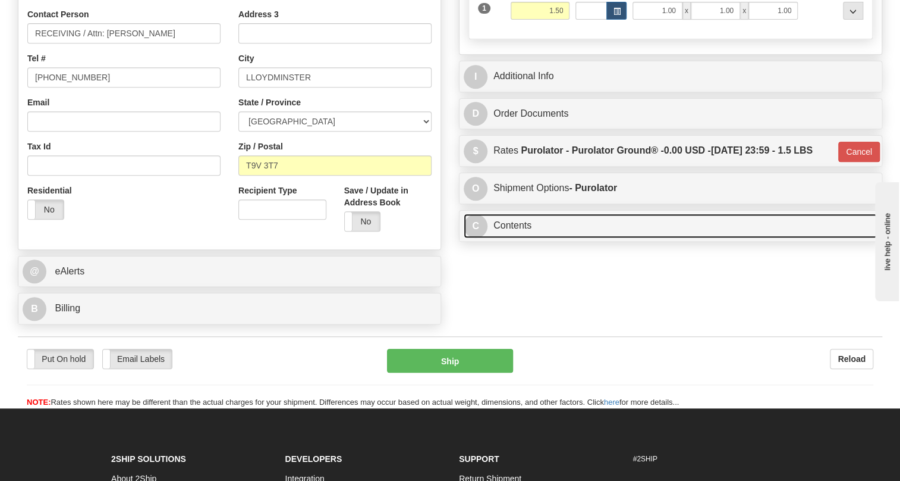
scroll to position [270, 0]
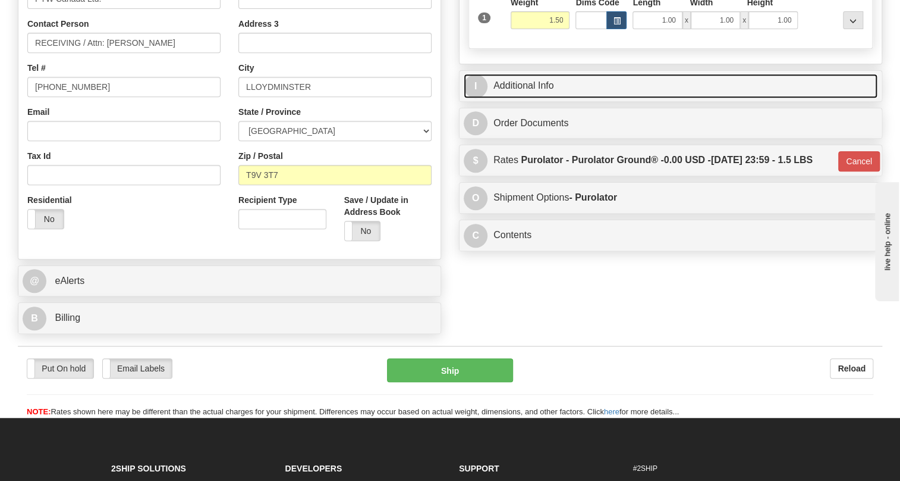
click at [536, 98] on link "I Additional Info" at bounding box center [671, 86] width 414 height 24
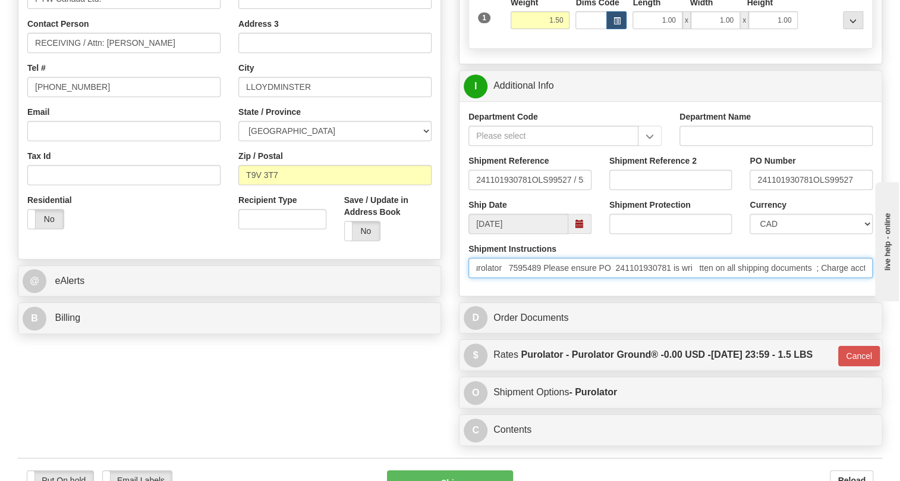
scroll to position [0, 468]
drag, startPoint x: 475, startPoint y: 291, endPoint x: 880, endPoint y: 318, distance: 406.0
click at [880, 296] on div "Department Code Department Name Shipment Reference 241101930781OLS99527 / 53730…" at bounding box center [671, 198] width 422 height 194
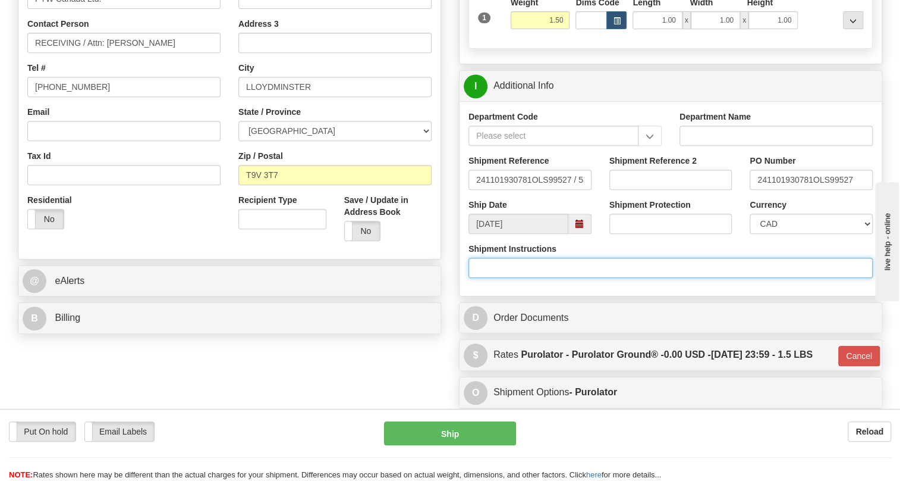
scroll to position [0, 0]
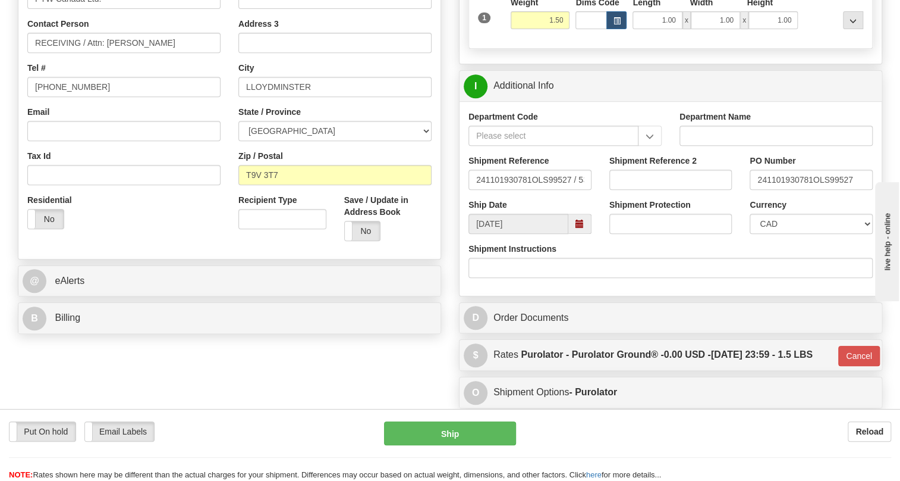
click at [446, 259] on div "Order # 86697651 S" at bounding box center [229, 76] width 441 height 525
click at [59, 53] on input "RECEIVING / Attn: [PERSON_NAME]" at bounding box center [123, 43] width 193 height 20
paste input "[PERSON_NAME]"
type input "[PERSON_NAME] / Attn: [PERSON_NAME]"
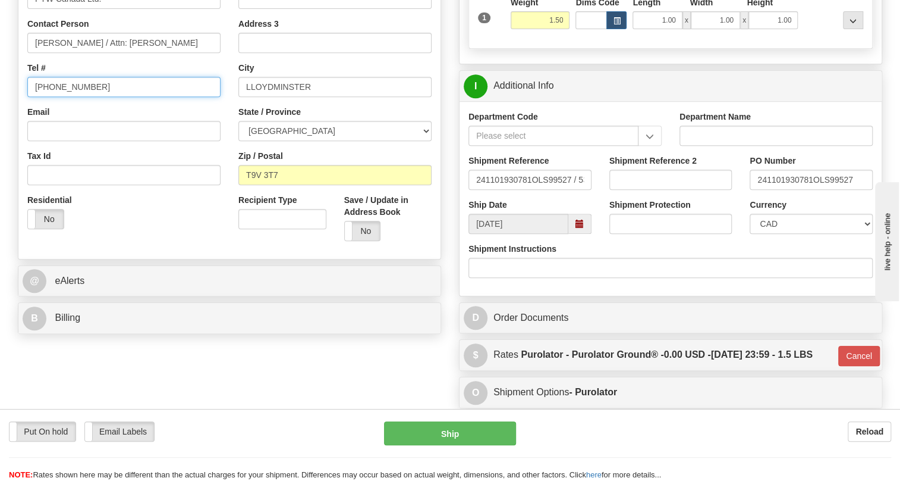
click at [76, 97] on input "[PHONE_NUMBER]" at bounding box center [123, 87] width 193 height 20
paste input "[PHONE_NUMBER]"
type input "[PHONE_NUMBER]"
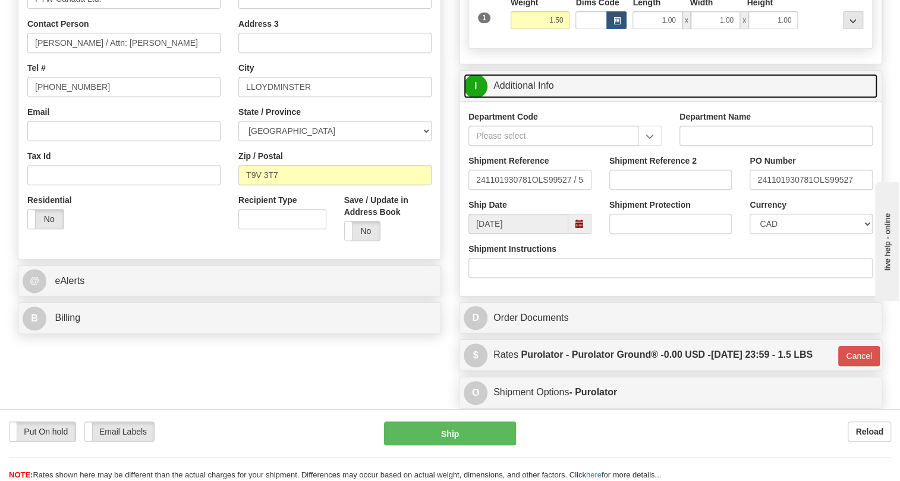
click at [525, 98] on link "I Additional Info" at bounding box center [671, 86] width 414 height 24
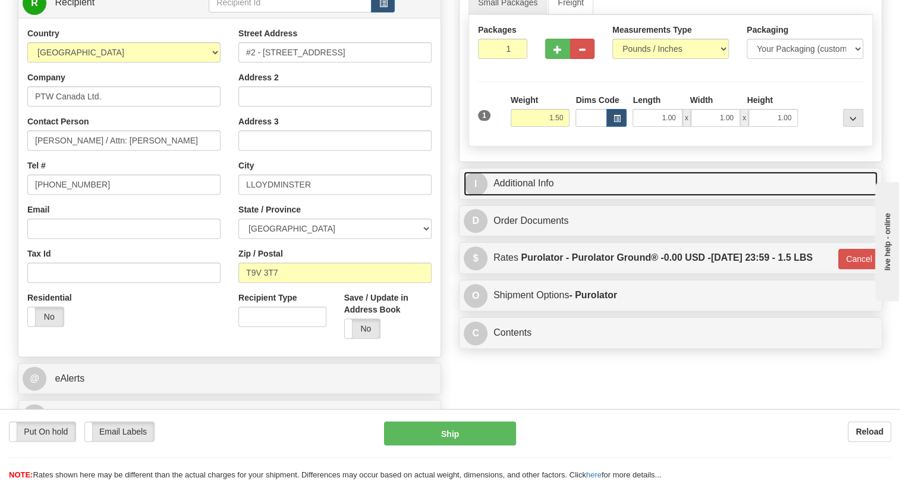
scroll to position [162, 0]
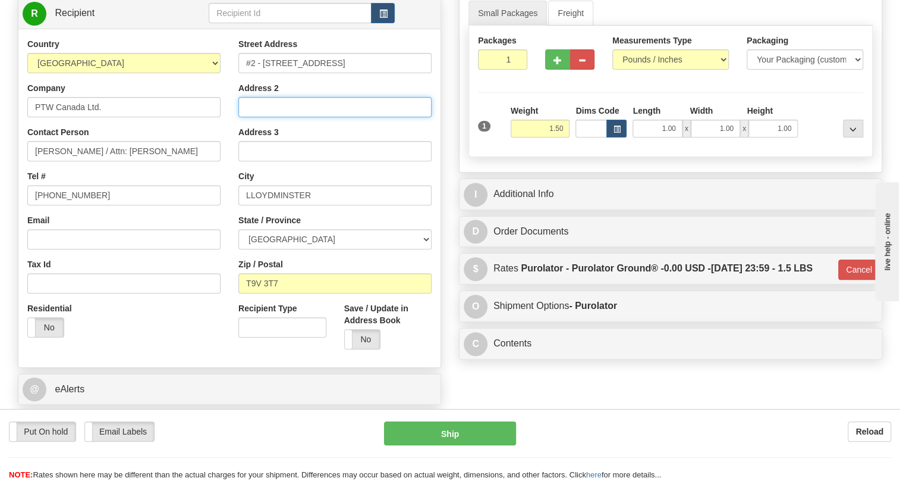
click at [259, 117] on input "Address 2" at bounding box center [335, 107] width 193 height 20
paste input "PO 241101930781"
click at [261, 117] on input "PO 241101930781" at bounding box center [335, 107] width 193 height 20
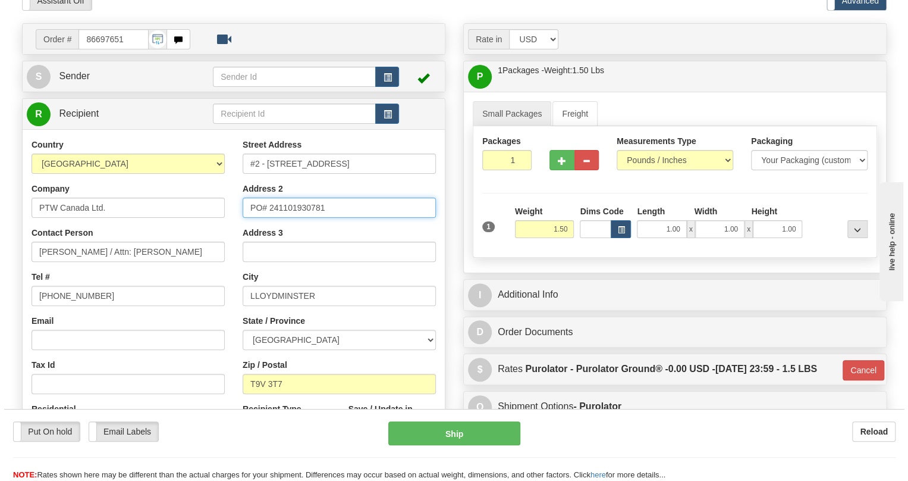
scroll to position [54, 0]
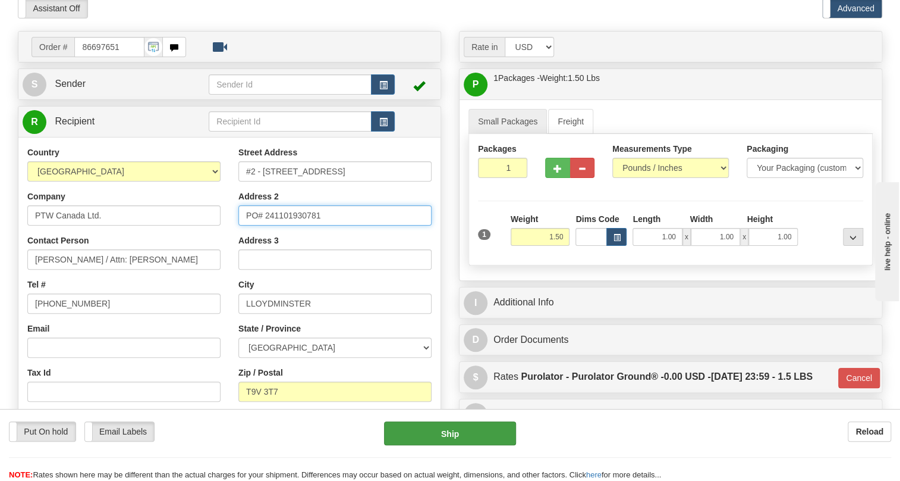
type input "PO# 241101930781"
click at [447, 436] on button "Ship" at bounding box center [450, 433] width 132 height 24
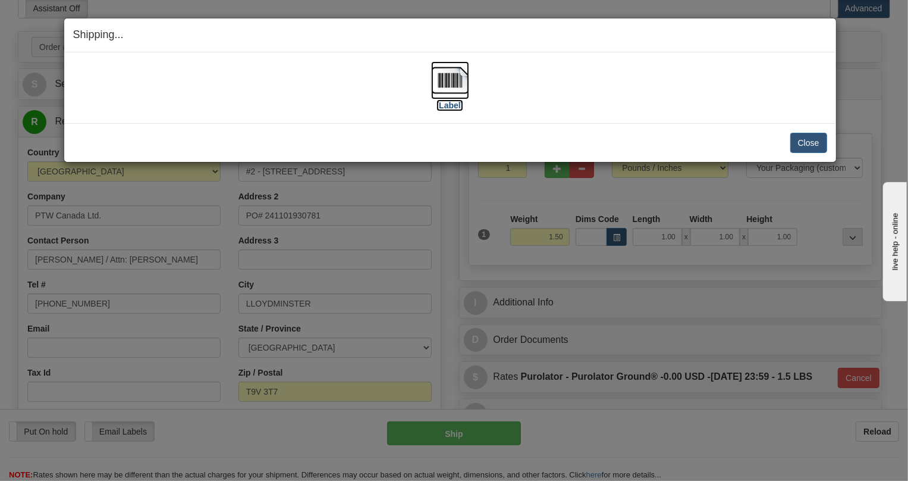
click at [445, 80] on img at bounding box center [450, 80] width 38 height 38
click at [814, 138] on button "Close" at bounding box center [808, 143] width 37 height 20
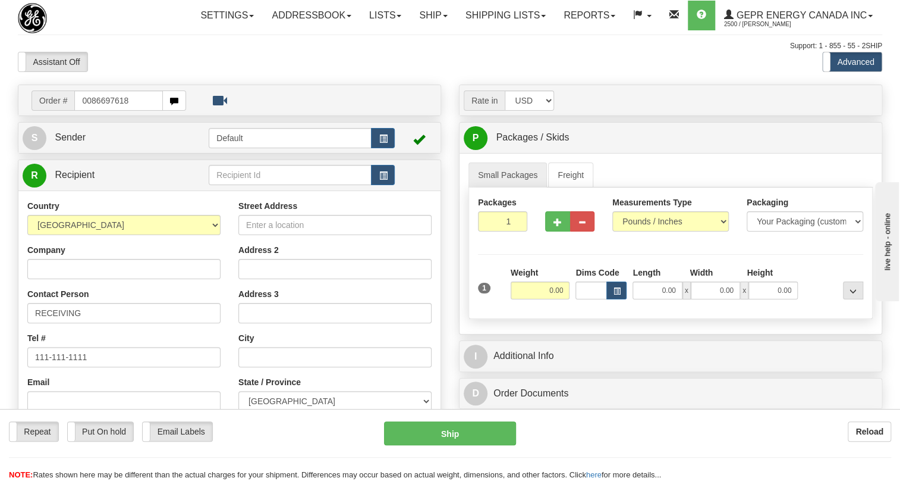
click at [92, 111] on input "0086697618" at bounding box center [118, 100] width 89 height 20
type input "86697618"
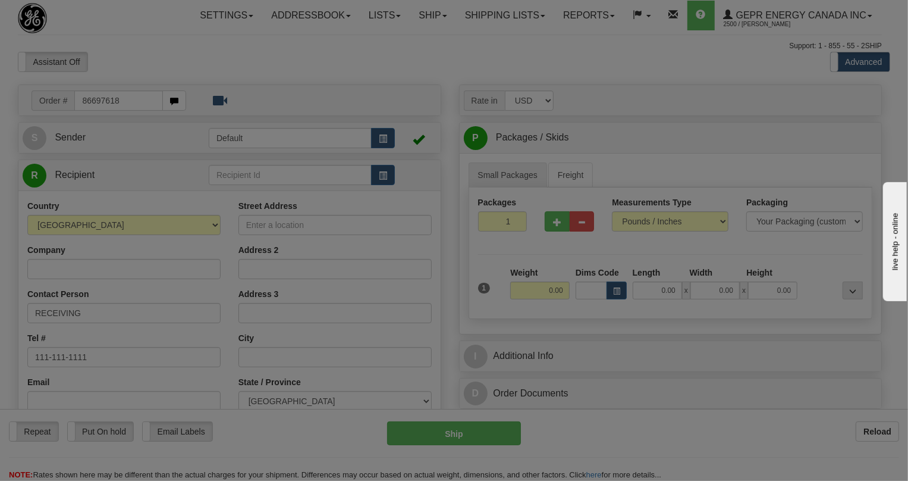
click at [216, 86] on body "Training Course Close Toggle navigation Settings Shipping Preferences New Recip…" at bounding box center [454, 240] width 908 height 481
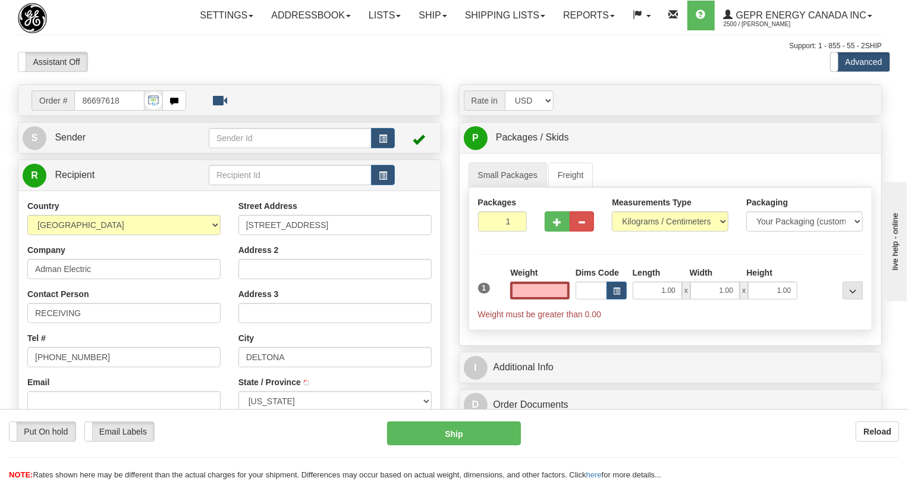
type input "0.00"
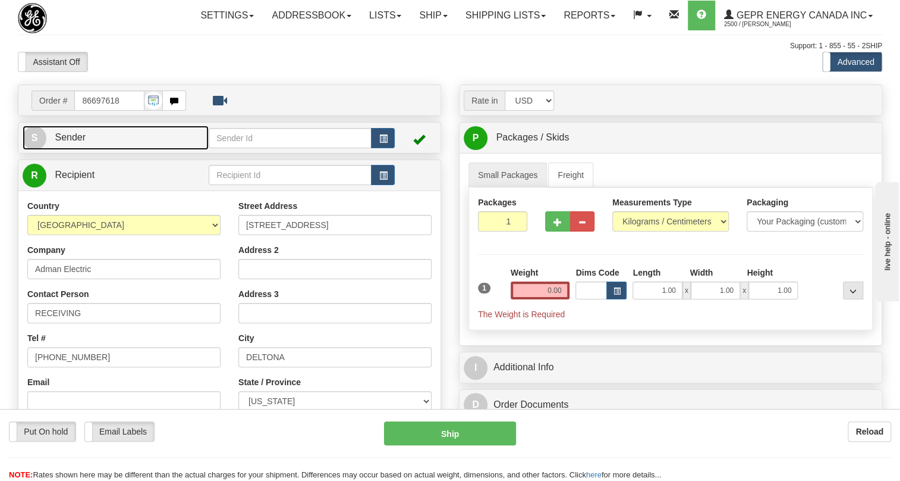
click at [79, 142] on span "Sender" at bounding box center [70, 137] width 31 height 10
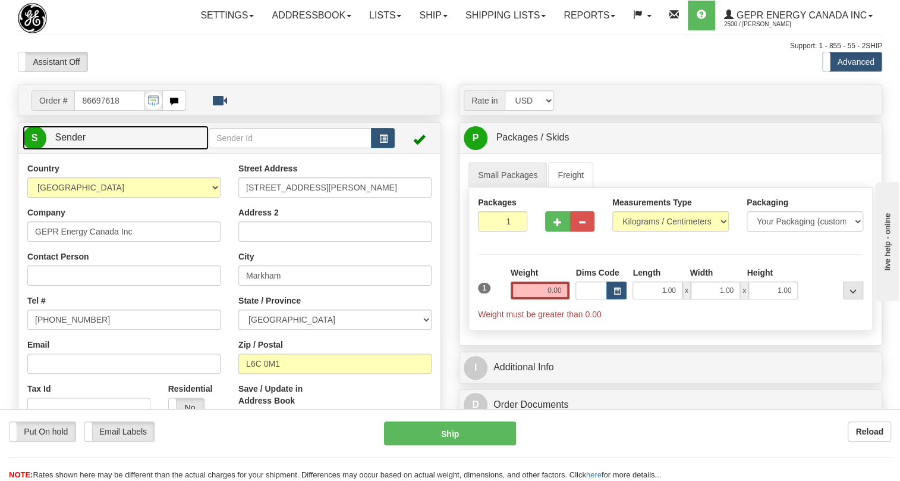
type input "MARKHAM"
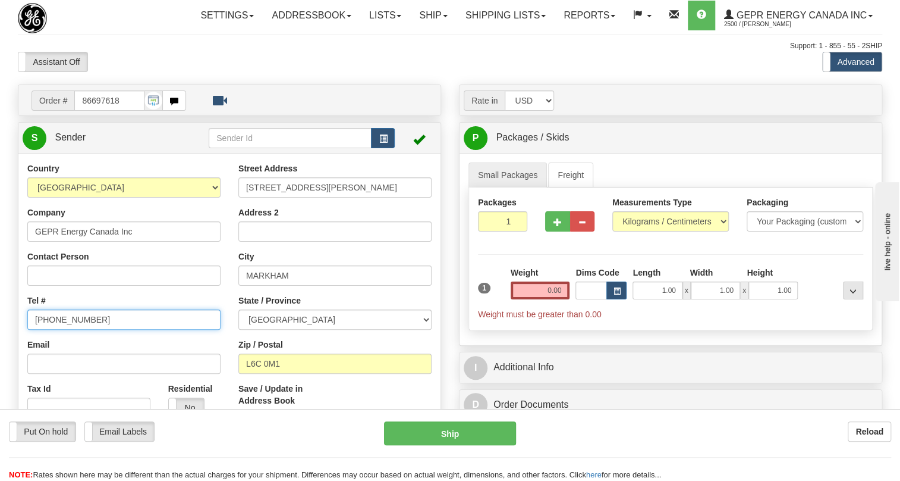
click at [67, 329] on input "[PHONE_NUMBER]" at bounding box center [123, 319] width 193 height 20
paste input "[PHONE_NUMBER]"
type input "[PHONE_NUMBER]"
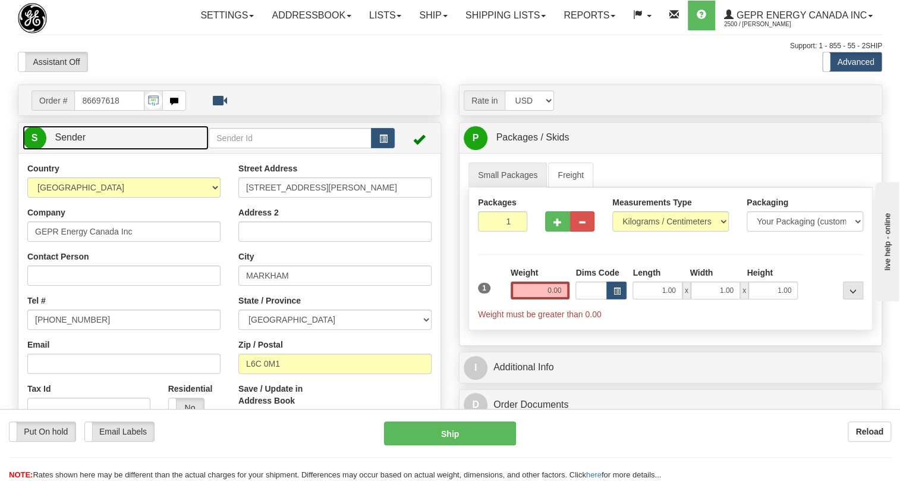
click at [71, 142] on span "Sender" at bounding box center [70, 137] width 31 height 10
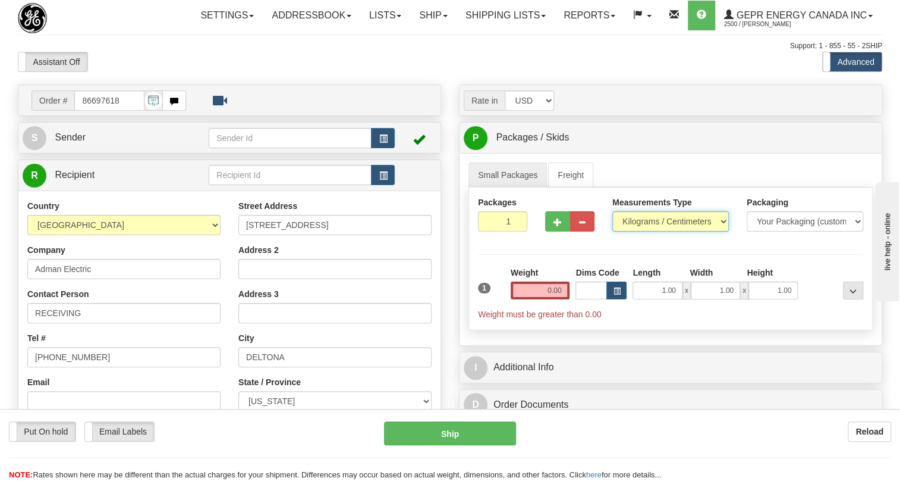
click at [709, 231] on select "Pounds / Inches Kilograms / Centimeters" at bounding box center [671, 221] width 117 height 20
select select "0"
click at [613, 231] on select "Pounds / Inches Kilograms / Centimeters" at bounding box center [671, 221] width 117 height 20
click at [562, 299] on input "0.00" at bounding box center [540, 290] width 59 height 18
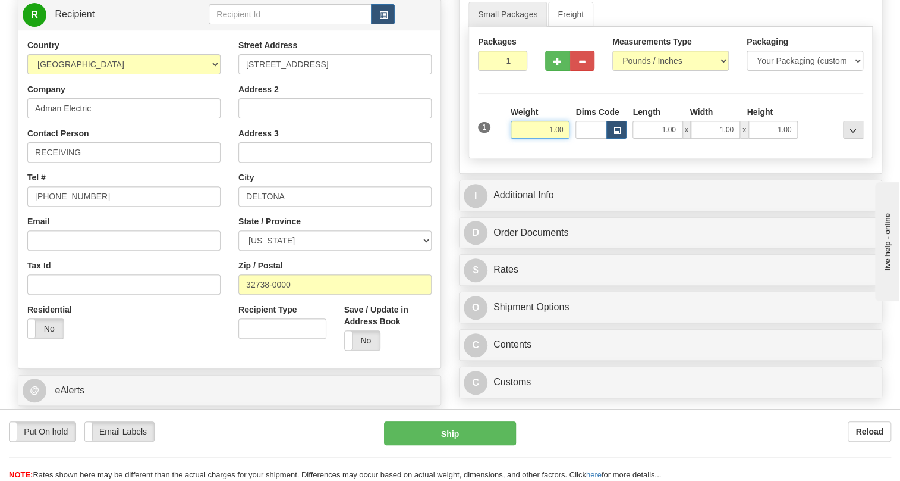
scroll to position [216, 0]
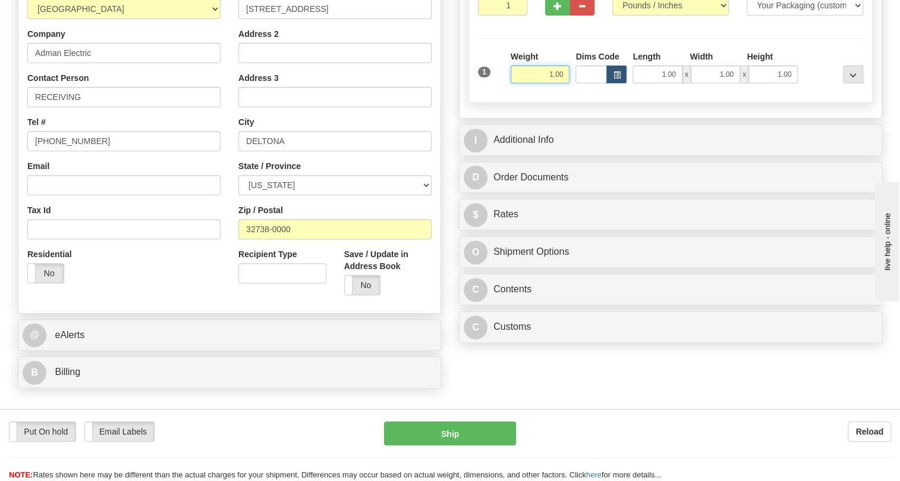
type input "1.00"
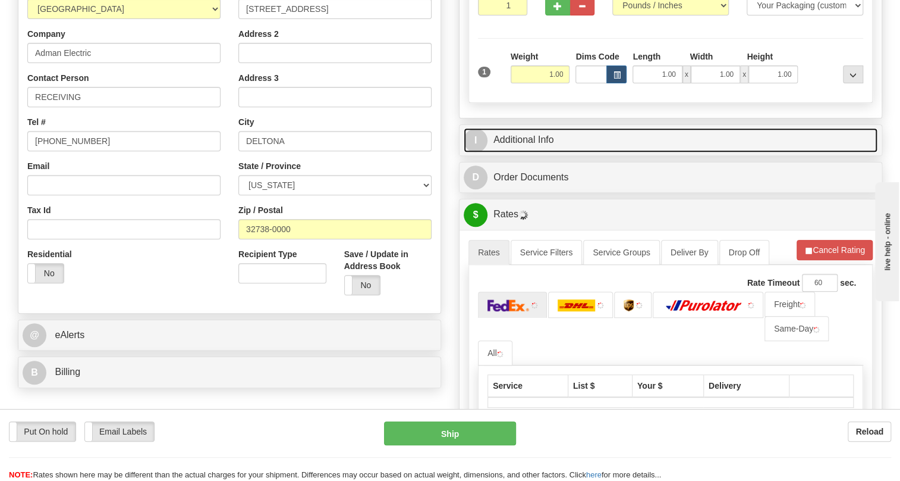
click at [529, 152] on link "I Additional Info" at bounding box center [671, 140] width 414 height 24
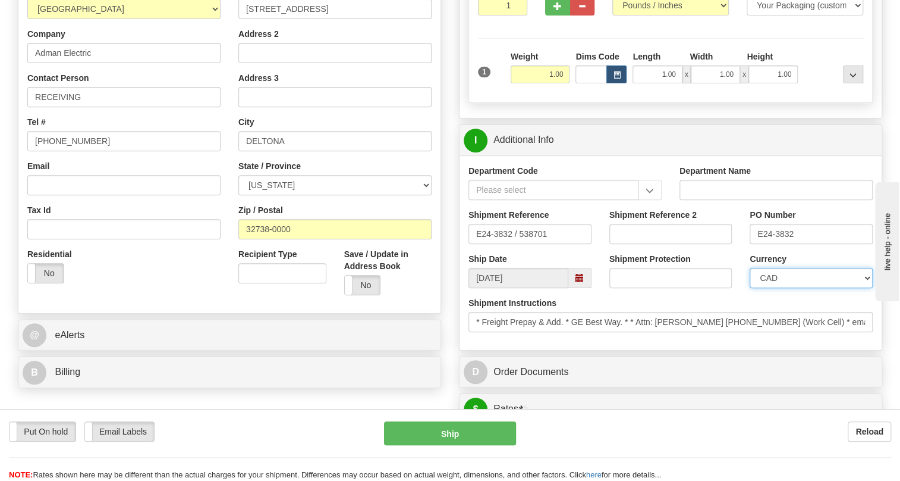
click at [809, 288] on select "CAD USD EUR ZAR RON ANG ARN AUD AUS AWG BBD BFR BGN BHD BMD BND BRC BRL CHP CKZ…" at bounding box center [811, 278] width 123 height 20
select select "1"
click at [750, 288] on select "CAD USD EUR ZAR RON ANG ARN AUD AUS AWG BBD BFR BGN BHD BMD BND BRC BRL CHP CKZ…" at bounding box center [811, 278] width 123 height 20
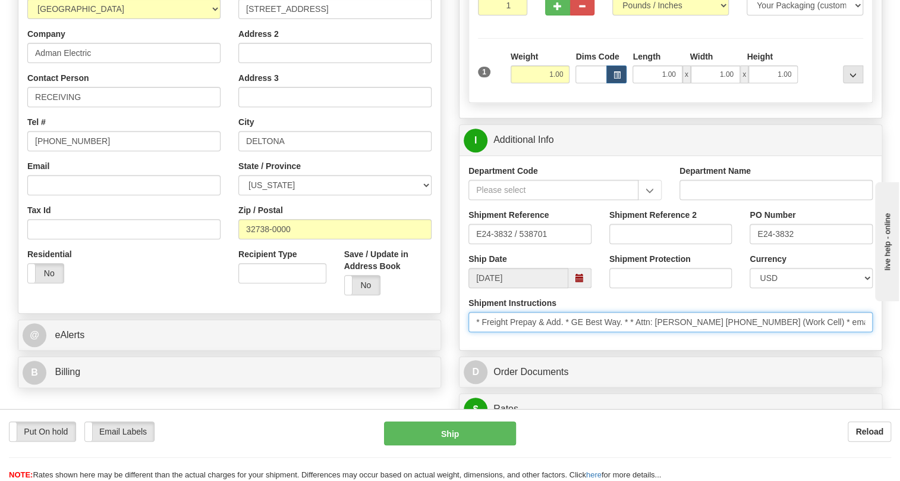
drag, startPoint x: 696, startPoint y: 349, endPoint x: 640, endPoint y: 350, distance: 56.5
click at [640, 332] on input "* Freight Prepay & Add. * GE Best Way. * * Attn: Nick Anger 423.827.3334 (Work …" at bounding box center [671, 322] width 404 height 20
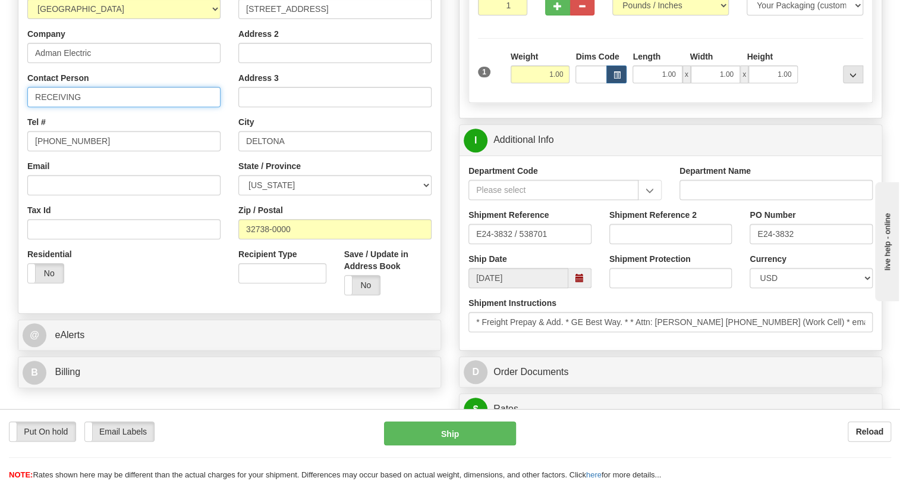
click at [121, 107] on input "RECEIVING" at bounding box center [123, 97] width 193 height 20
paste input "Attn: Nick Anger"
type input "RECEIVING / Attn: Nick Anger"
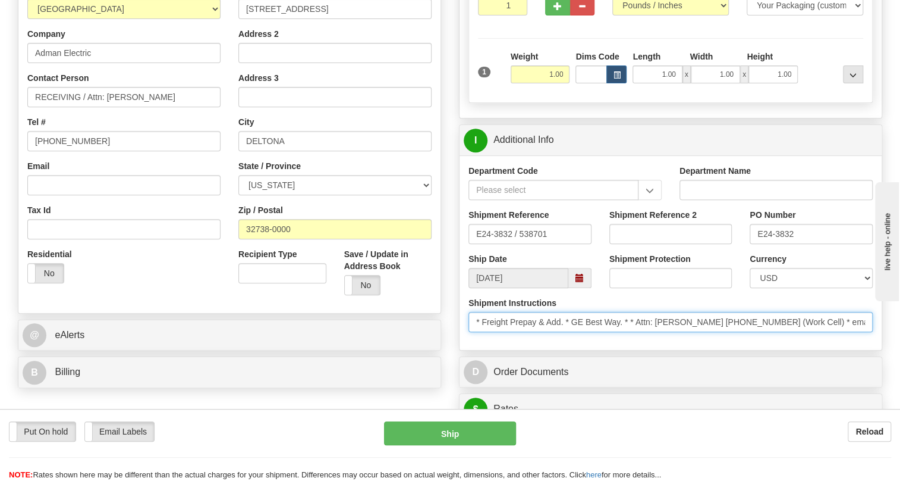
drag, startPoint x: 749, startPoint y: 348, endPoint x: 701, endPoint y: 351, distance: 48.3
click at [701, 332] on input "* Freight Prepay & Add. * GE Best Way. * * Attn: Nick Anger 423.827.3334 (Work …" at bounding box center [671, 322] width 404 height 20
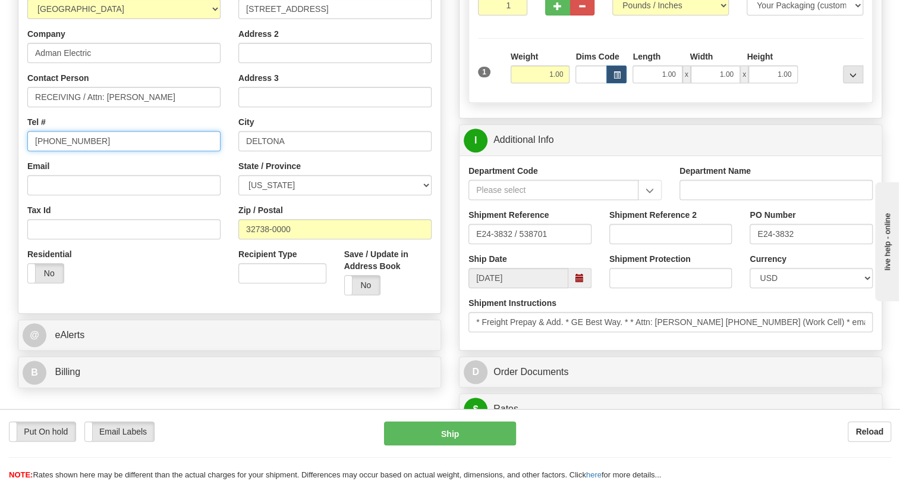
click at [74, 151] on input "[PHONE_NUMBER]" at bounding box center [123, 141] width 193 height 20
paste input "423.827.3334"
type input "423.827.3334"
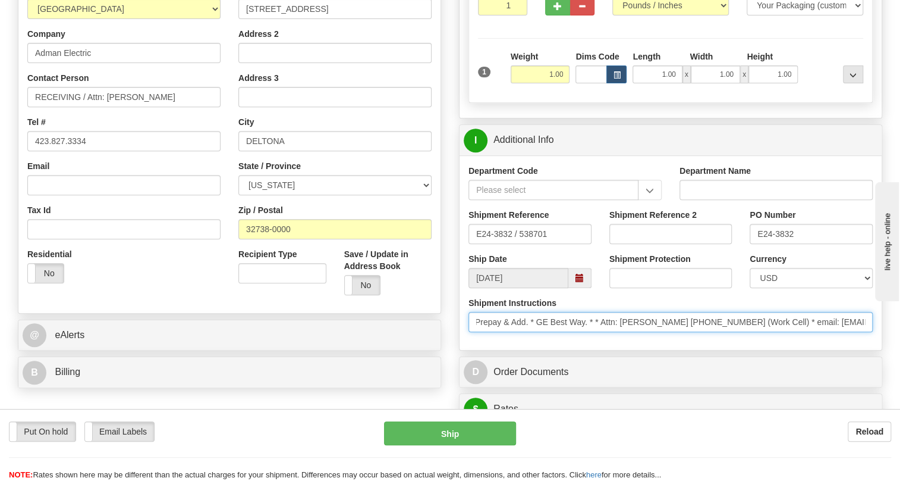
scroll to position [0, 65]
drag, startPoint x: 786, startPoint y: 351, endPoint x: 874, endPoint y: 351, distance: 88.6
click at [882, 352] on div "Rate in Account Currency ARN AWG AUD AUS BHD BBD BFR BMD BRC BRL GBP UKL BND BG…" at bounding box center [670, 445] width 441 height 1152
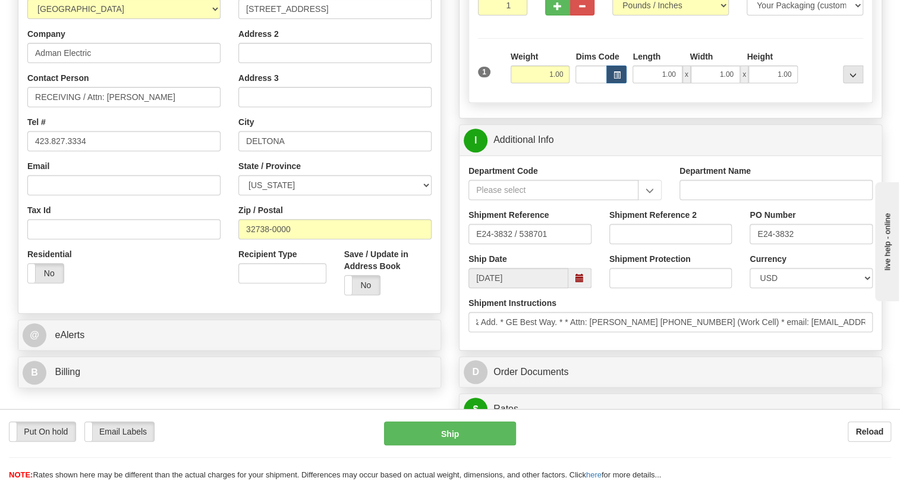
scroll to position [0, 0]
click at [757, 350] on div "Department Code Department Name Shipment Reference E24-3832 / 538701 Shipment R…" at bounding box center [671, 252] width 422 height 194
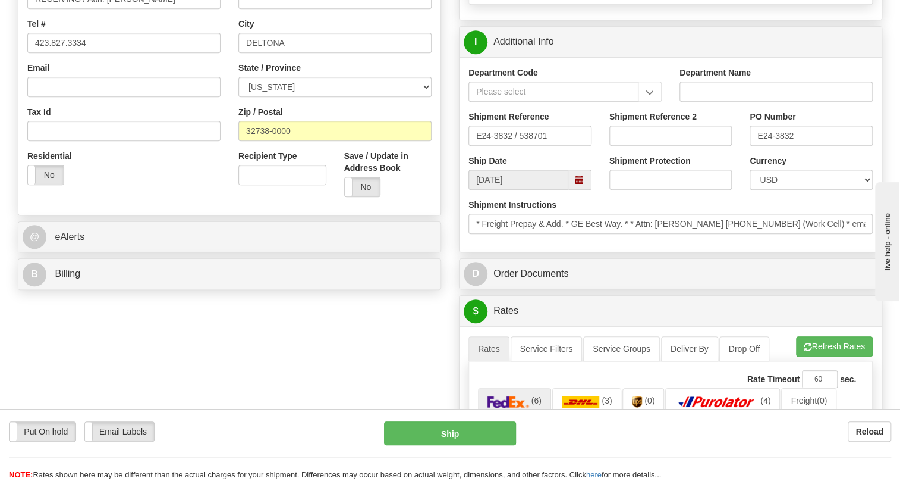
scroll to position [324, 0]
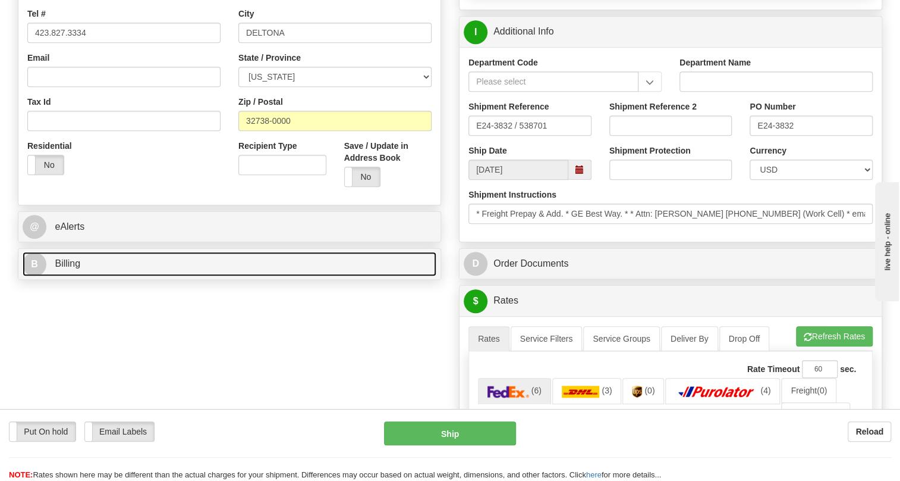
click at [74, 268] on span "Billing" at bounding box center [68, 263] width 26 height 10
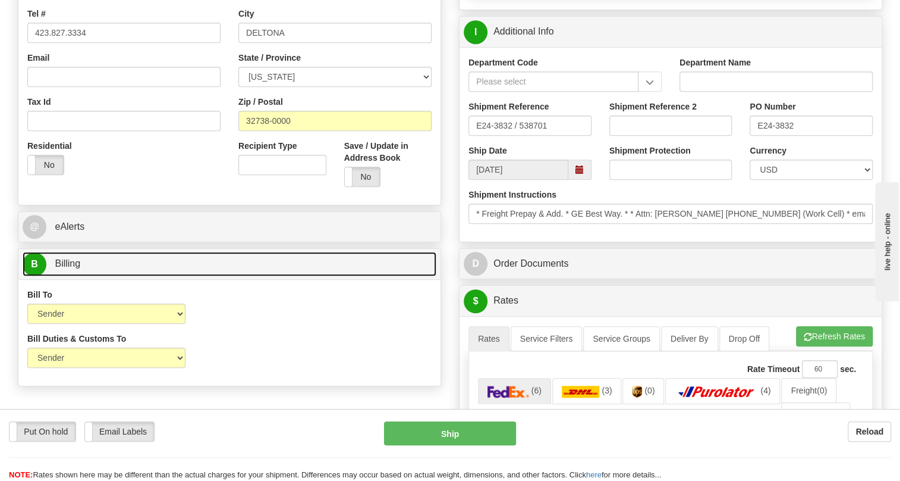
click at [74, 268] on span "Billing" at bounding box center [68, 263] width 26 height 10
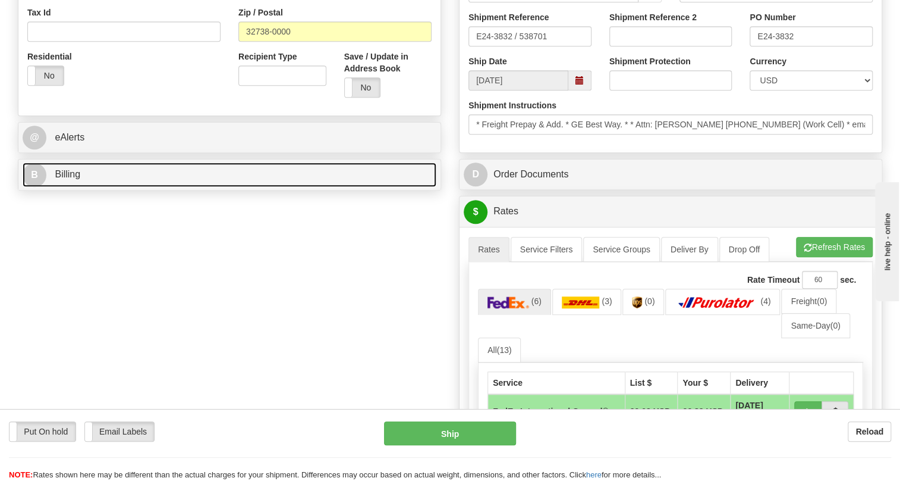
scroll to position [432, 0]
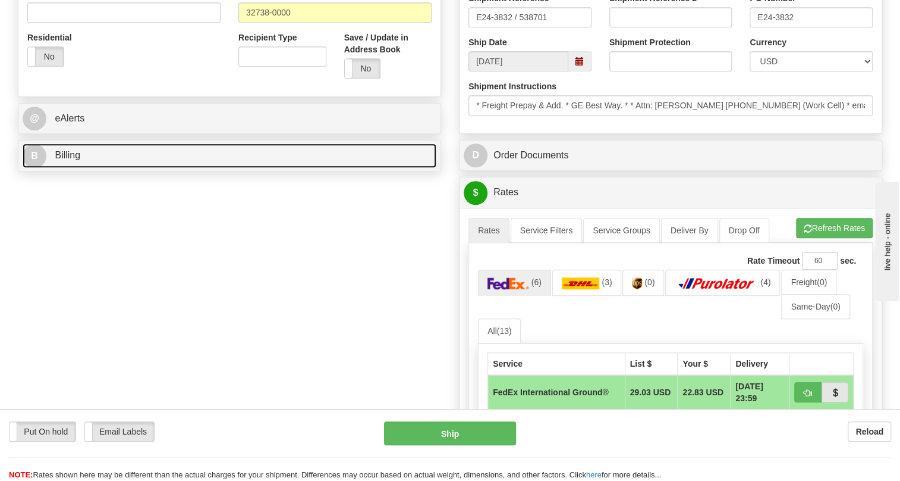
click at [71, 160] on span "Billing" at bounding box center [68, 155] width 26 height 10
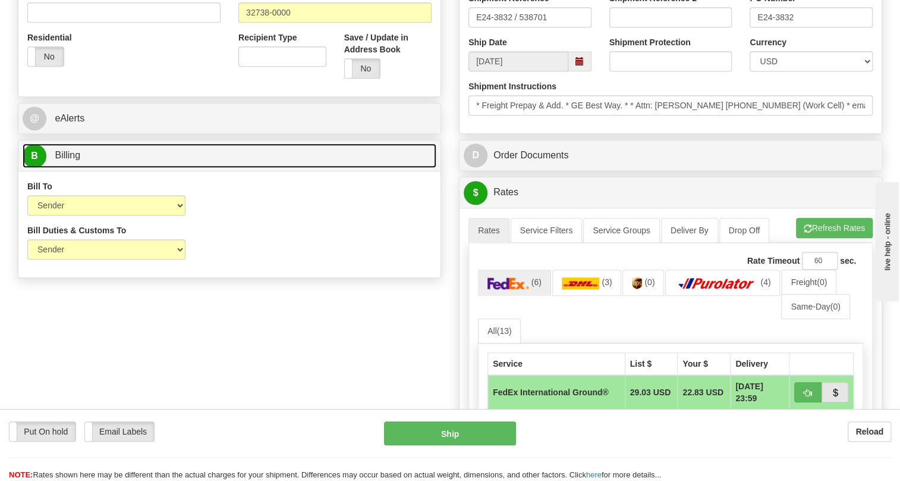
click at [71, 160] on span "Billing" at bounding box center [68, 155] width 26 height 10
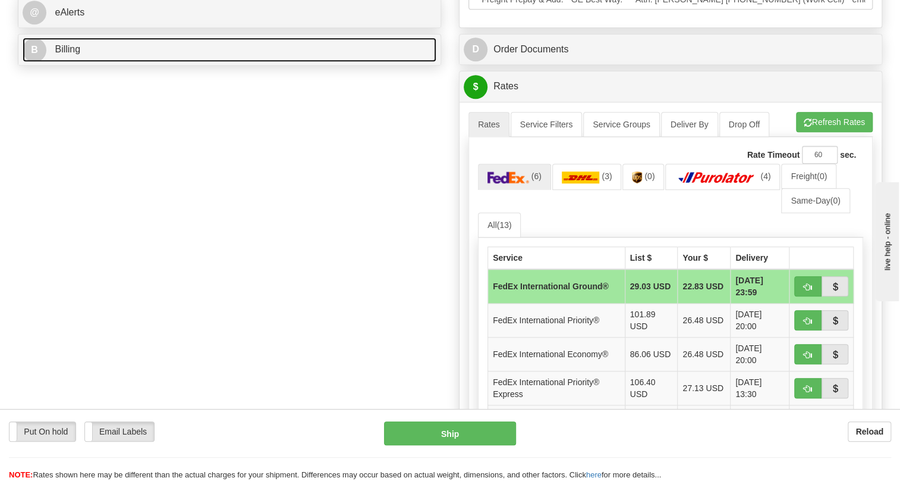
scroll to position [541, 0]
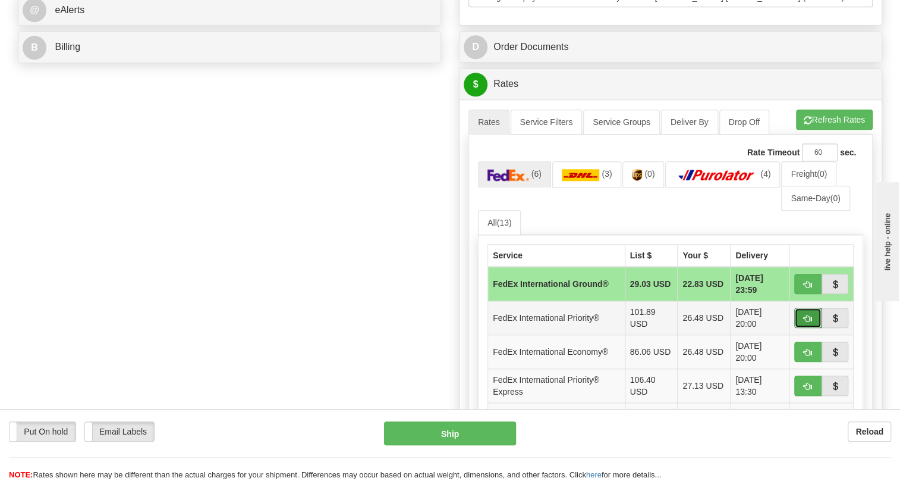
click at [806, 322] on span "button" at bounding box center [808, 319] width 8 height 8
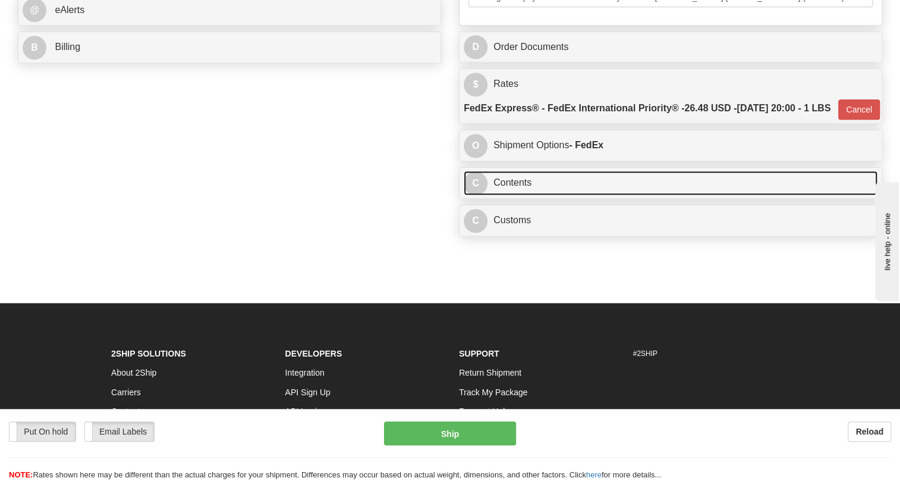
click at [514, 195] on link "C Contents" at bounding box center [671, 183] width 414 height 24
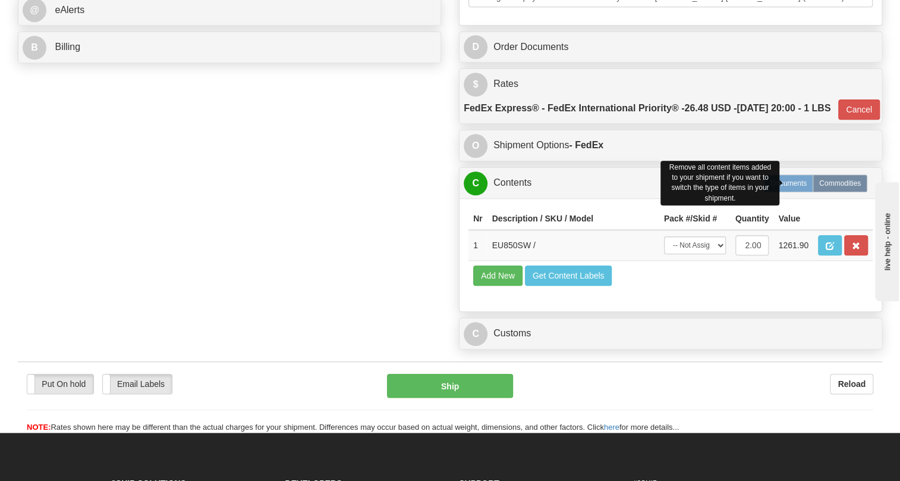
click at [790, 192] on label "Documents" at bounding box center [788, 183] width 49 height 18
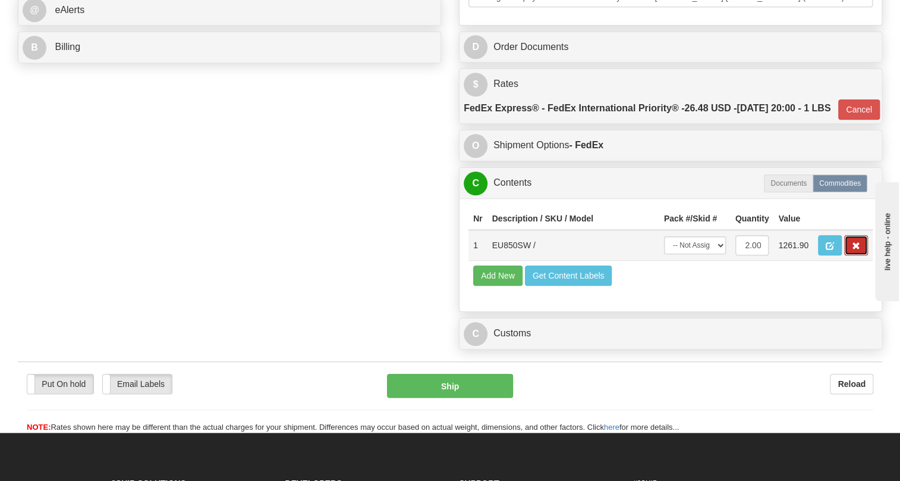
click at [852, 250] on span "button" at bounding box center [856, 246] width 8 height 8
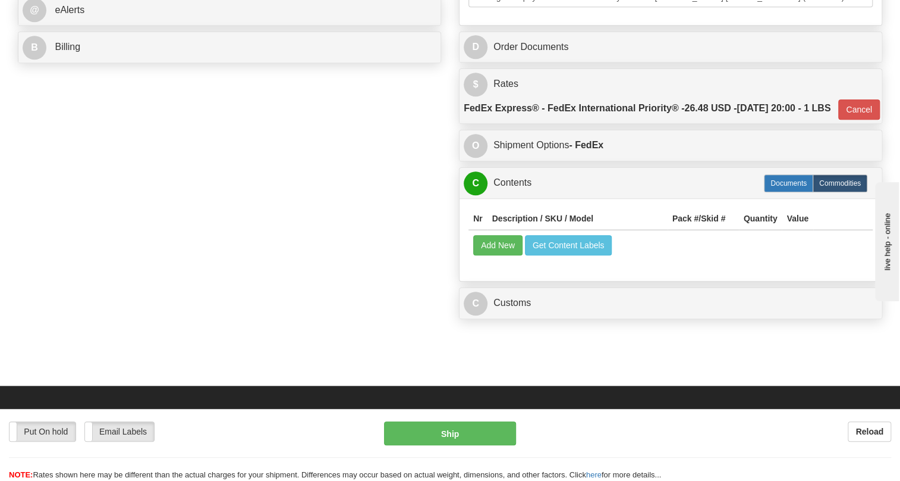
click at [790, 192] on label "Documents" at bounding box center [788, 183] width 49 height 18
type input "01"
radio input "true"
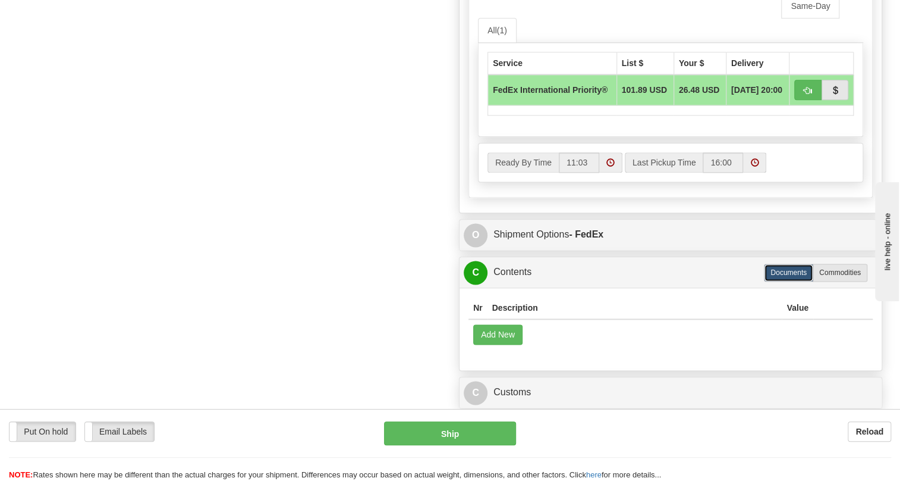
scroll to position [811, 0]
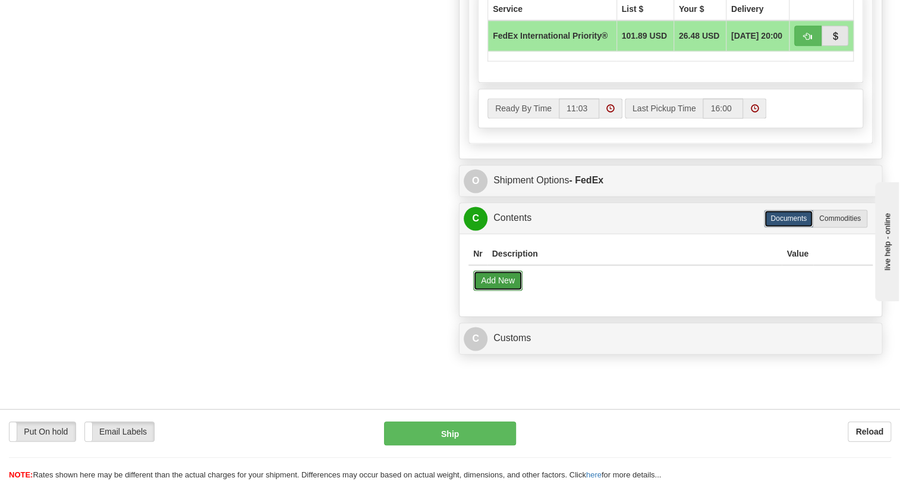
click at [494, 290] on button "Add New" at bounding box center [497, 280] width 49 height 20
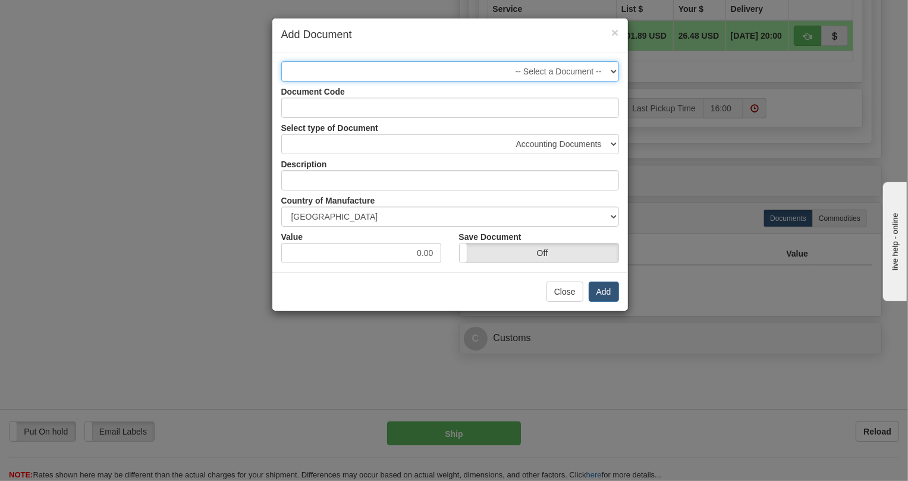
click at [610, 71] on select "-- Select a Document --" at bounding box center [450, 71] width 338 height 20
click at [281, 61] on select "-- Select a Document --" at bounding box center [450, 71] width 338 height 20
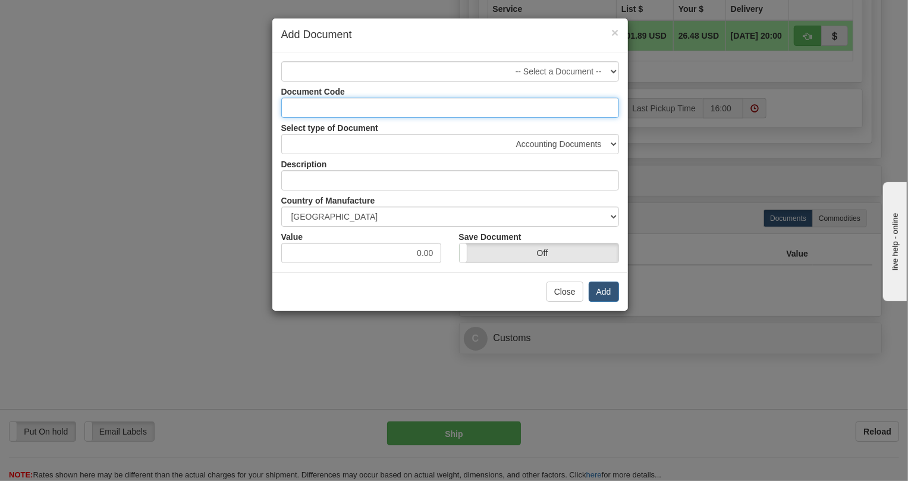
click at [407, 108] on input "Document Code" at bounding box center [450, 108] width 338 height 20
type input "BUSINESS DOCUMENT"
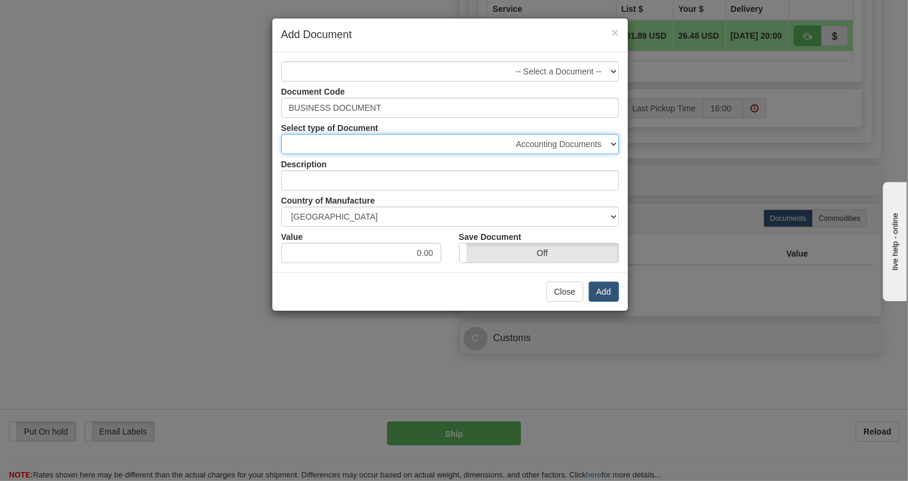
click at [609, 144] on select "Accounting Documents Analysis Reports Applications (Completed) Bank Statements …" at bounding box center [450, 144] width 338 height 20
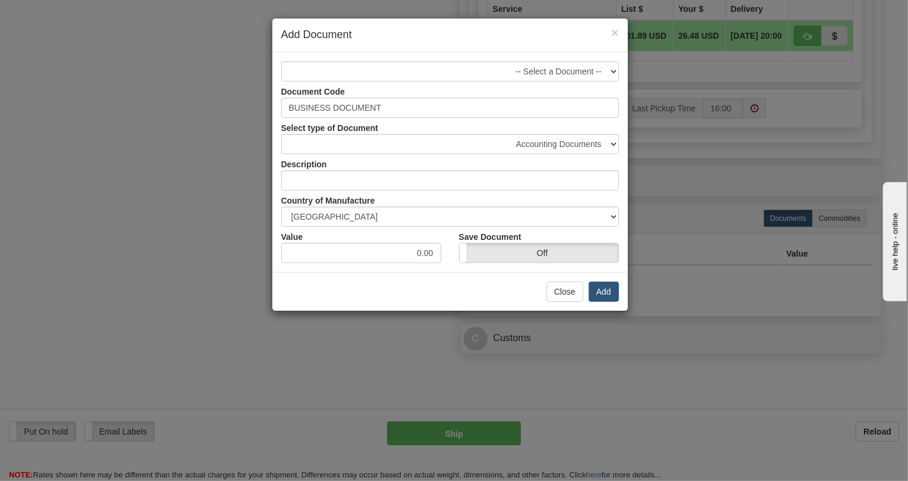
click at [619, 119] on div "Select type of Document Accounting Documents Analysis Reports Applications (Com…" at bounding box center [450, 136] width 356 height 36
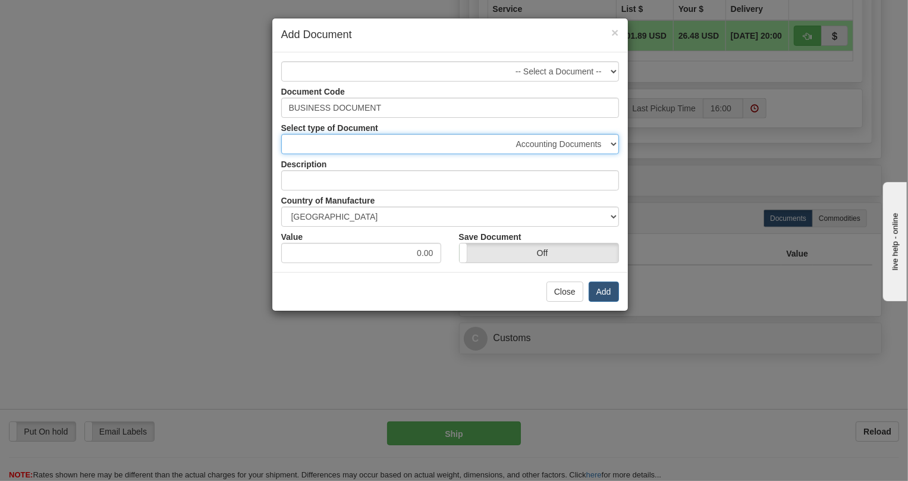
click at [611, 144] on select "Accounting Documents Analysis Reports Applications (Completed) Bank Statements …" at bounding box center [450, 144] width 338 height 20
select select "50"
click at [281, 134] on select "Accounting Documents Analysis Reports Applications (Completed) Bank Statements …" at bounding box center [450, 144] width 338 height 20
type input "Shipping Documents"
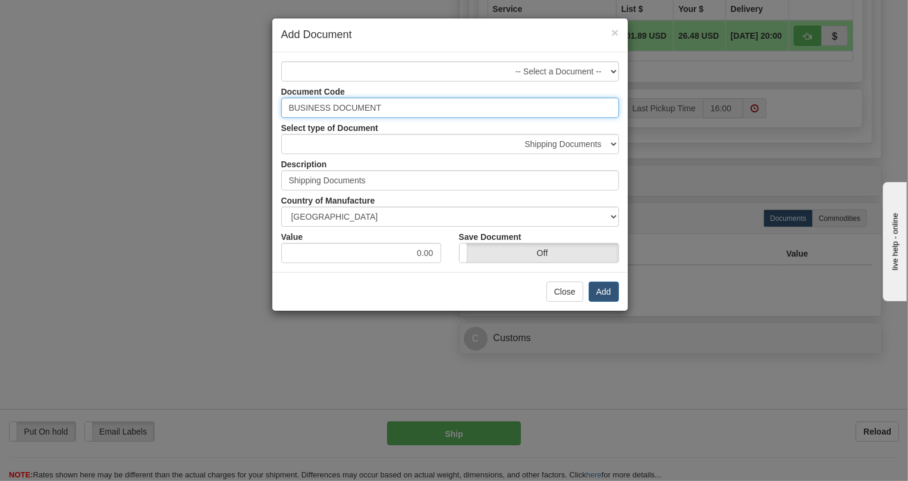
click at [387, 107] on input "BUSINESS DOCUMENT" at bounding box center [450, 108] width 338 height 20
drag, startPoint x: 387, startPoint y: 107, endPoint x: 263, endPoint y: 105, distance: 124.3
click at [263, 105] on div "× Add Document -- Select a Document -- Document Code BUSINESS DOCUMENT Select t…" at bounding box center [454, 240] width 908 height 481
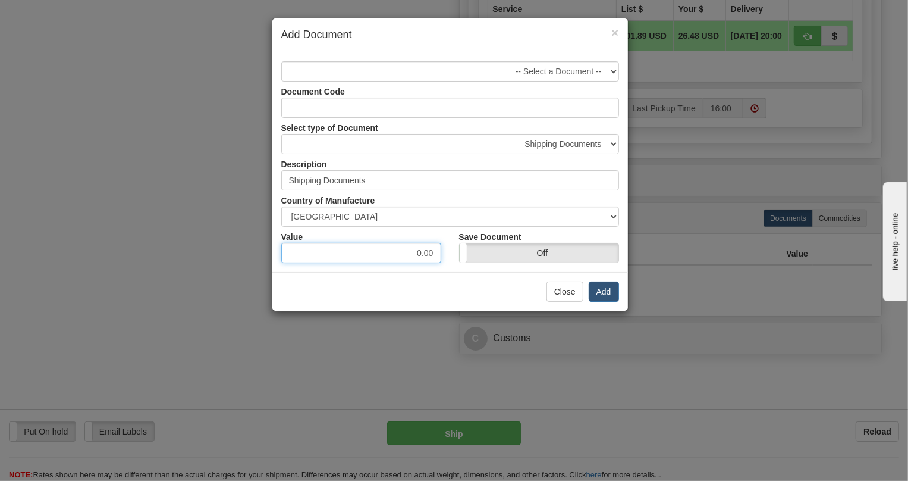
click at [415, 253] on input "0.00" at bounding box center [361, 253] width 160 height 20
type input "10.00"
click at [609, 291] on button "Add" at bounding box center [604, 291] width 30 height 20
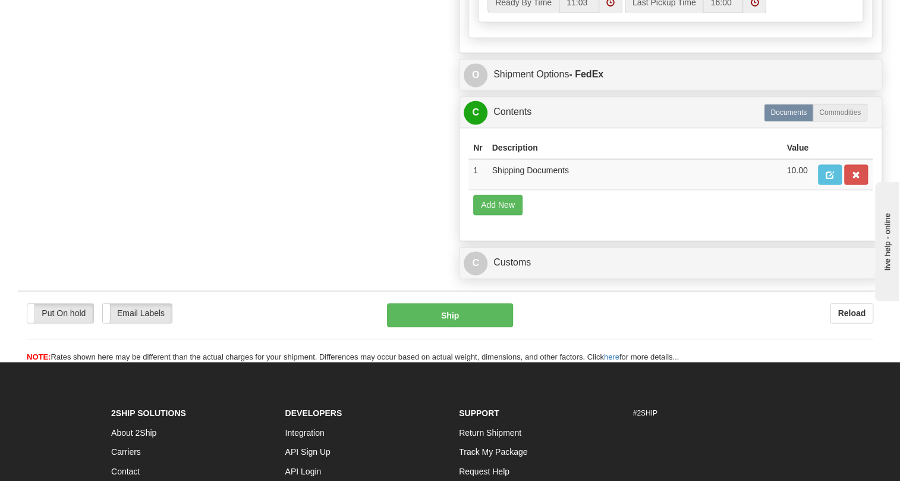
scroll to position [919, 0]
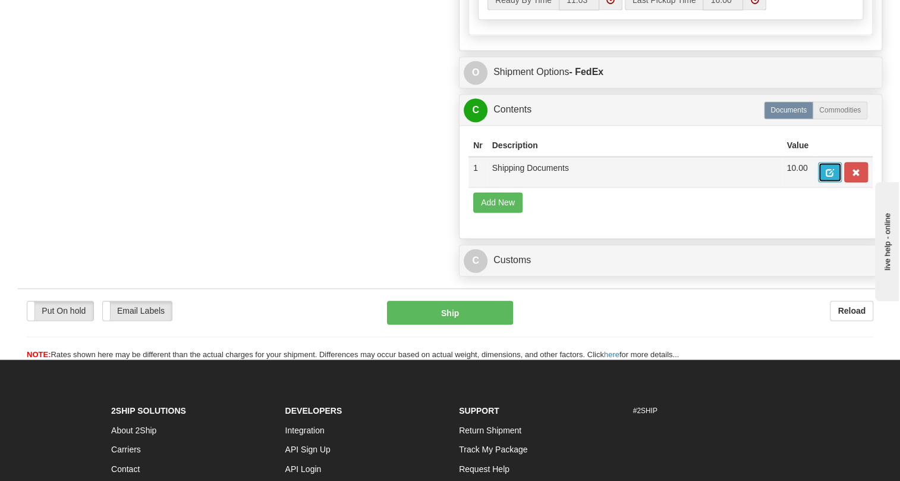
click at [828, 177] on span "button" at bounding box center [830, 173] width 8 height 8
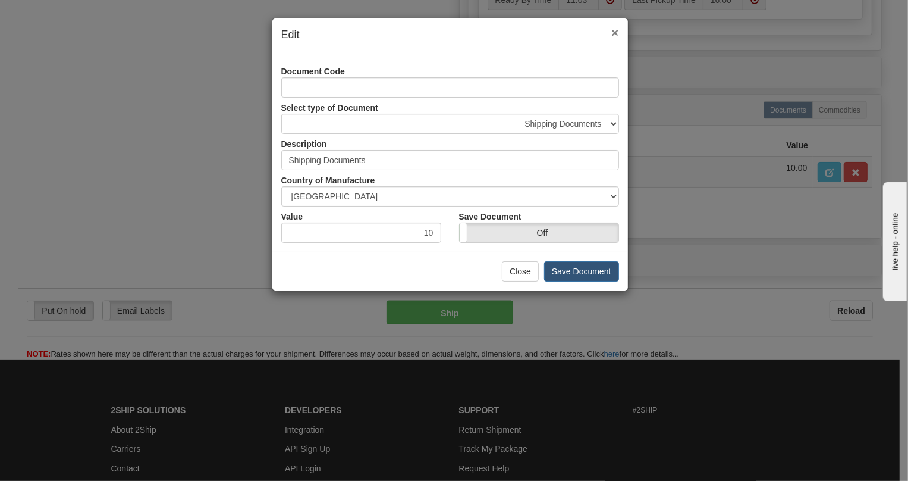
click at [615, 33] on span "×" at bounding box center [614, 33] width 7 height 14
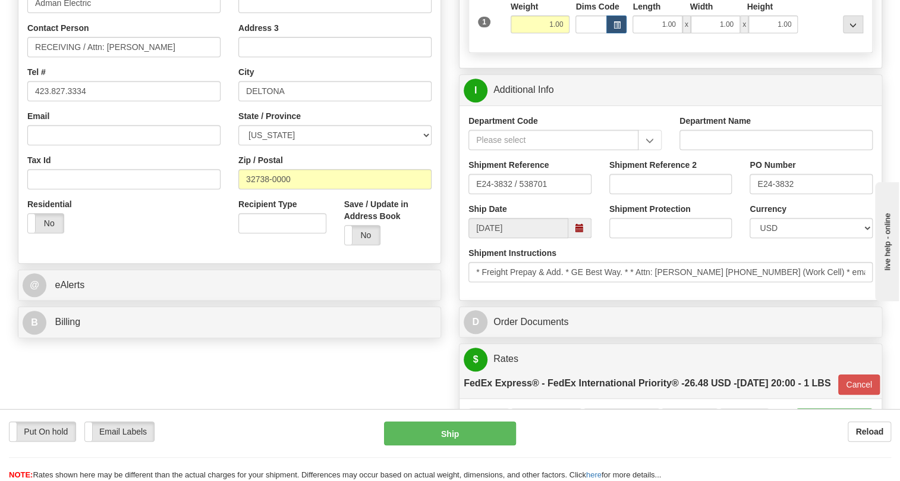
scroll to position [270, 0]
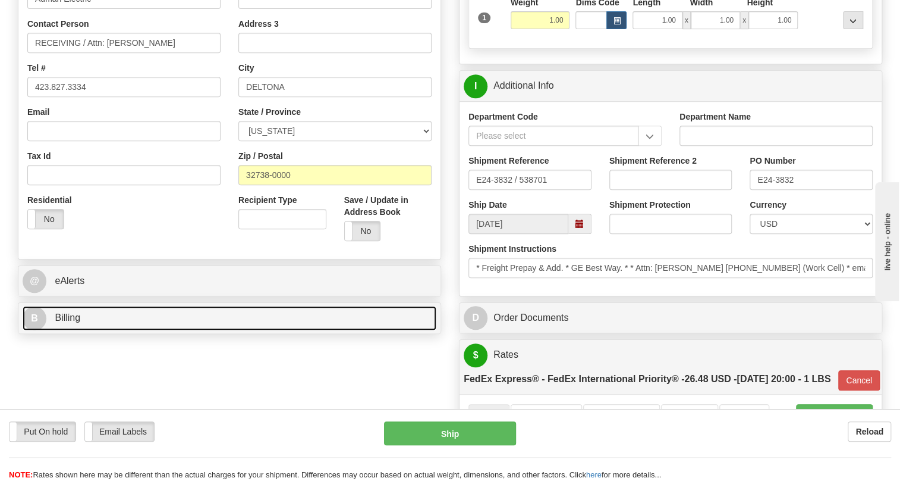
click at [73, 322] on span "Billing" at bounding box center [68, 317] width 26 height 10
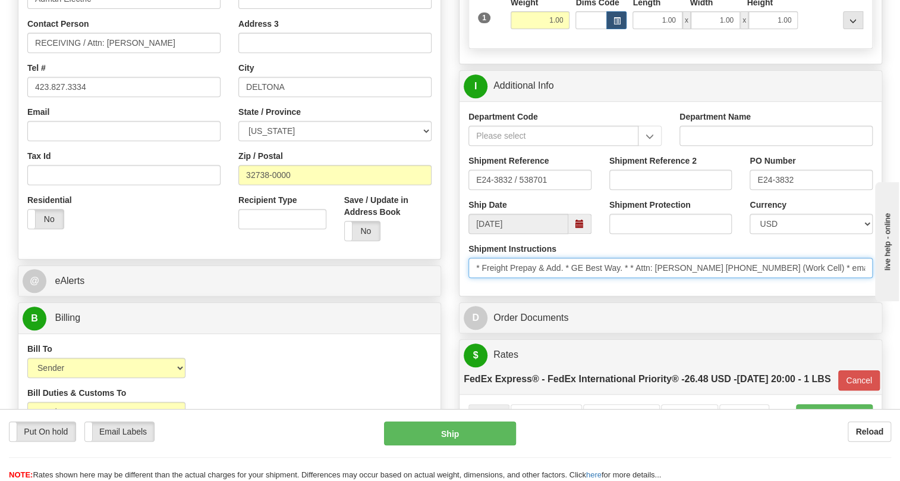
scroll to position [0, 65]
drag, startPoint x: 682, startPoint y: 291, endPoint x: 749, endPoint y: 303, distance: 68.3
click at [749, 278] on input "* Freight Prepay & Add. * GE Best Way. * * Attn: Nick Anger 423.827.3334 (Work …" at bounding box center [671, 268] width 404 height 20
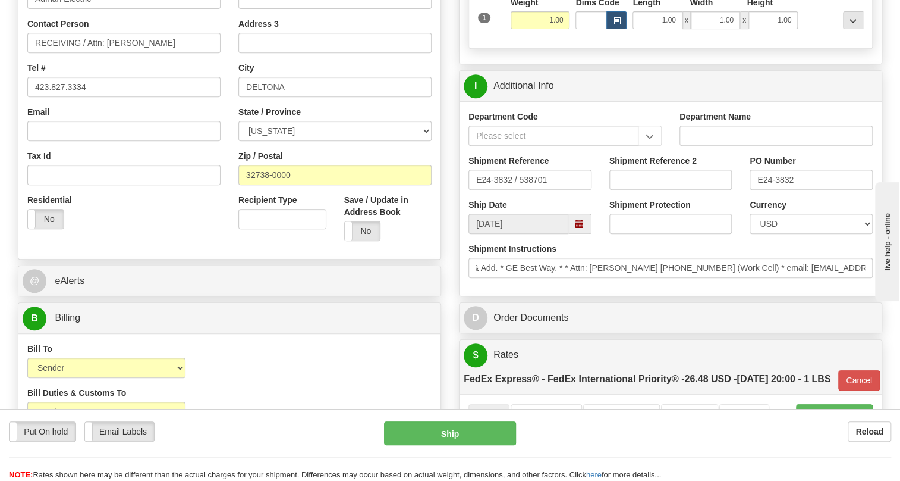
scroll to position [0, 0]
click at [701, 296] on div "Department Code Department Name Shipment Reference E24-3832 / 538701 Shipment R…" at bounding box center [671, 198] width 422 height 194
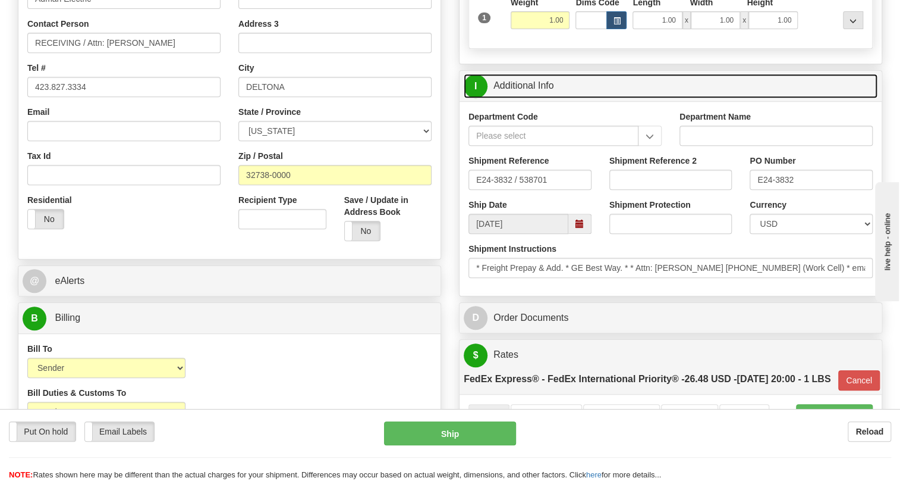
click at [530, 98] on link "I Additional Info" at bounding box center [671, 86] width 414 height 24
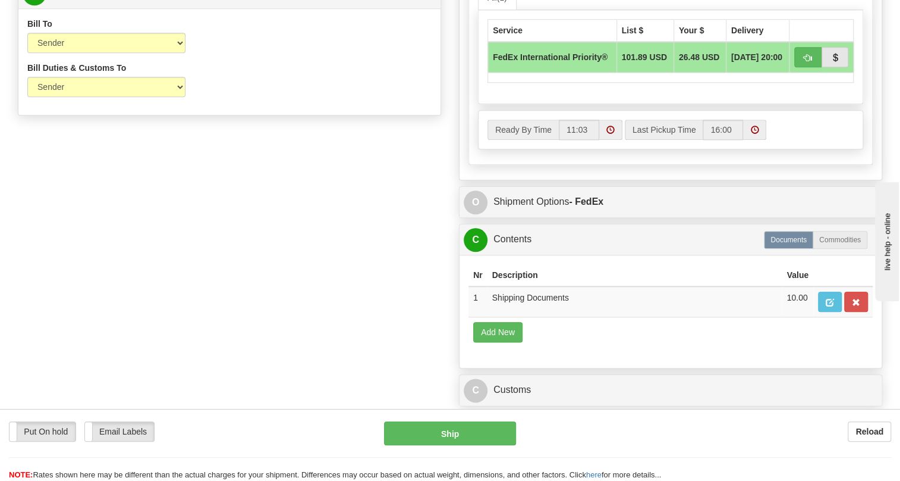
scroll to position [648, 0]
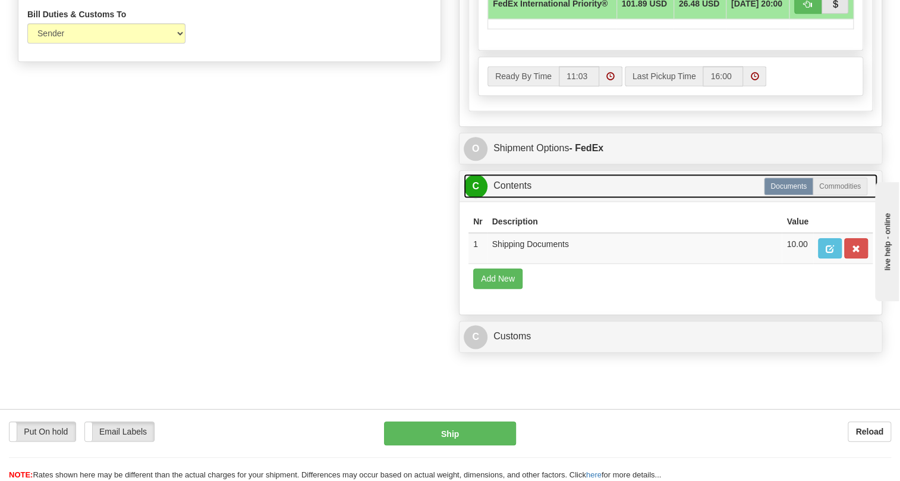
click at [511, 198] on link "C Contents" at bounding box center [671, 186] width 414 height 24
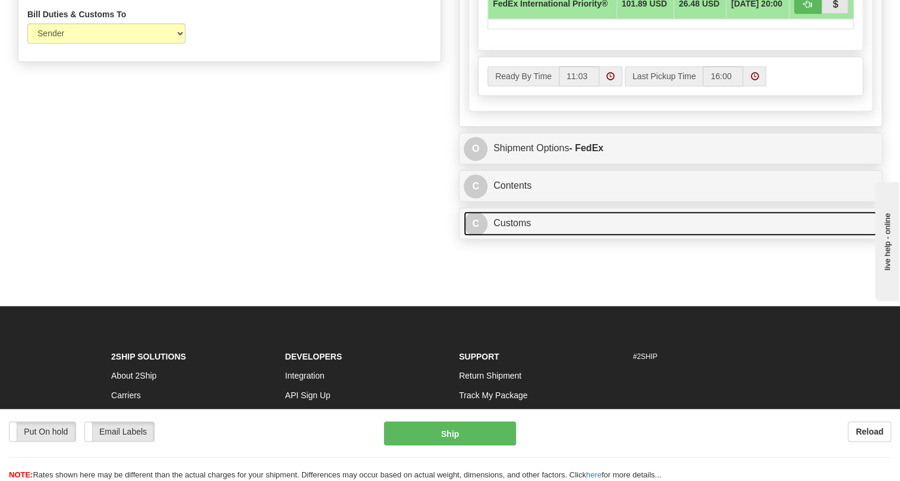
click at [518, 236] on link "C Customs" at bounding box center [671, 223] width 414 height 24
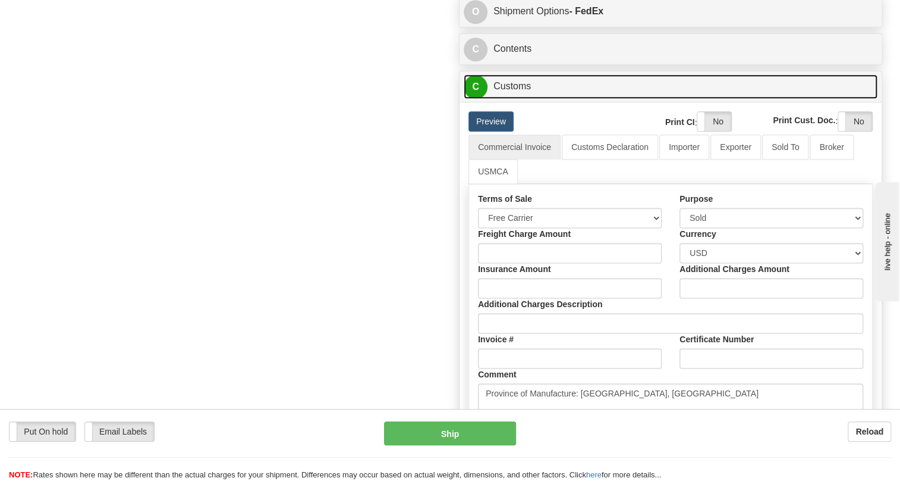
scroll to position [811, 0]
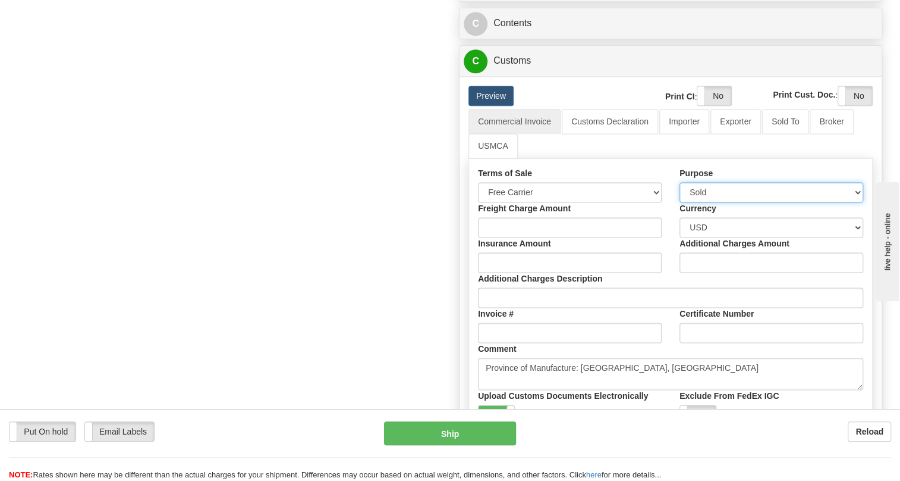
click at [856, 202] on select "Sold Not Sold Gift Sample Repair and Return Personal Effects Merchandise Danger…" at bounding box center [772, 192] width 184 height 20
select select "2"
click at [680, 202] on select "Sold Not Sold Gift Sample Repair and Return Personal Effects Merchandise Danger…" at bounding box center [772, 192] width 184 height 20
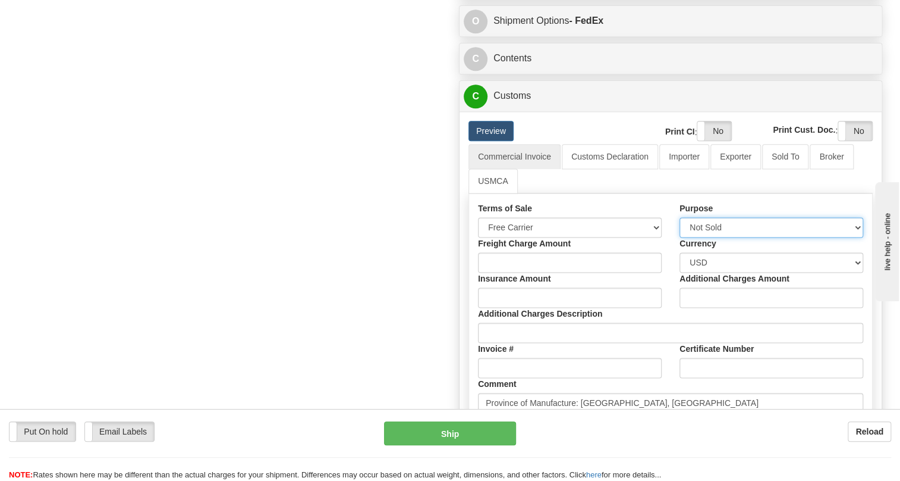
scroll to position [757, 0]
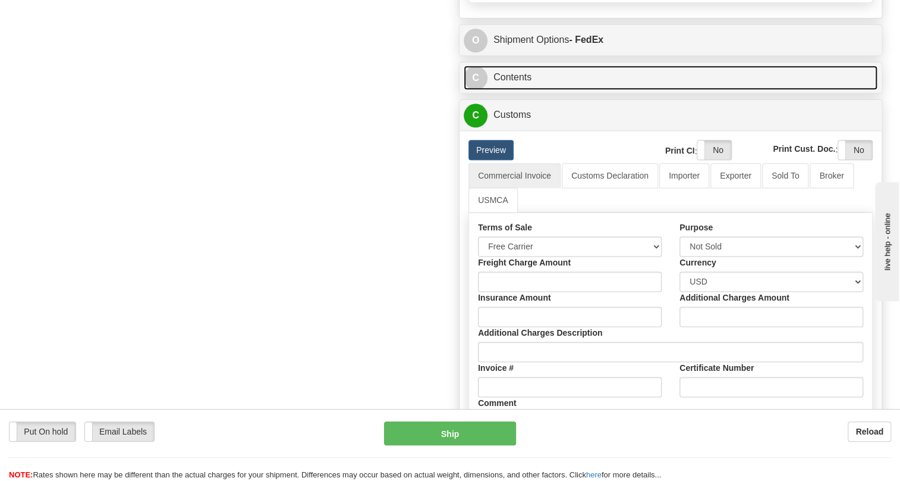
click at [522, 90] on link "C Contents" at bounding box center [671, 77] width 414 height 24
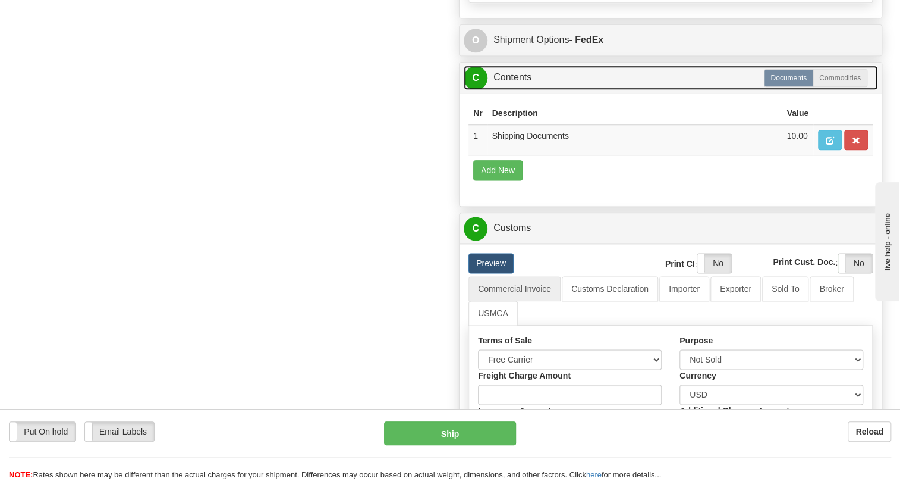
click at [522, 90] on link "C Contents" at bounding box center [671, 77] width 414 height 24
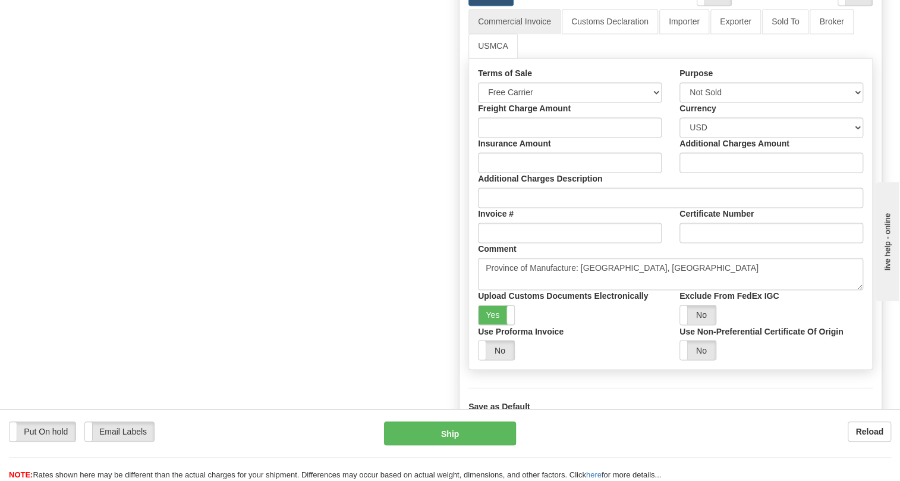
scroll to position [811, 0]
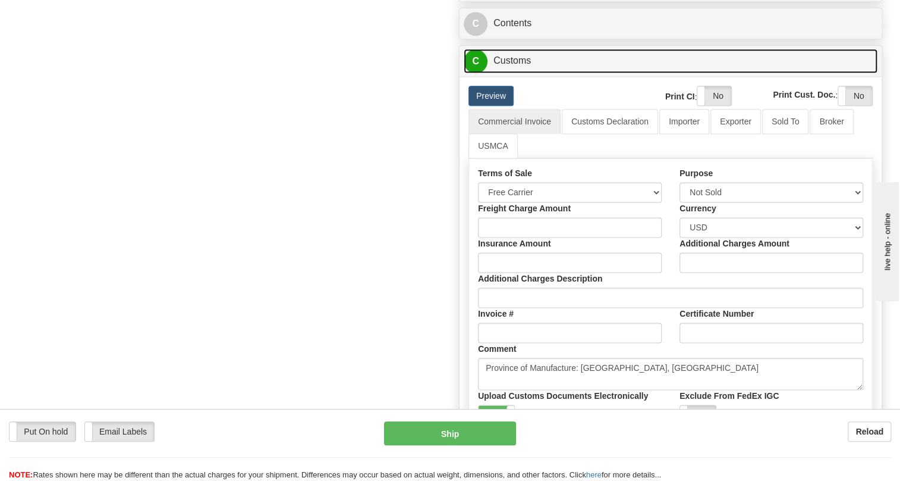
click at [520, 73] on link "C Customs" at bounding box center [671, 61] width 414 height 24
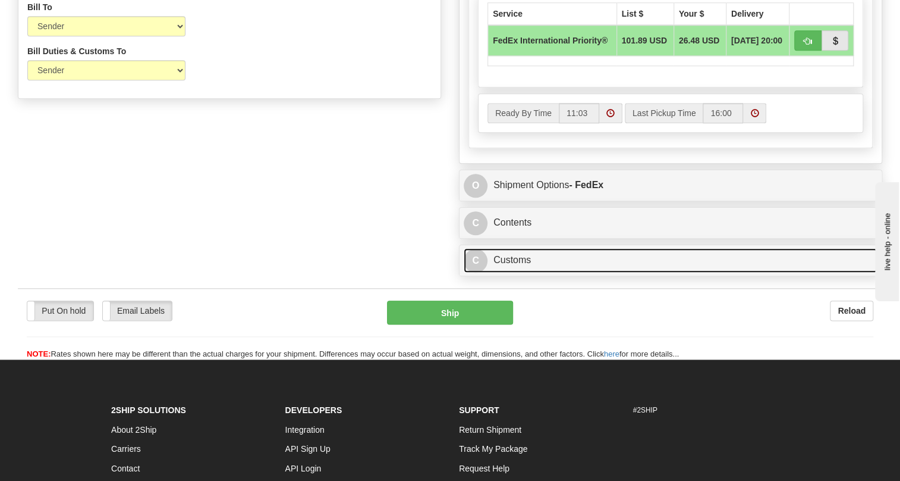
scroll to position [574, 0]
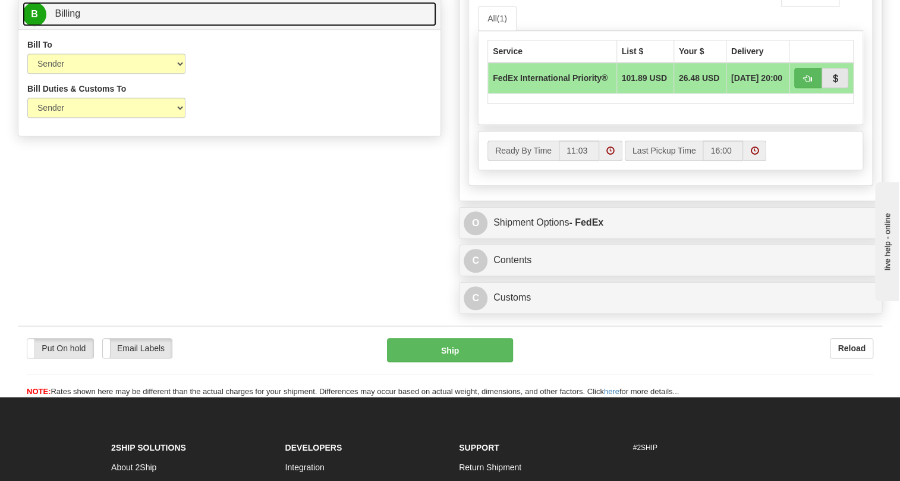
click at [73, 18] on span "Billing" at bounding box center [68, 13] width 26 height 10
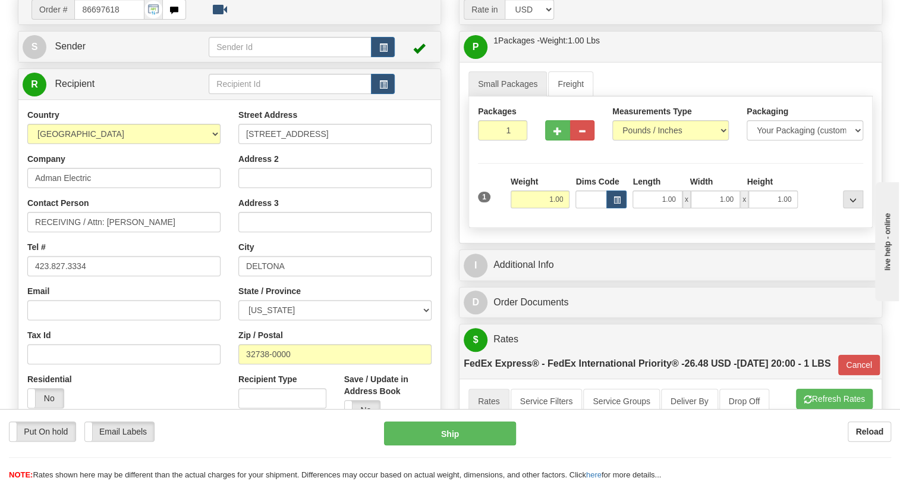
scroll to position [87, 0]
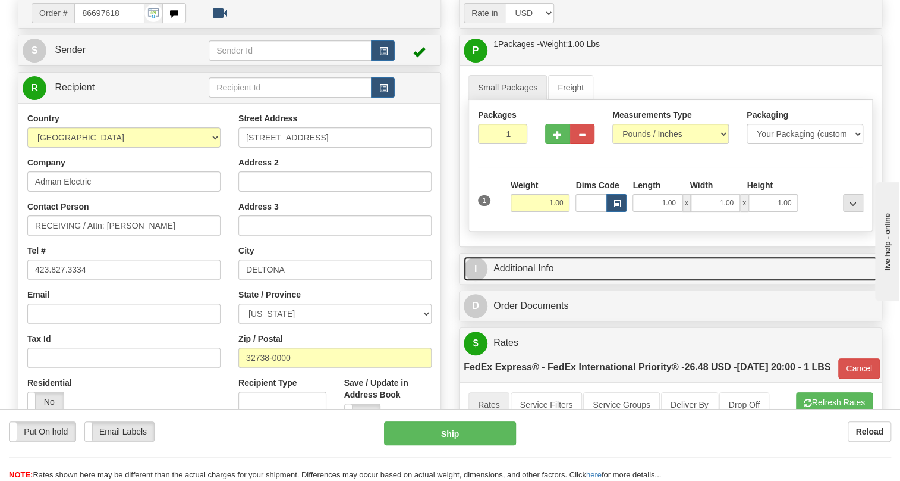
click at [539, 281] on link "I Additional Info" at bounding box center [671, 268] width 414 height 24
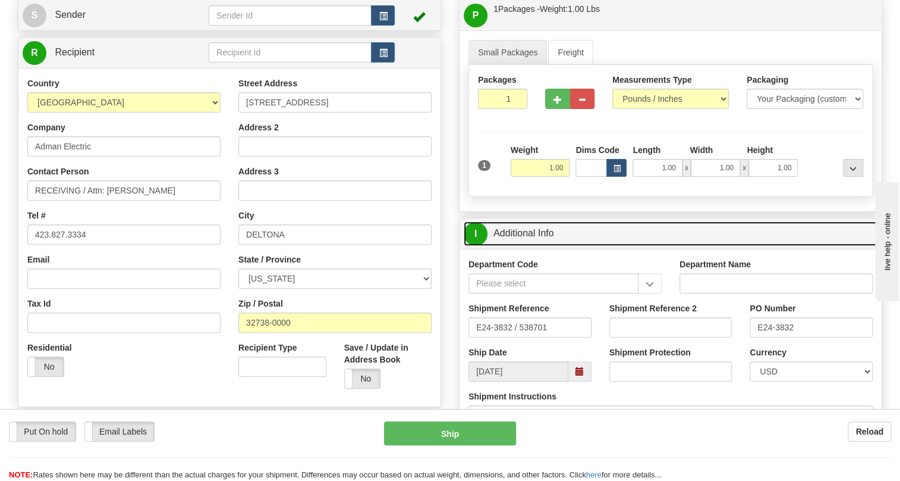
scroll to position [142, 0]
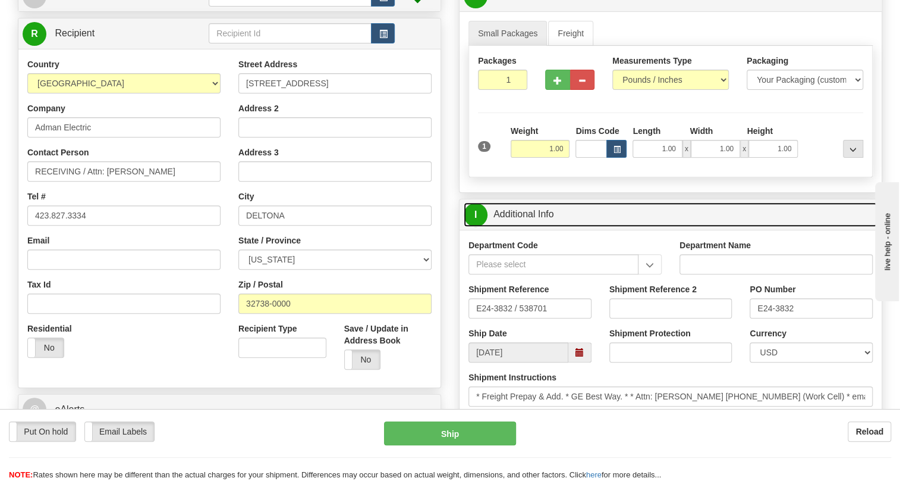
click at [532, 227] on link "I Additional Info" at bounding box center [671, 214] width 414 height 24
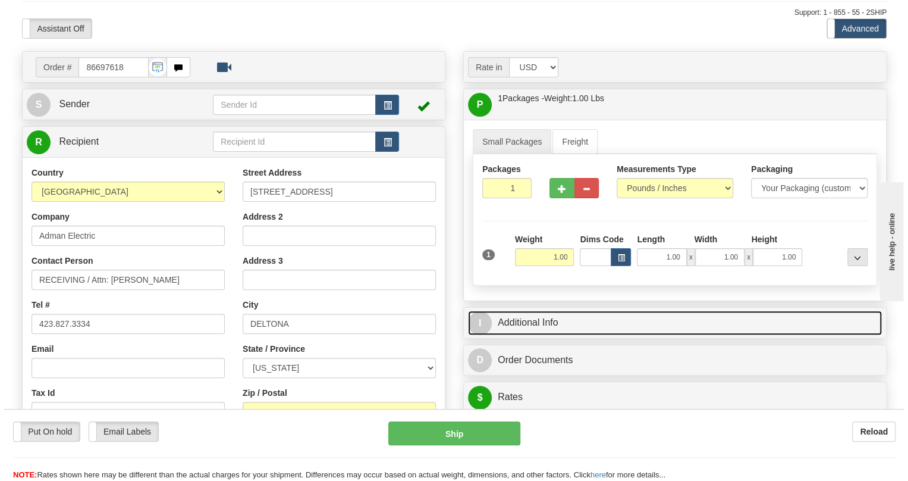
scroll to position [87, 0]
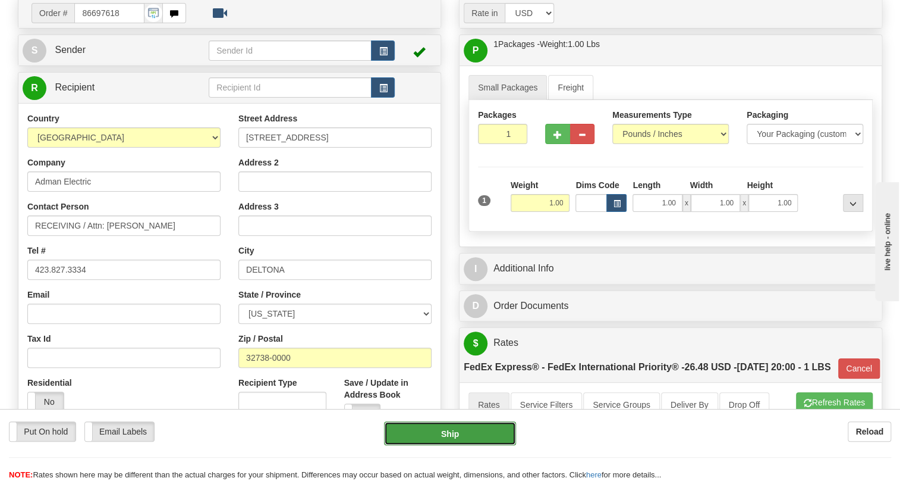
click at [446, 436] on button "Ship" at bounding box center [450, 433] width 132 height 24
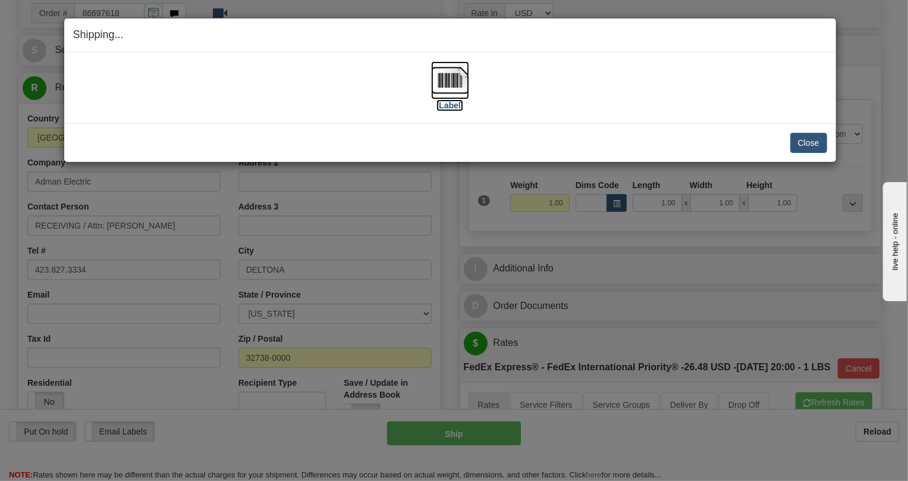
click at [451, 77] on img at bounding box center [450, 80] width 38 height 38
click at [809, 142] on button "Close" at bounding box center [808, 143] width 37 height 20
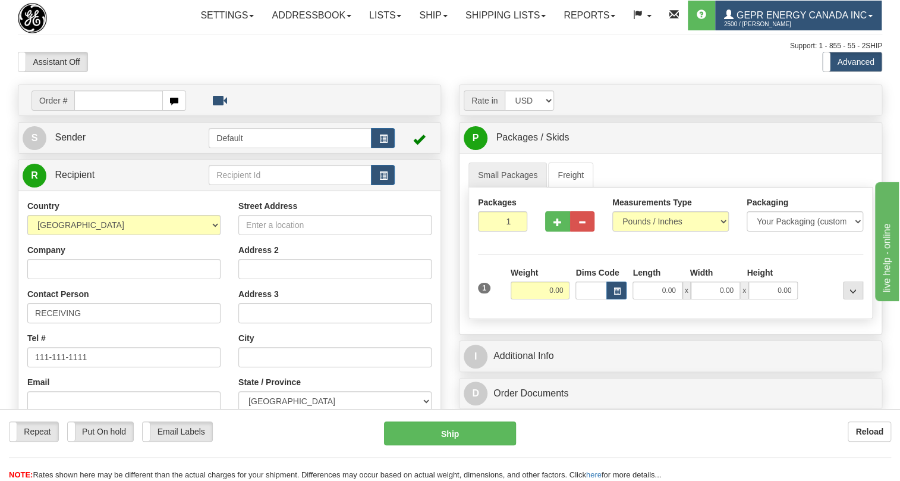
click at [868, 17] on span at bounding box center [870, 16] width 5 height 2
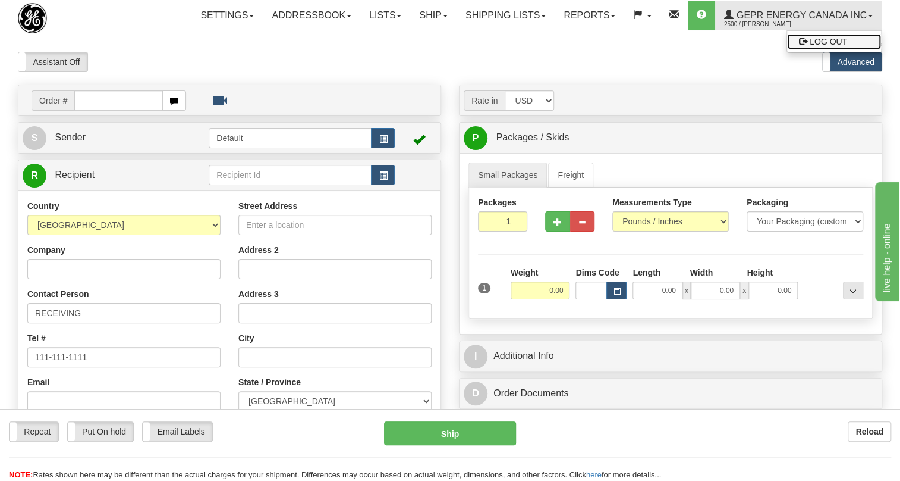
click at [810, 46] on span "LOG OUT" at bounding box center [828, 42] width 37 height 10
